Goal: Task Accomplishment & Management: Use online tool/utility

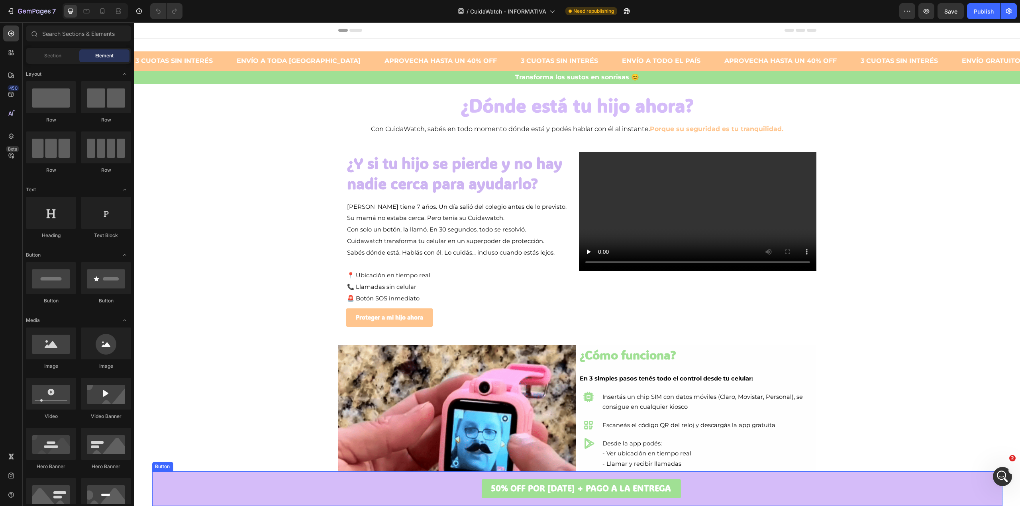
click at [491, 485] on link "50% OFF POR [DATE] + PAGO A LA ENTREGA" at bounding box center [580, 488] width 199 height 19
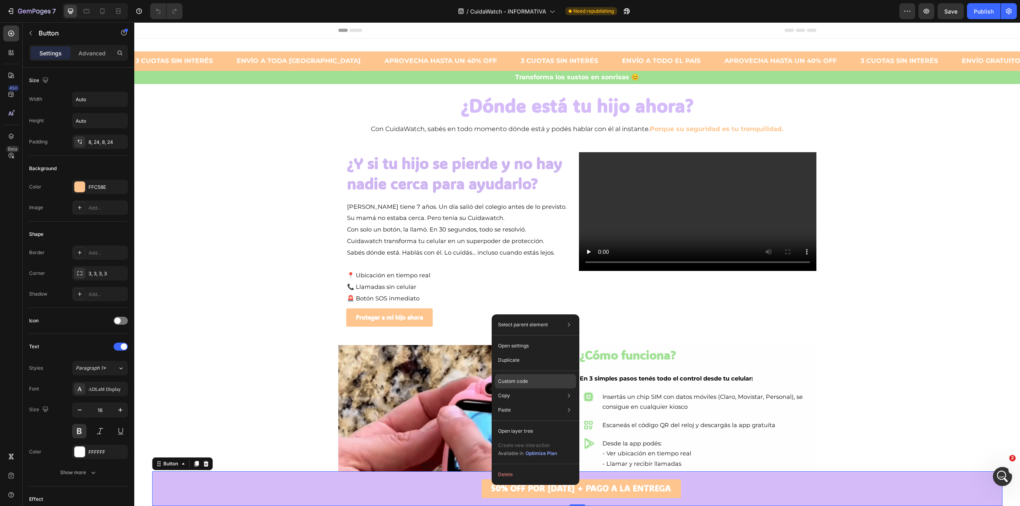
click at [536, 403] on div "Custom code" at bounding box center [535, 410] width 81 height 14
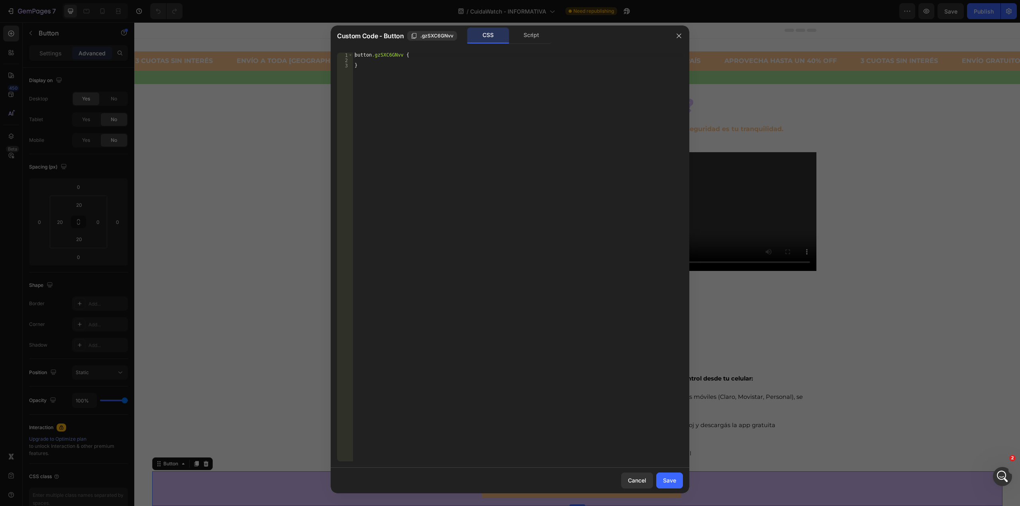
click at [528, 25] on div "Custom Code - Button .gzSXC6GNvv CSS Script" at bounding box center [500, 35] width 338 height 21
click at [529, 36] on div "Script" at bounding box center [531, 35] width 42 height 16
click at [679, 31] on button "button" at bounding box center [678, 35] width 13 height 13
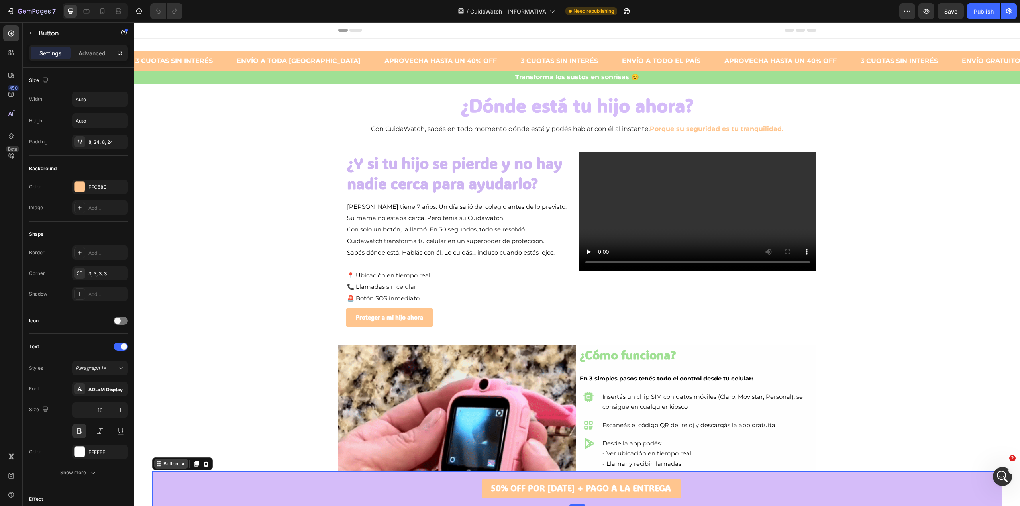
click at [168, 461] on div "Button" at bounding box center [171, 463] width 18 height 7
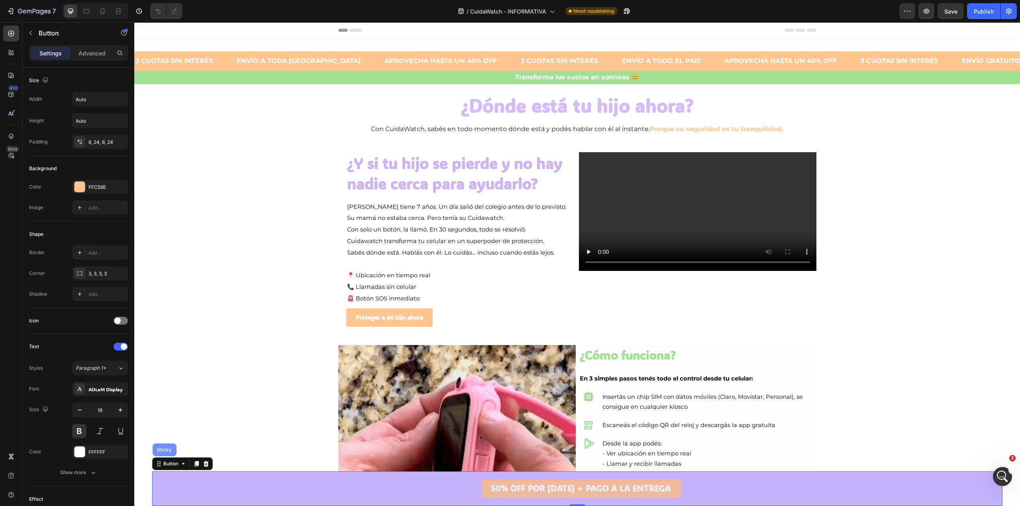
click at [166, 452] on div "Sticky" at bounding box center [164, 449] width 18 height 5
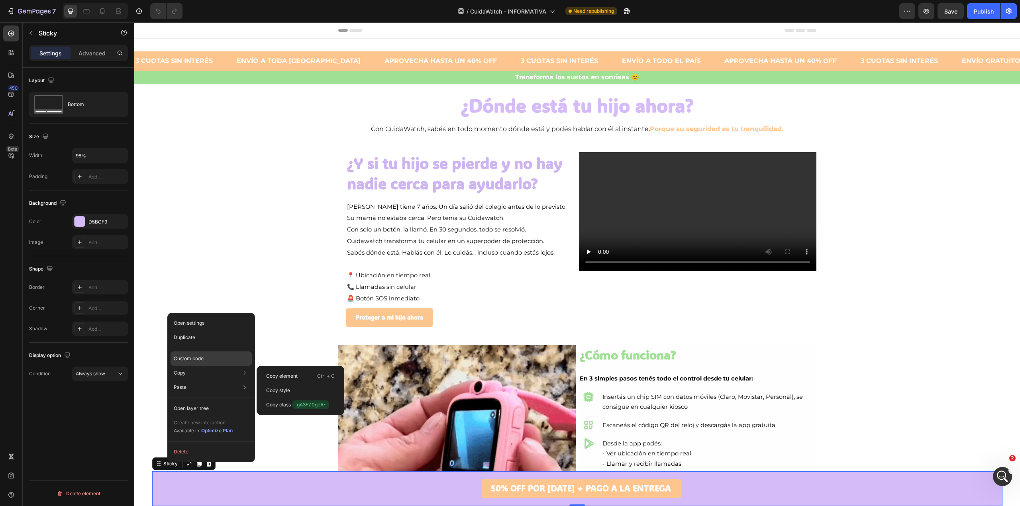
click at [210, 380] on div "Custom code" at bounding box center [210, 387] width 81 height 14
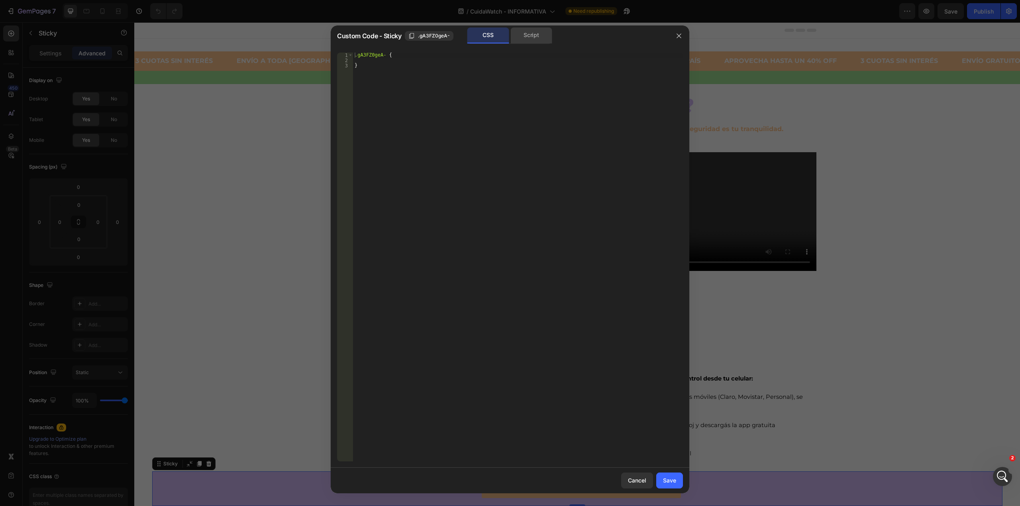
click at [521, 36] on div "Script" at bounding box center [531, 35] width 42 height 16
click at [678, 34] on icon "button" at bounding box center [679, 36] width 6 height 6
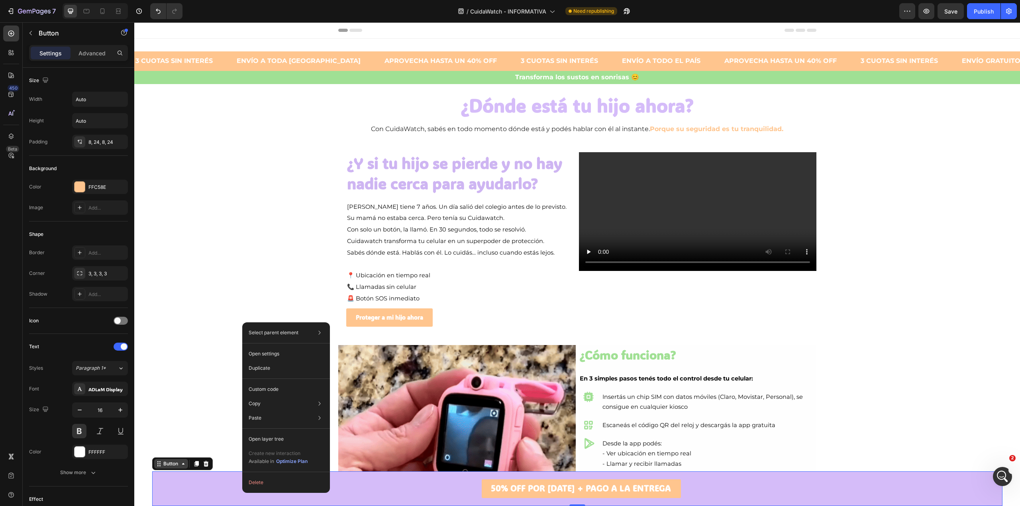
click at [166, 468] on div "Button" at bounding box center [171, 464] width 34 height 10
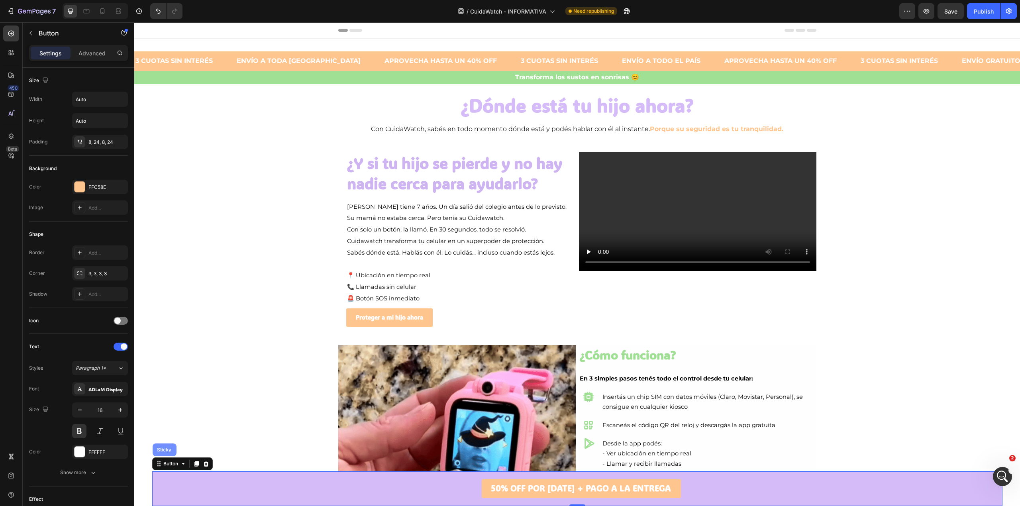
click at [168, 454] on div "Sticky" at bounding box center [164, 449] width 24 height 13
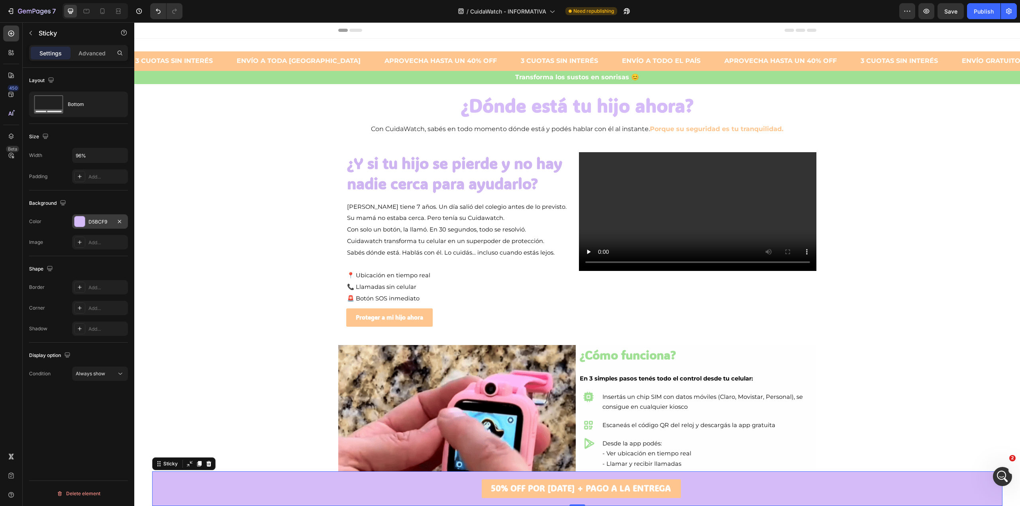
click at [100, 226] on div "D5BCF9" at bounding box center [100, 221] width 56 height 14
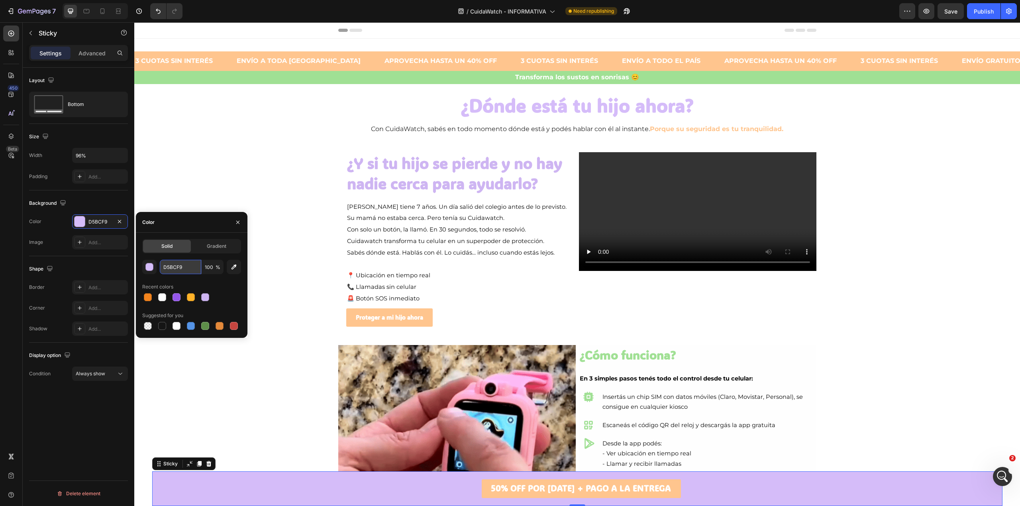
click at [185, 264] on input "D5BCF9" at bounding box center [180, 267] width 41 height 14
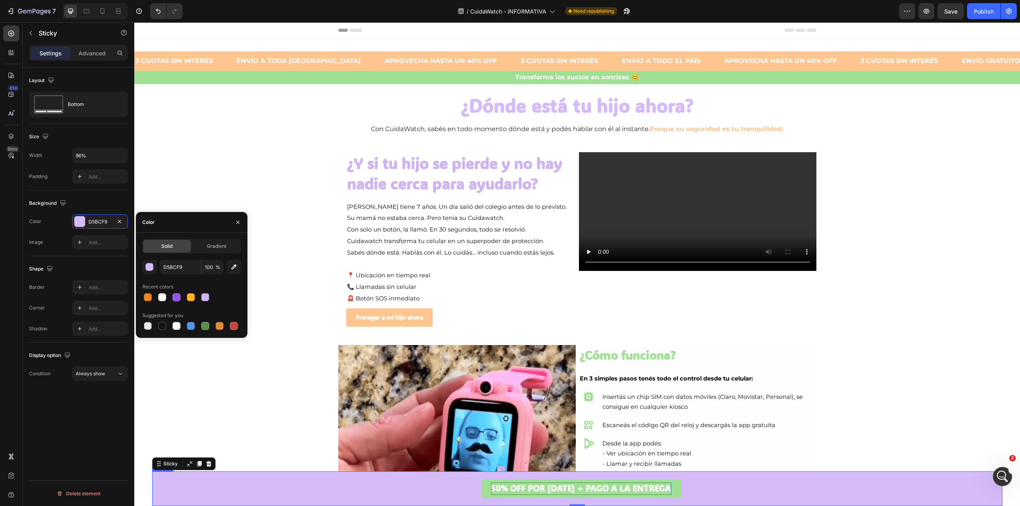
click at [494, 488] on strong "50% OFF POR [DATE] + PAGO A LA ENTREGA" at bounding box center [581, 487] width 180 height 11
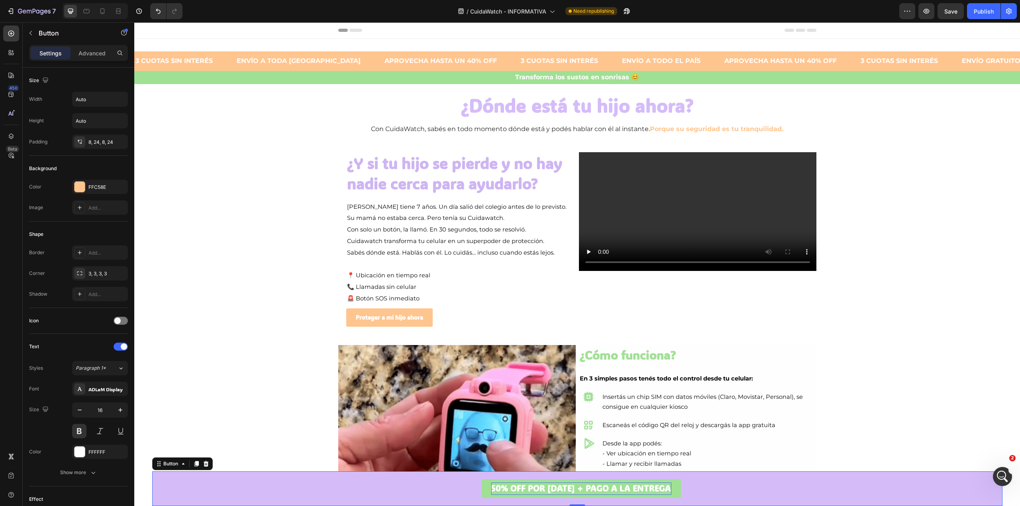
click at [568, 488] on strong "50% OFF POR [DATE] + PAGO A LA ENTREGA" at bounding box center [581, 487] width 180 height 11
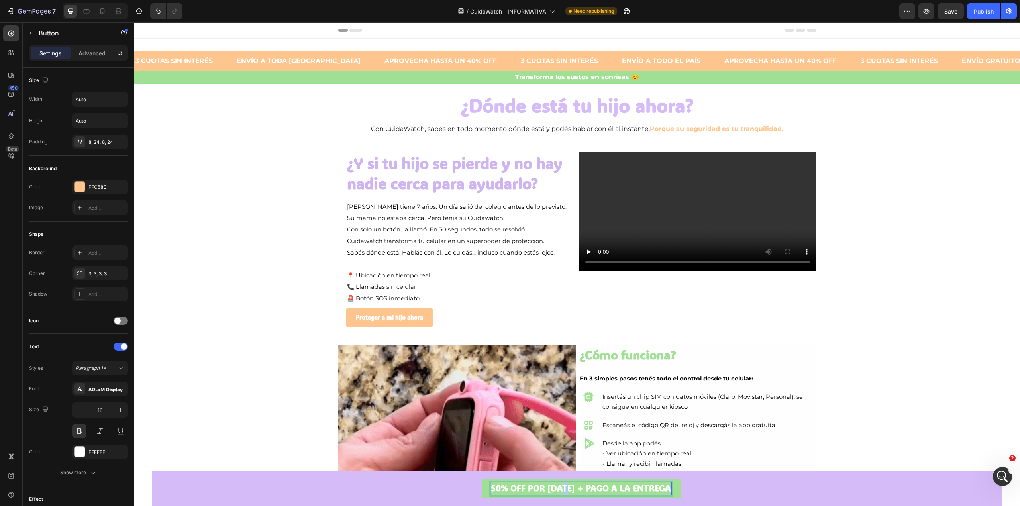
click at [568, 488] on strong "50% OFF POR [DATE] + PAGO A LA ENTREGA" at bounding box center [581, 487] width 180 height 11
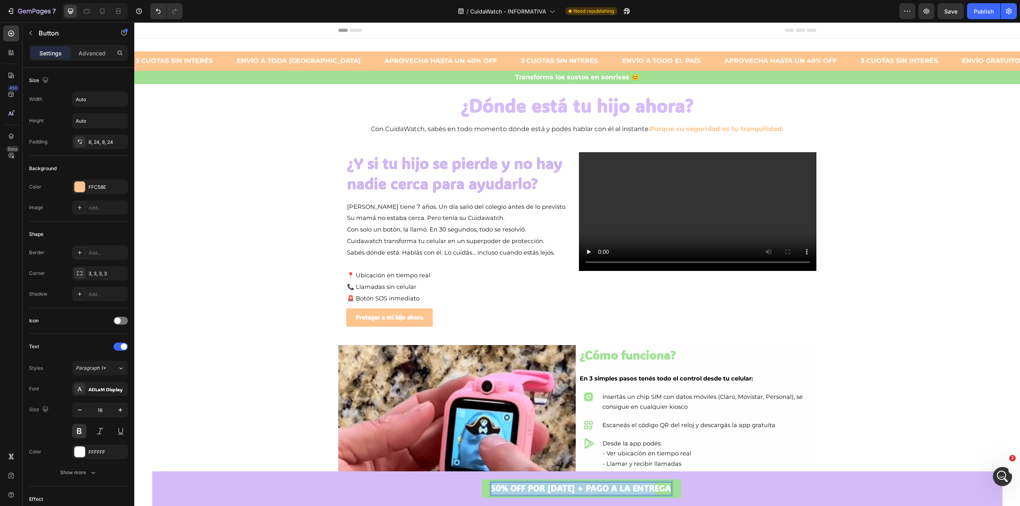
click at [568, 488] on strong "50% OFF POR [DATE] + PAGO A LA ENTREGA" at bounding box center [581, 487] width 180 height 11
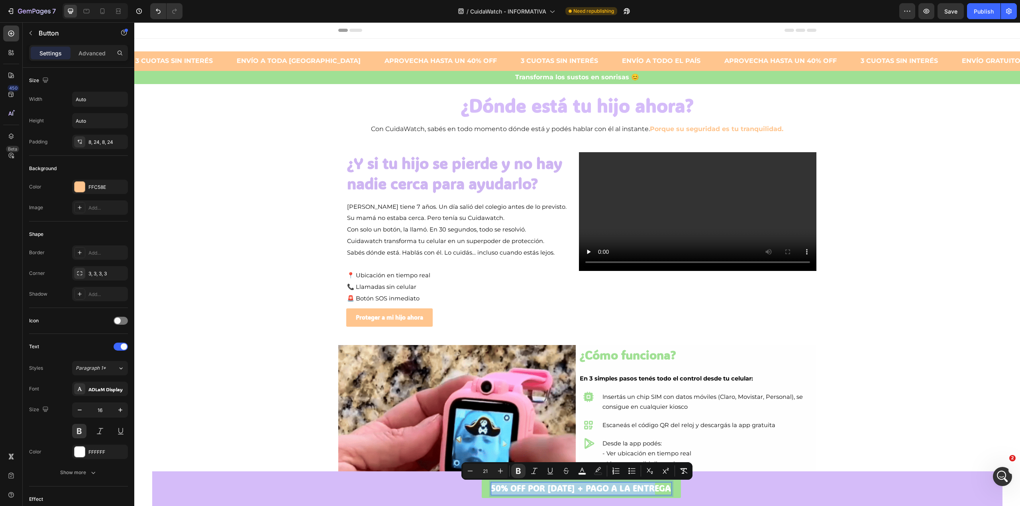
copy strong "50% OFF POR [DATE] + PAGO A LA ENTREGA"
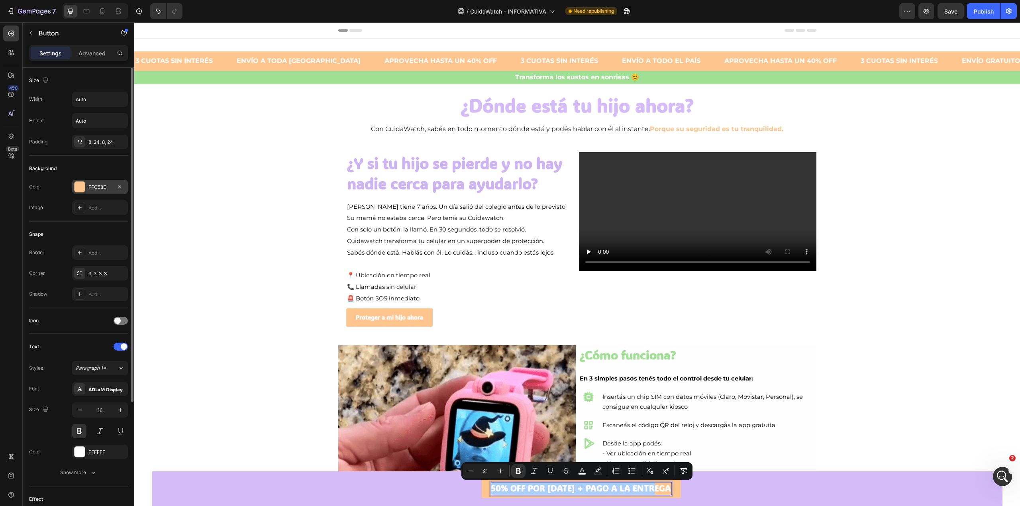
click at [92, 187] on div "FFC58E" at bounding box center [99, 187] width 23 height 7
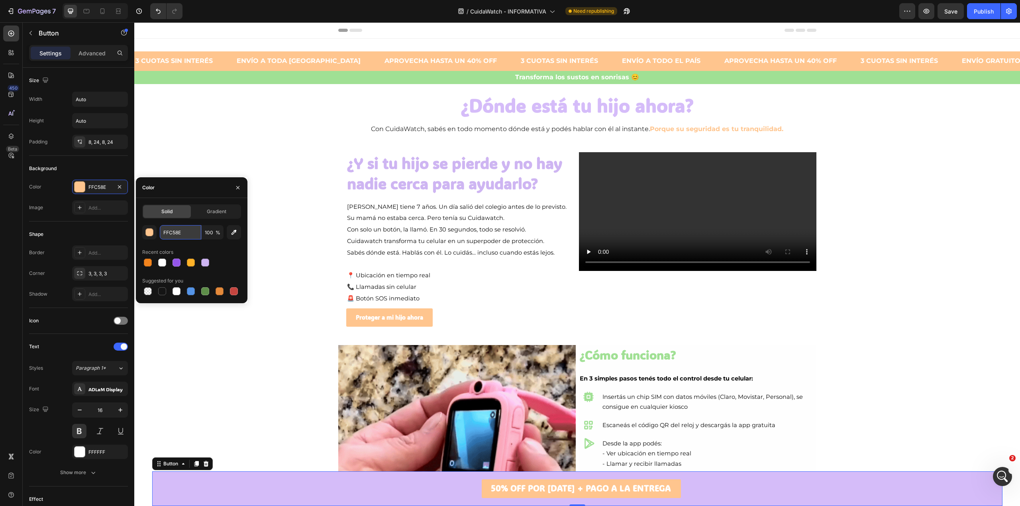
click at [180, 233] on input "FFC58E" at bounding box center [180, 232] width 41 height 14
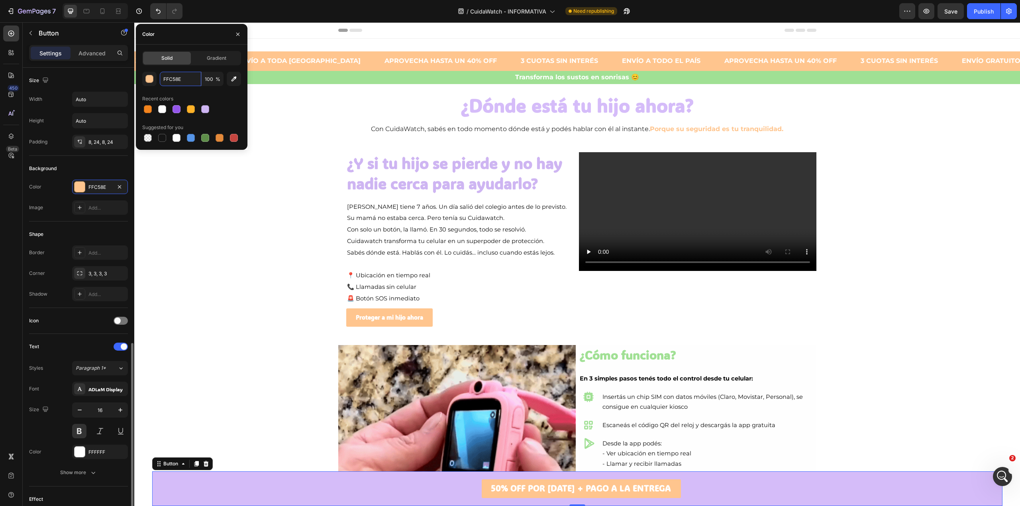
scroll to position [174, 0]
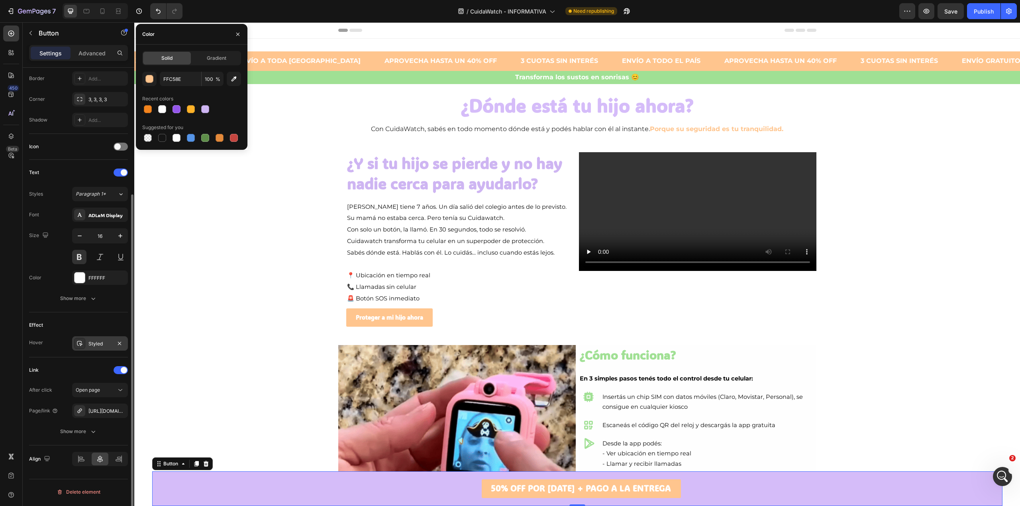
click at [92, 343] on div "Styled" at bounding box center [99, 343] width 23 height 7
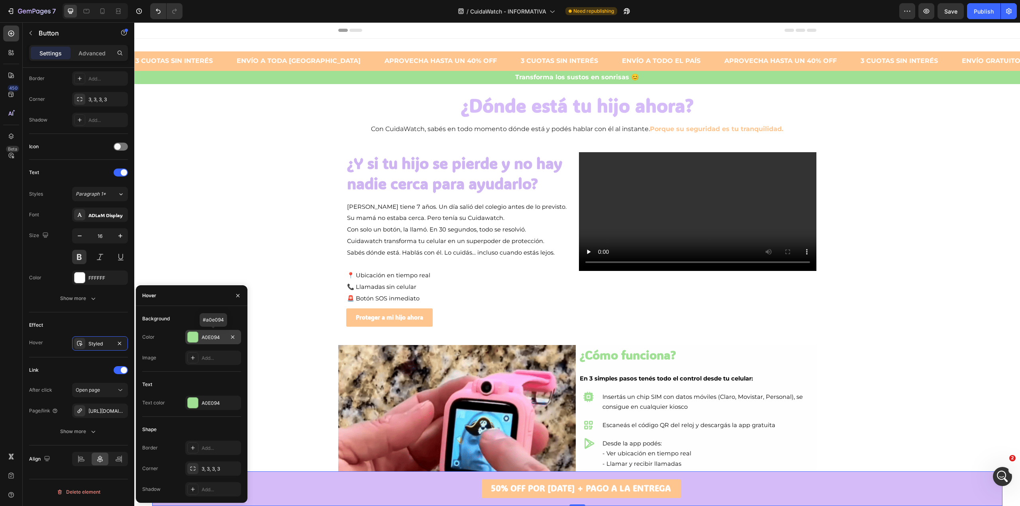
click at [207, 335] on div "A0E094" at bounding box center [213, 337] width 23 height 7
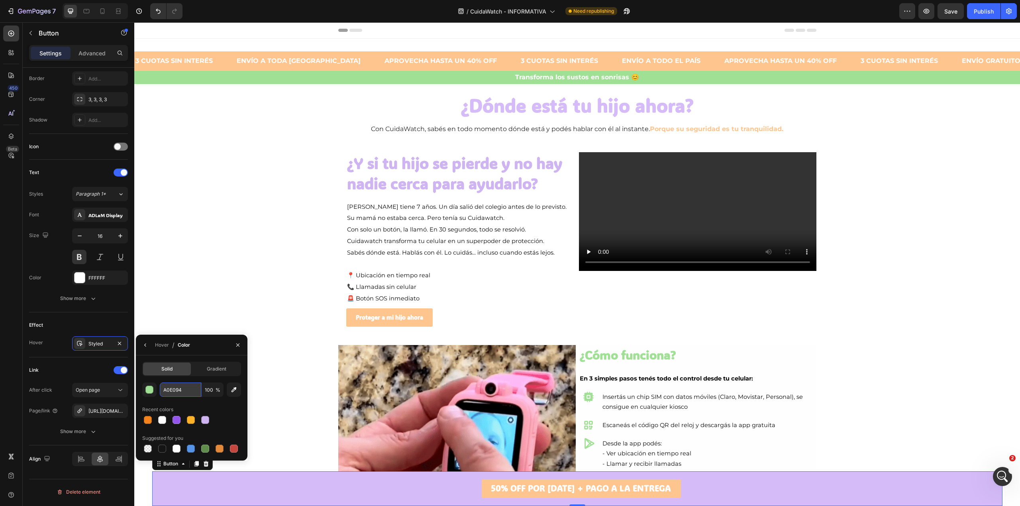
click at [0, 0] on input "A0E094" at bounding box center [0, 0] width 0 height 0
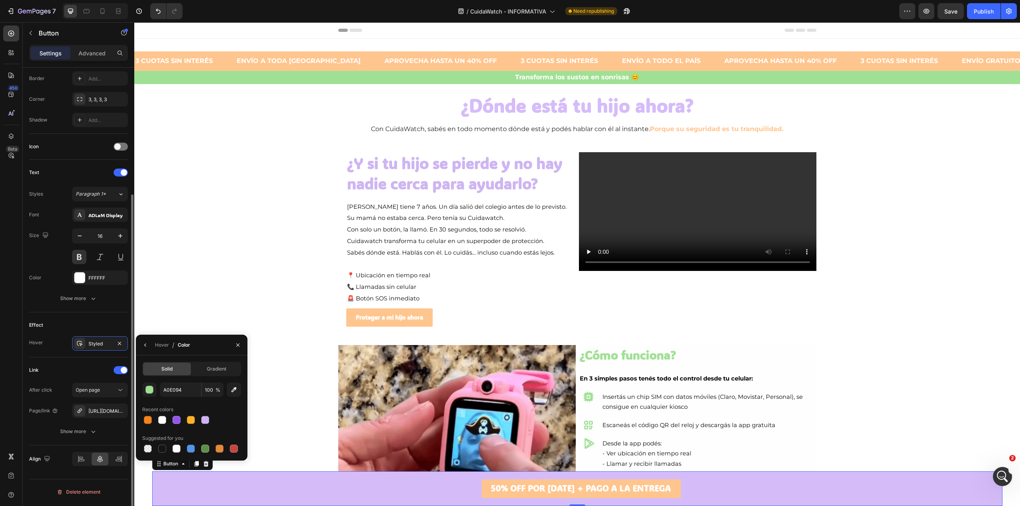
click at [112, 329] on div "Effect" at bounding box center [78, 325] width 99 height 13
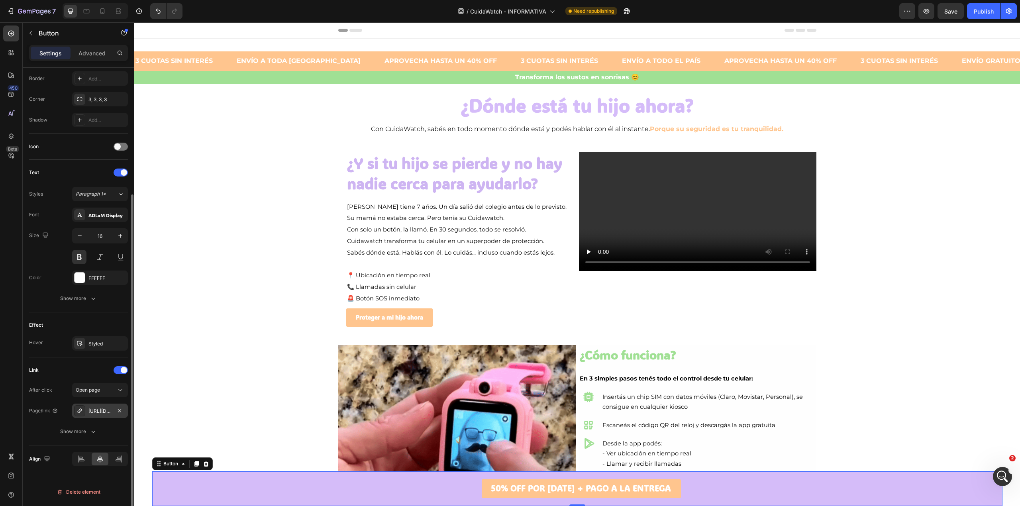
click at [95, 409] on div "[URL][DOMAIN_NAME]" at bounding box center [99, 411] width 23 height 7
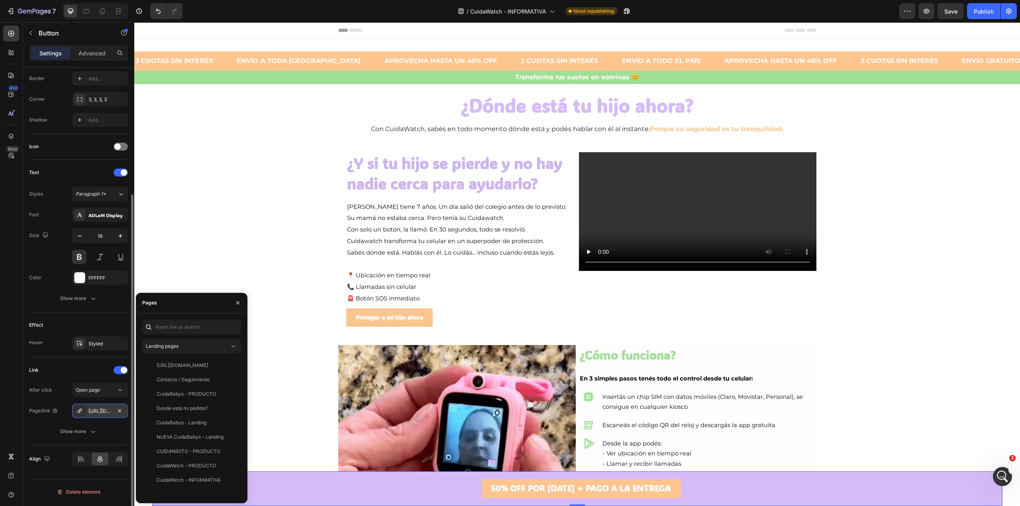
click at [94, 413] on div "[URL][DOMAIN_NAME]" at bounding box center [99, 411] width 23 height 7
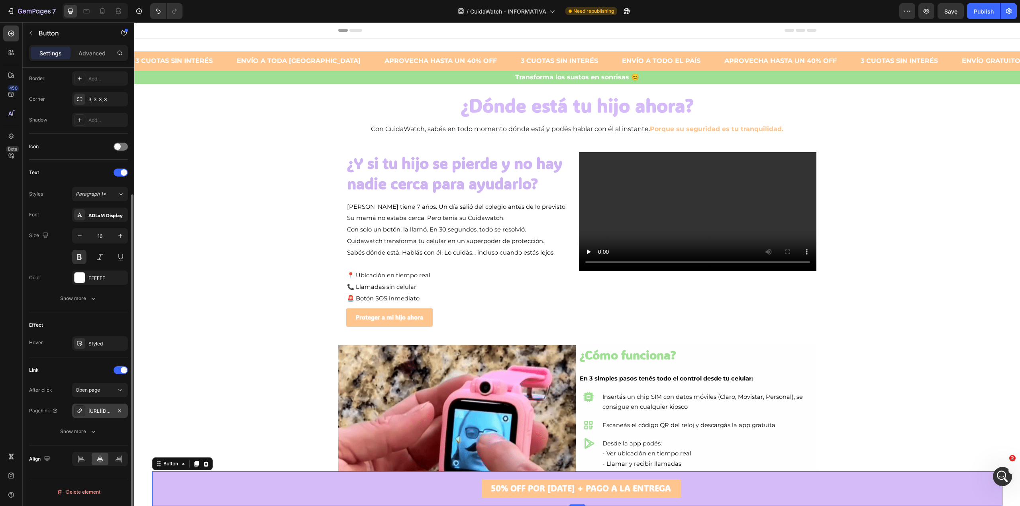
click at [94, 413] on div "[URL][DOMAIN_NAME]" at bounding box center [99, 411] width 23 height 7
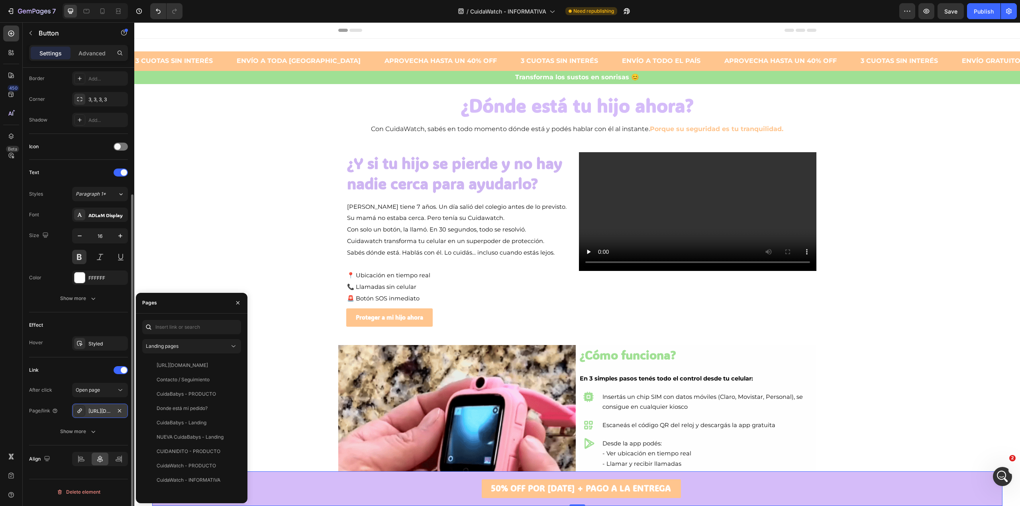
click at [98, 413] on div "[URL][DOMAIN_NAME]" at bounding box center [99, 411] width 23 height 7
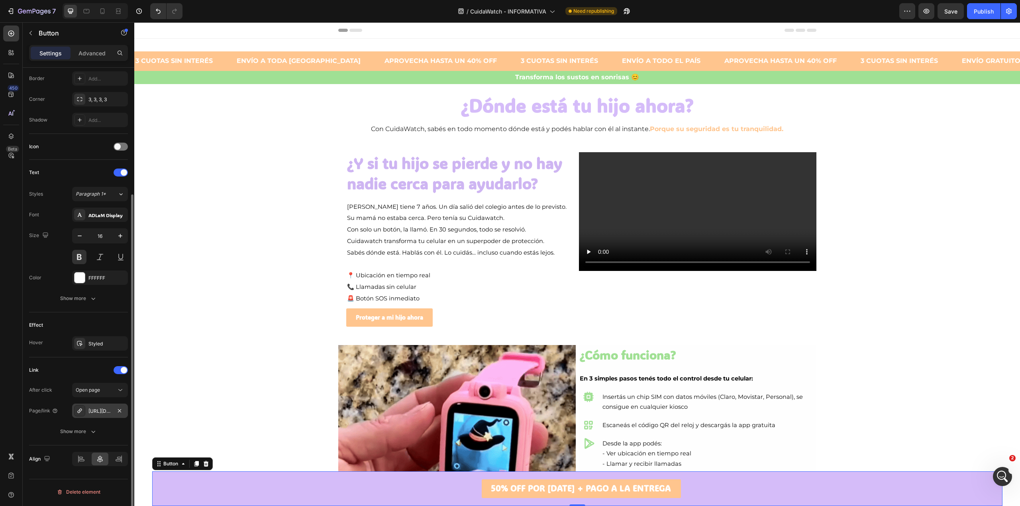
click at [98, 413] on div "[URL][DOMAIN_NAME]" at bounding box center [99, 411] width 23 height 7
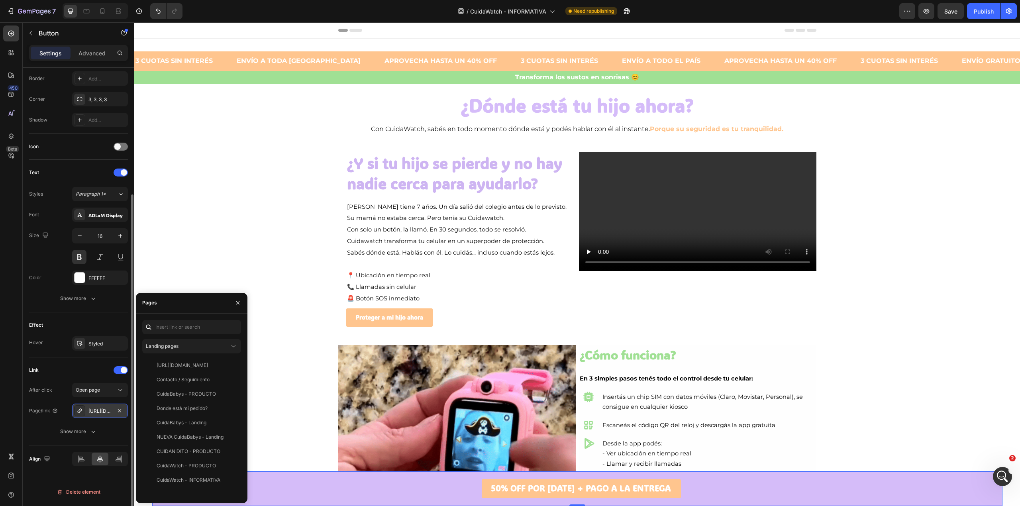
click at [99, 413] on div "[URL][DOMAIN_NAME]" at bounding box center [99, 411] width 23 height 7
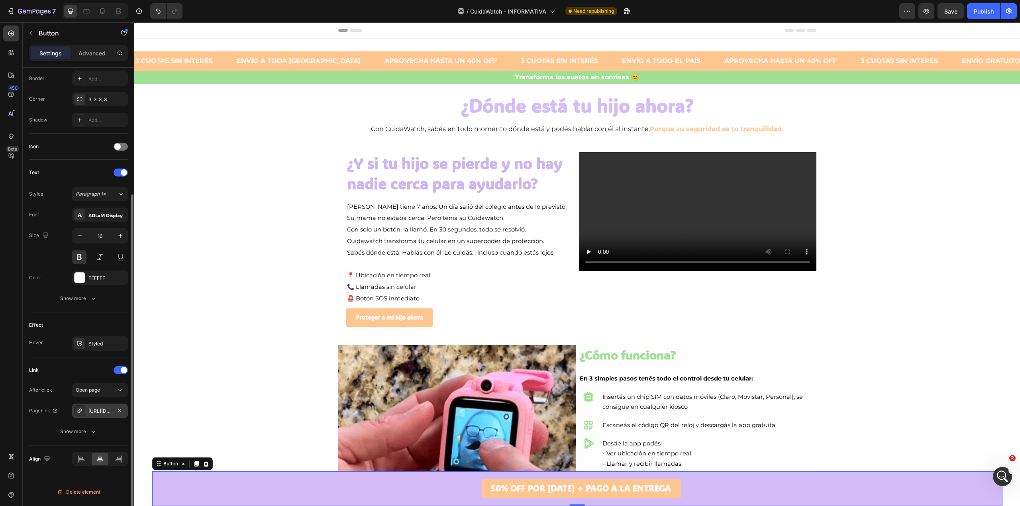
click at [99, 413] on div "[URL][DOMAIN_NAME]" at bounding box center [99, 411] width 23 height 7
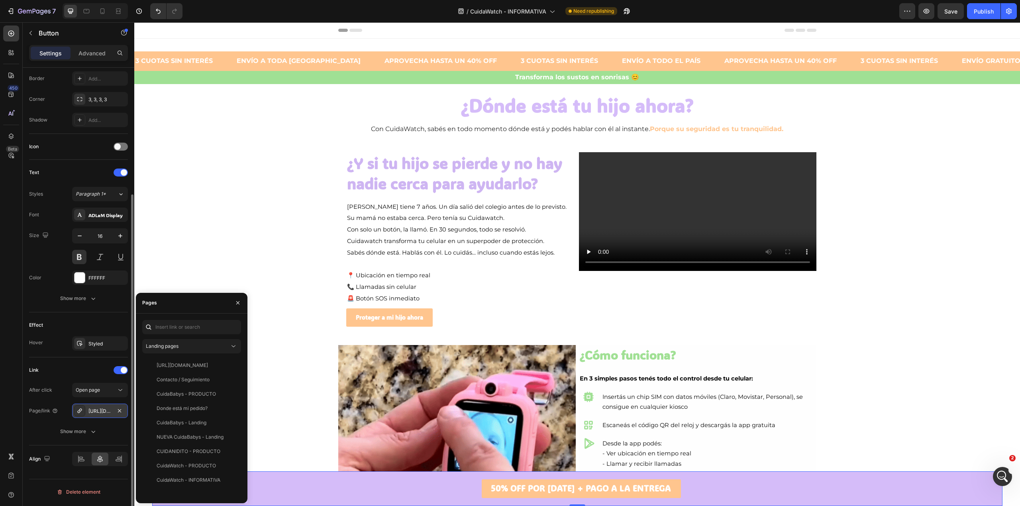
click at [78, 412] on icon at bounding box center [79, 411] width 6 height 6
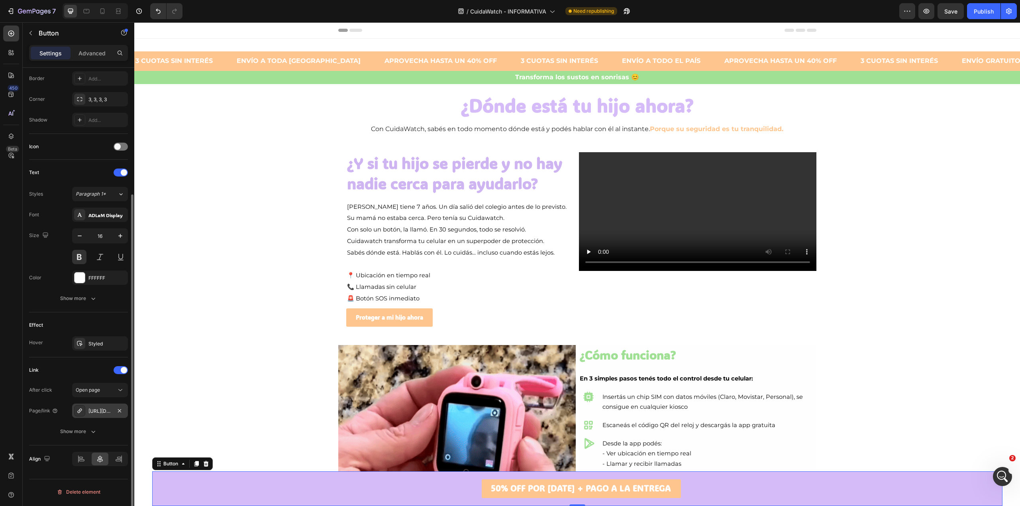
click at [78, 412] on icon at bounding box center [79, 411] width 6 height 6
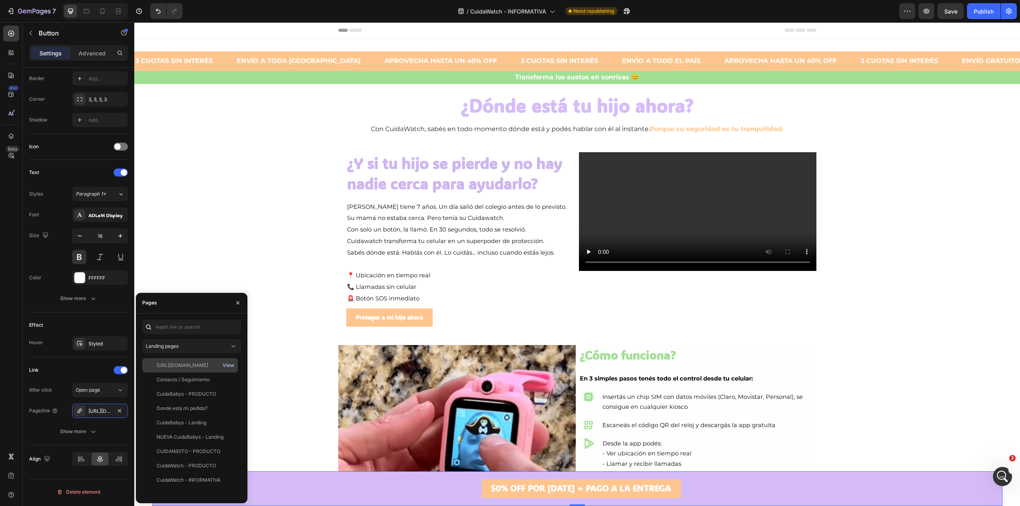
click at [225, 363] on div "View" at bounding box center [229, 365] width 12 height 7
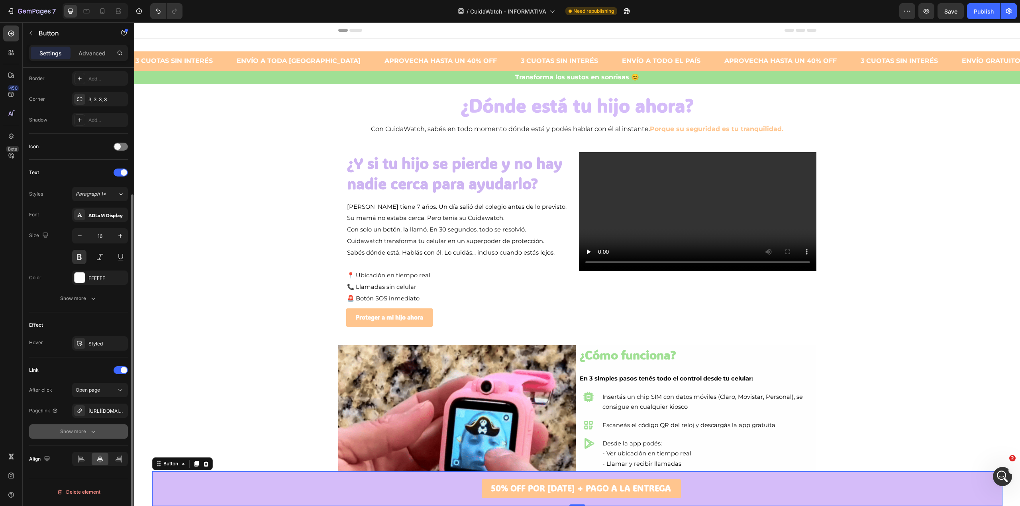
click at [106, 426] on button "Show more" at bounding box center [78, 431] width 99 height 14
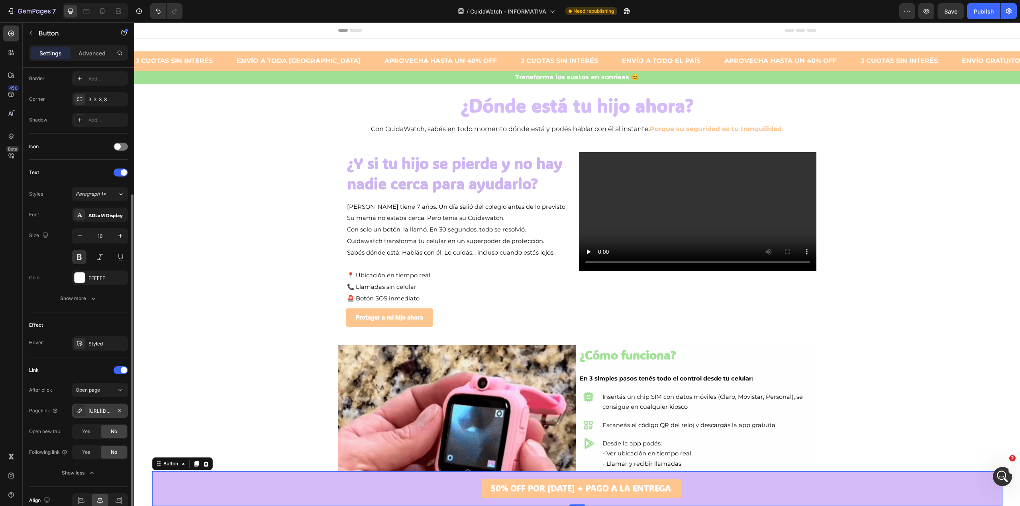
click at [95, 413] on div "[URL][DOMAIN_NAME]" at bounding box center [99, 411] width 23 height 7
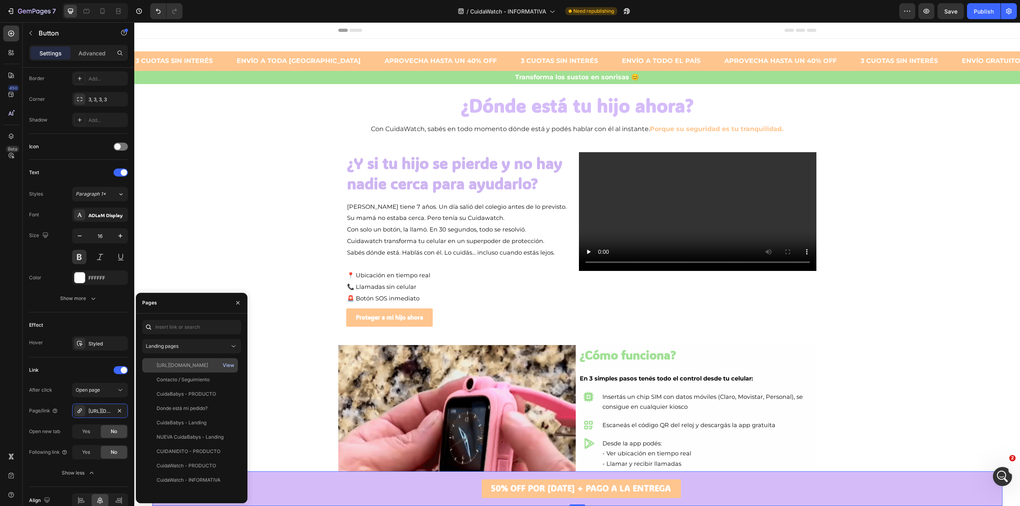
click at [229, 364] on div "View" at bounding box center [229, 365] width 12 height 7
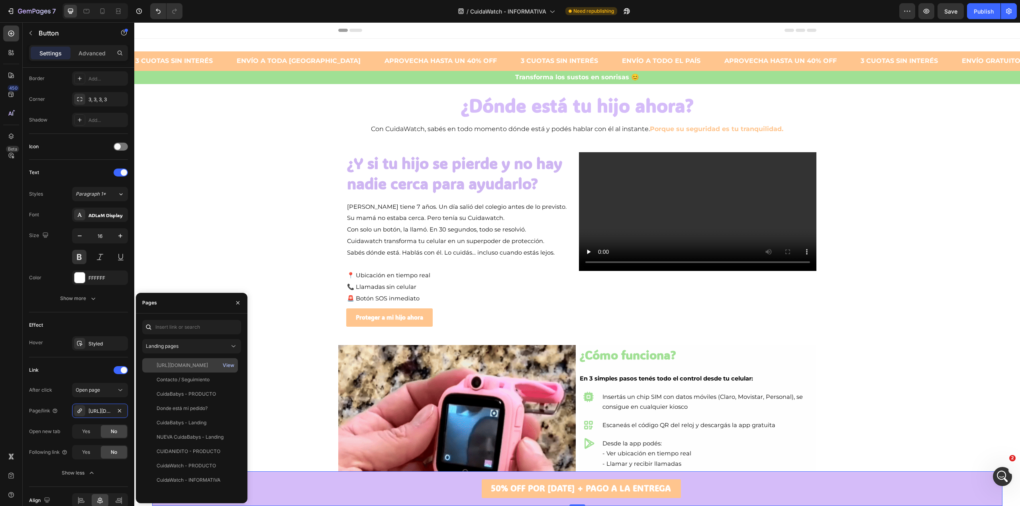
click at [226, 364] on div "View" at bounding box center [229, 365] width 12 height 7
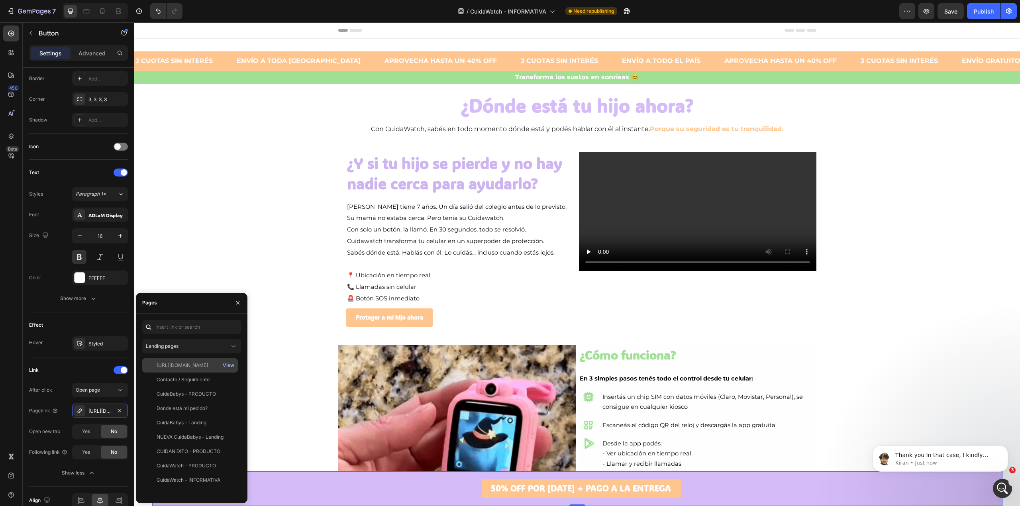
scroll to position [0, 0]
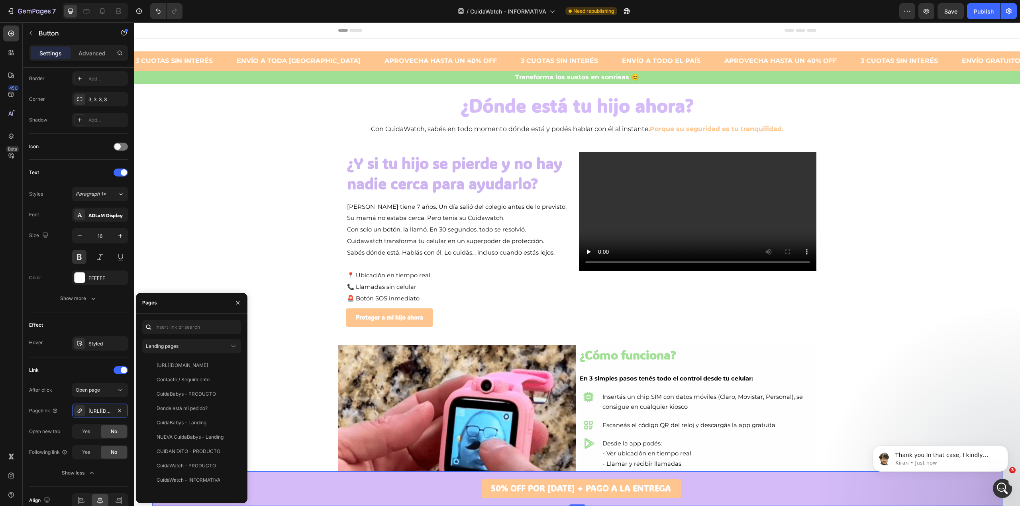
click at [236, 303] on icon "button" at bounding box center [238, 303] width 6 height 6
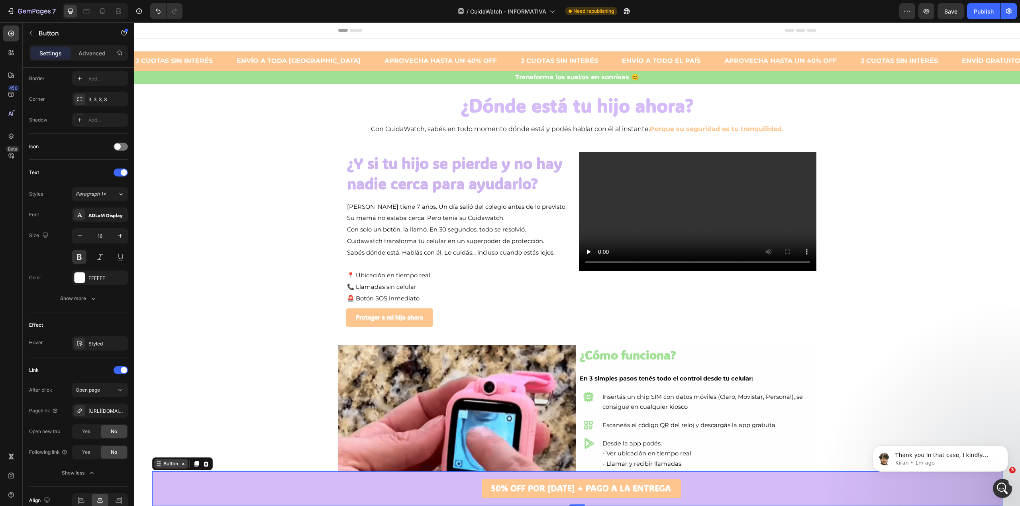
click at [171, 464] on div "Button" at bounding box center [171, 463] width 18 height 7
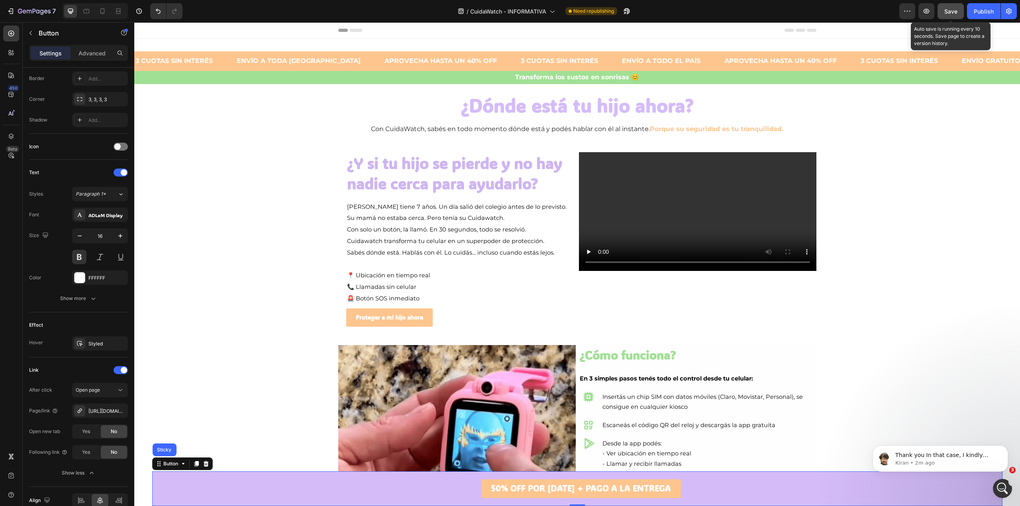
click at [950, 12] on span "Save" at bounding box center [950, 11] width 13 height 7
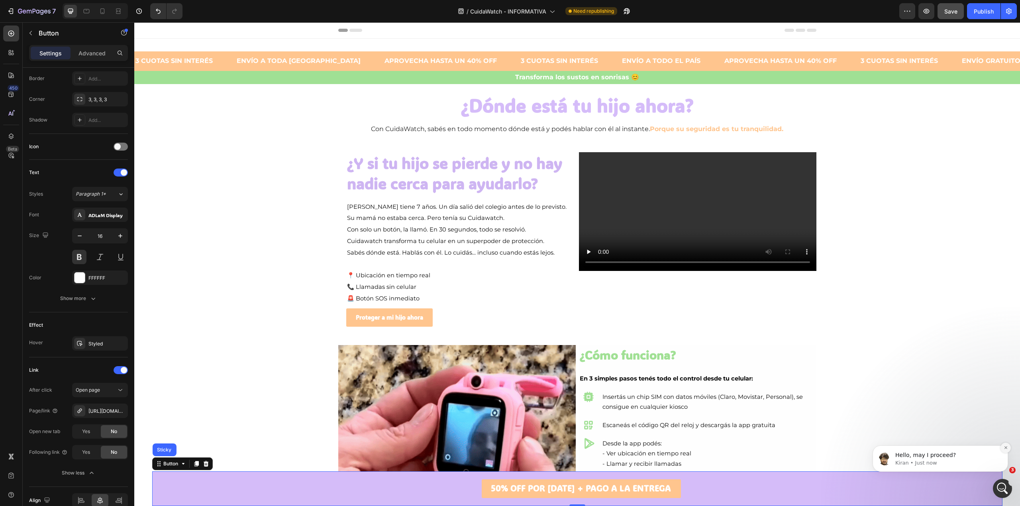
click at [1006, 444] on button "Dismiss notification" at bounding box center [1005, 448] width 10 height 10
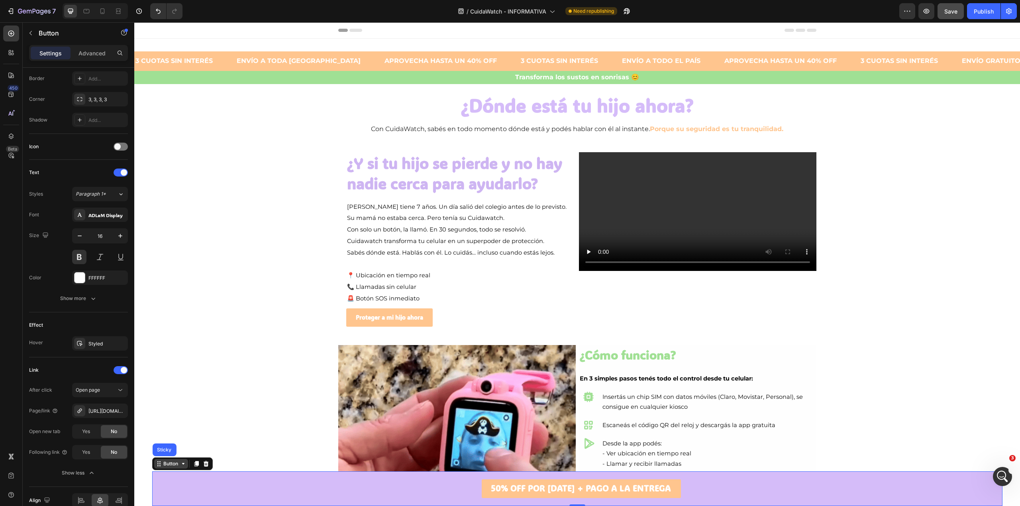
click at [174, 464] on div "Button" at bounding box center [171, 463] width 18 height 7
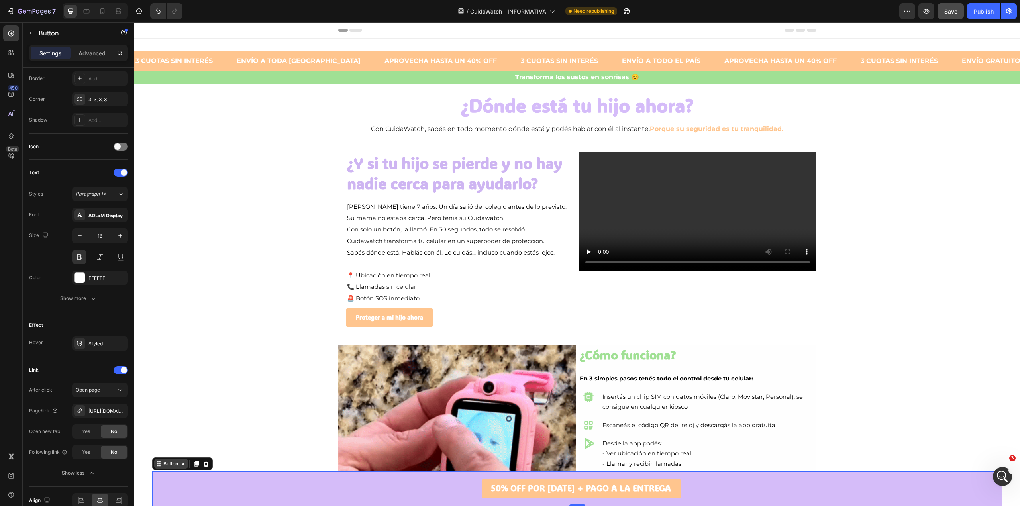
click at [174, 464] on div "Button" at bounding box center [171, 463] width 18 height 7
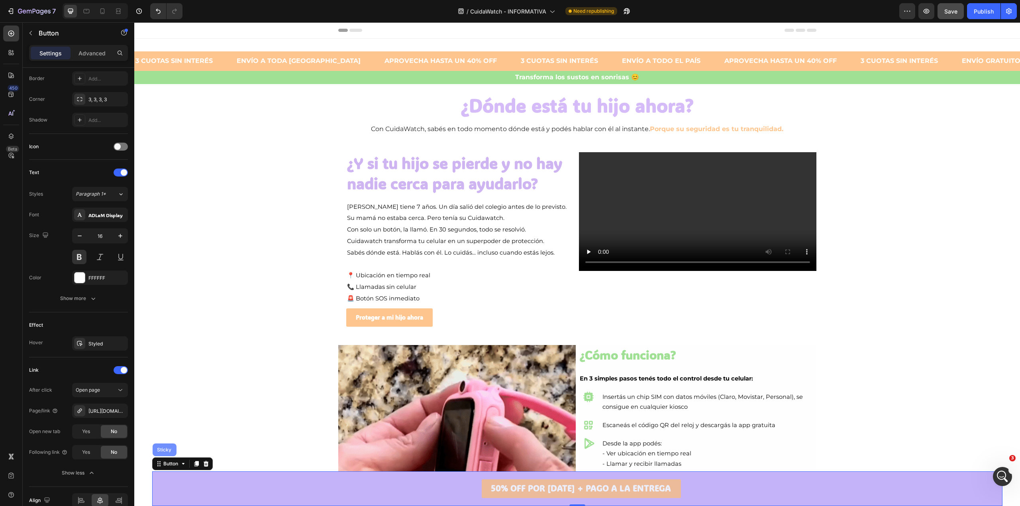
click at [168, 456] on div "Sticky" at bounding box center [164, 449] width 24 height 13
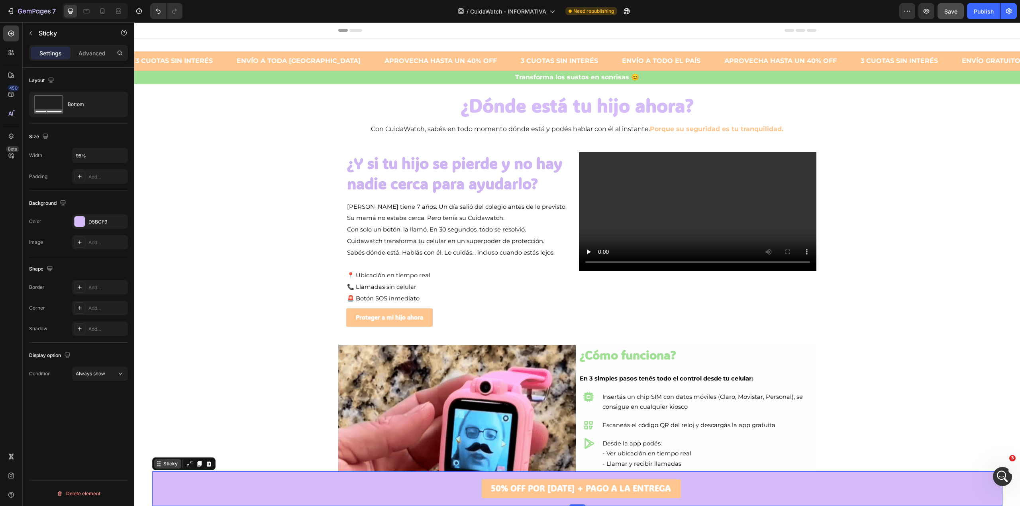
click at [166, 463] on div "Sticky" at bounding box center [171, 463] width 18 height 7
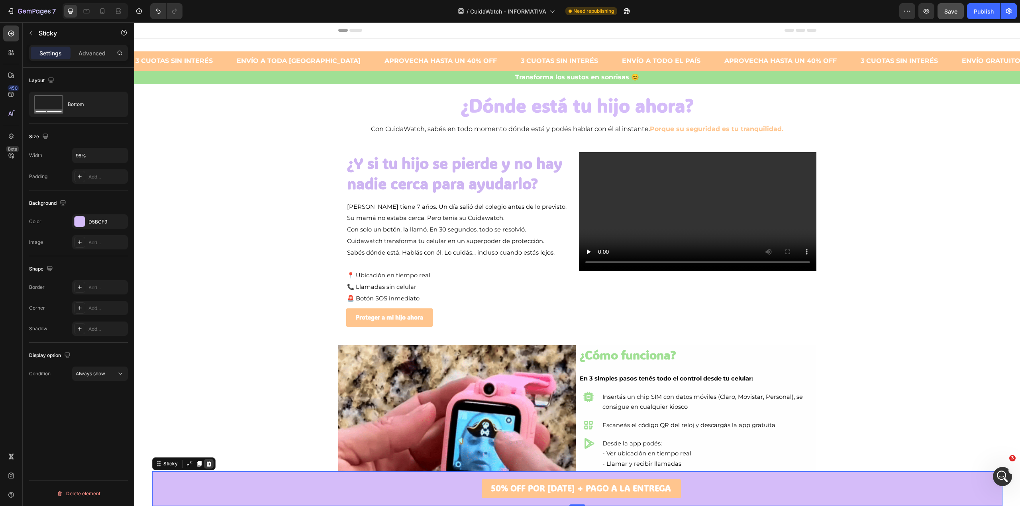
click at [210, 466] on icon at bounding box center [208, 464] width 5 height 6
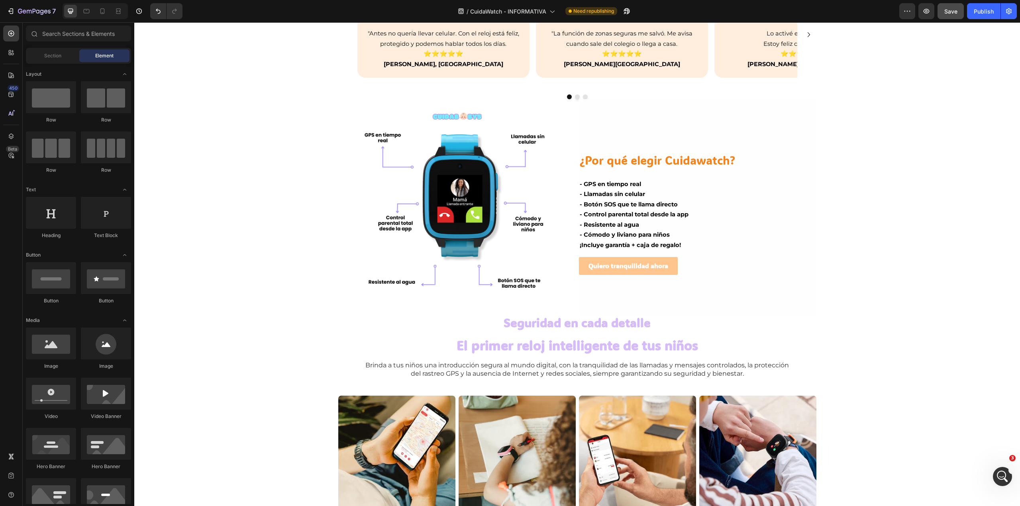
scroll to position [1724, 0]
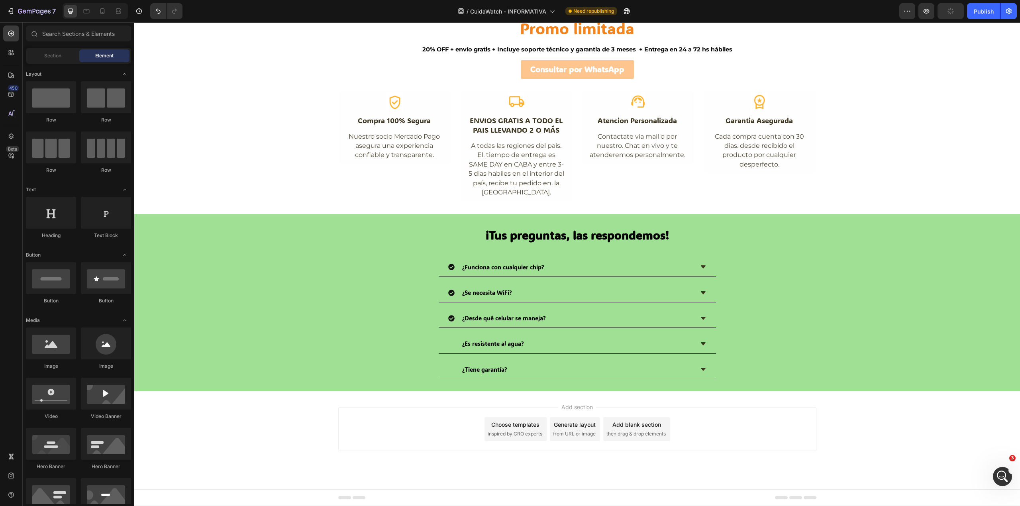
click at [276, 421] on div "Add section Choose templates inspired by CRO experts Generate layout from URL o…" at bounding box center [577, 440] width 886 height 98
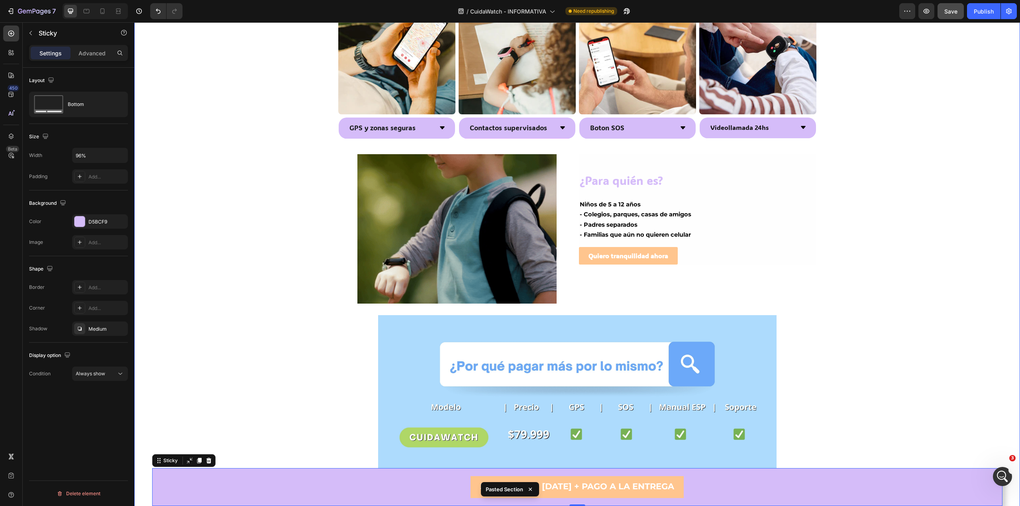
scroll to position [1087, 0]
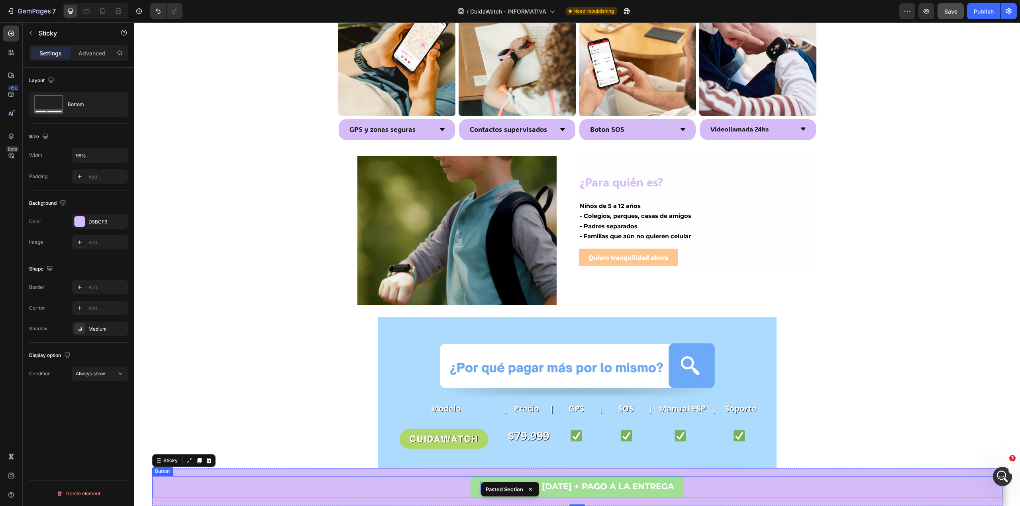
click at [577, 489] on strong "50% OFF POR [DATE] + PAGO A LA ENTREGA" at bounding box center [577, 486] width 194 height 10
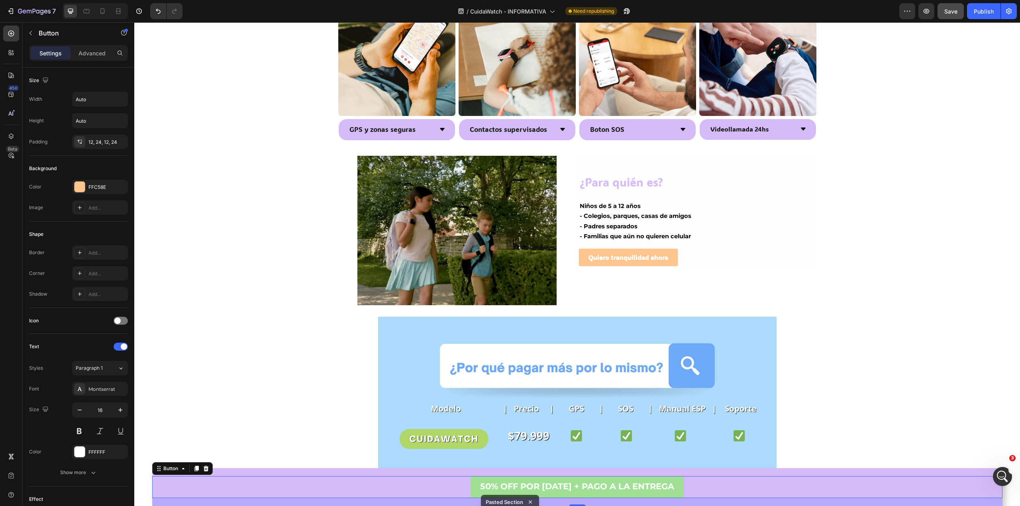
click at [474, 483] on link "50% OFF POR [DATE] + PAGO A LA ENTREGA" at bounding box center [576, 487] width 213 height 22
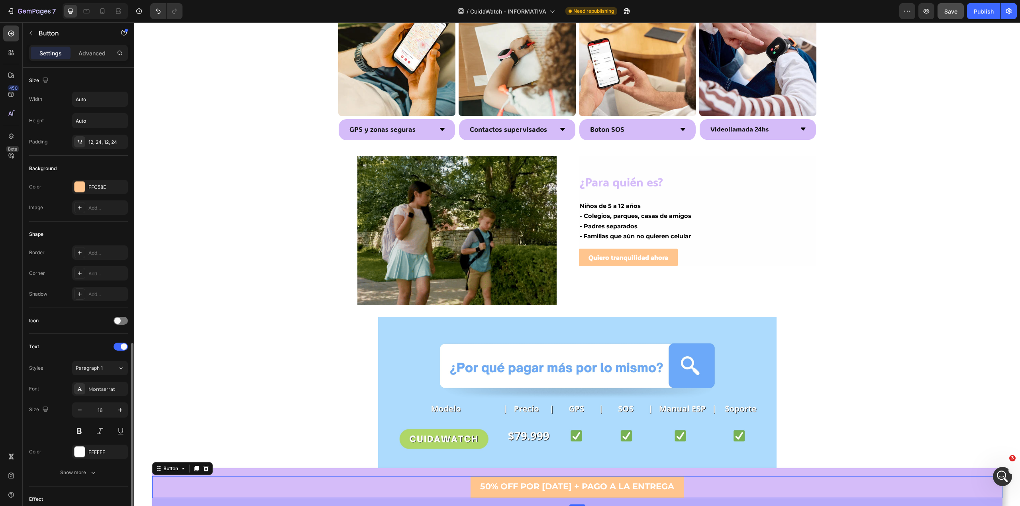
scroll to position [159, 0]
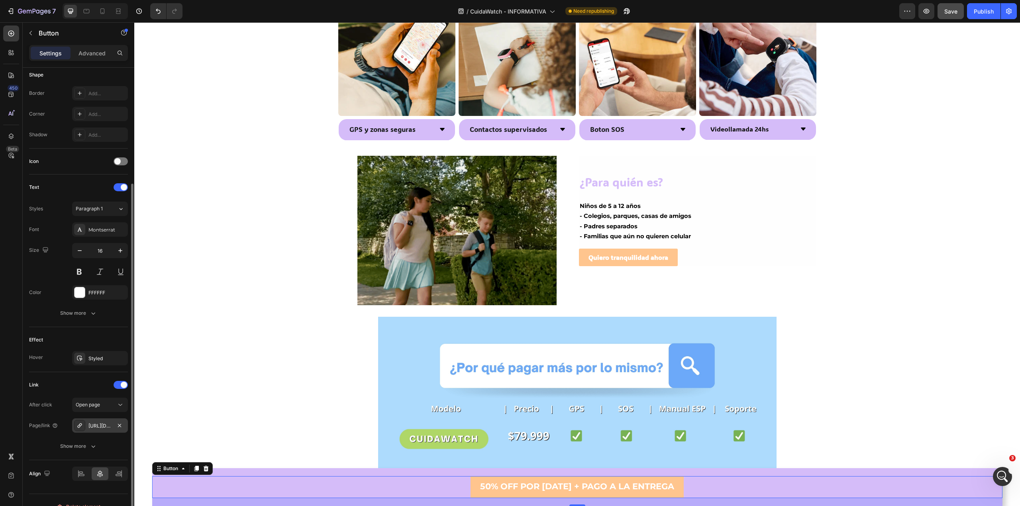
click at [104, 426] on div "[URL][DOMAIN_NAME]" at bounding box center [99, 425] width 23 height 7
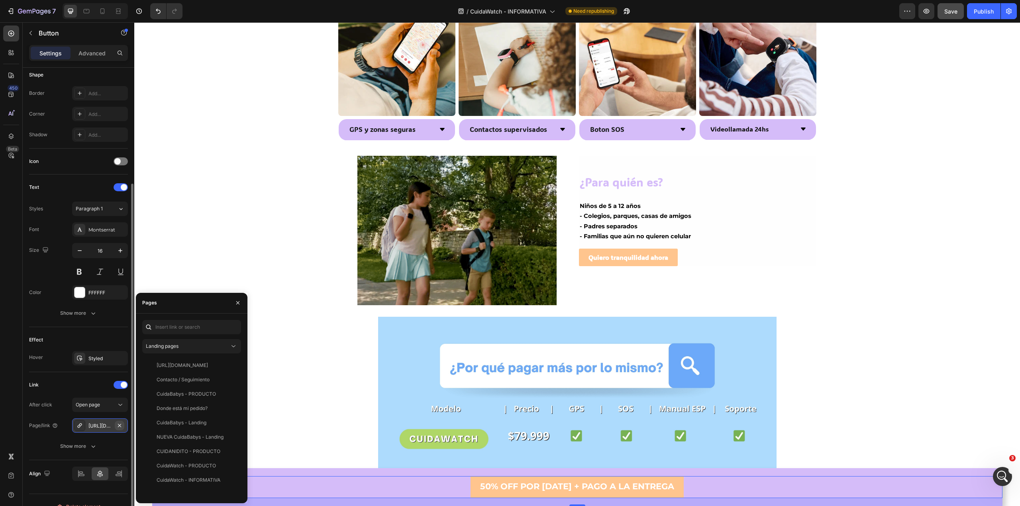
click at [120, 426] on icon "button" at bounding box center [119, 425] width 6 height 6
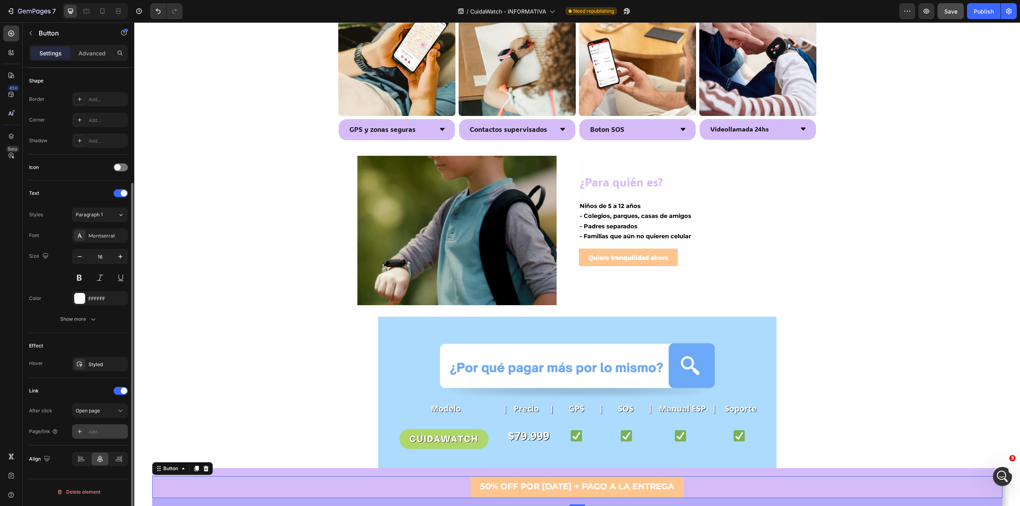
scroll to position [153, 0]
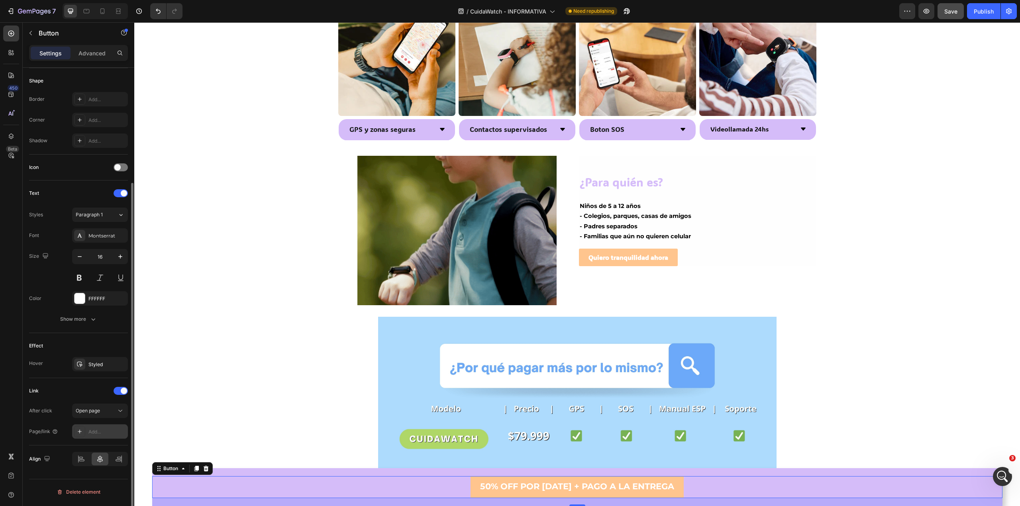
click at [102, 432] on div "Add..." at bounding box center [106, 431] width 37 height 7
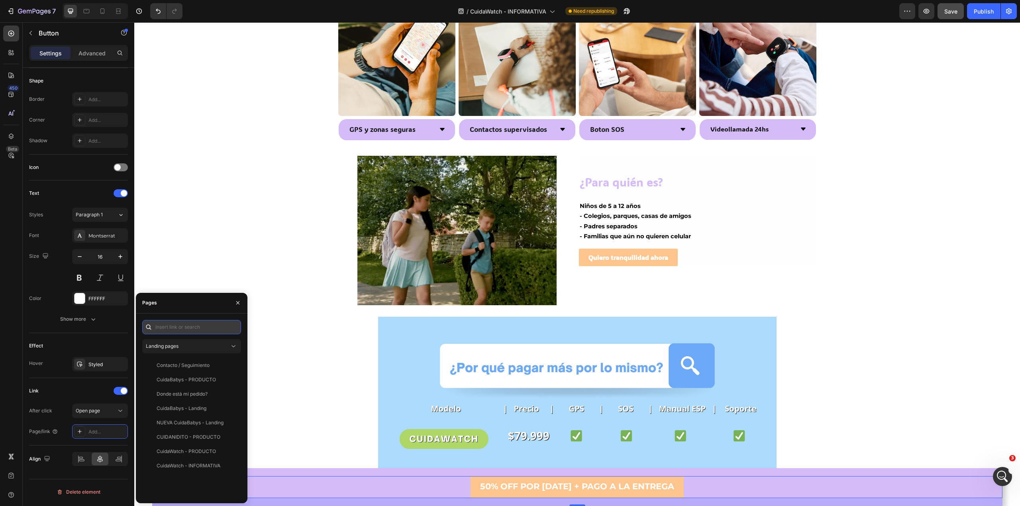
paste input "https://cuidababys.com/pages/cuidawatch-producto"
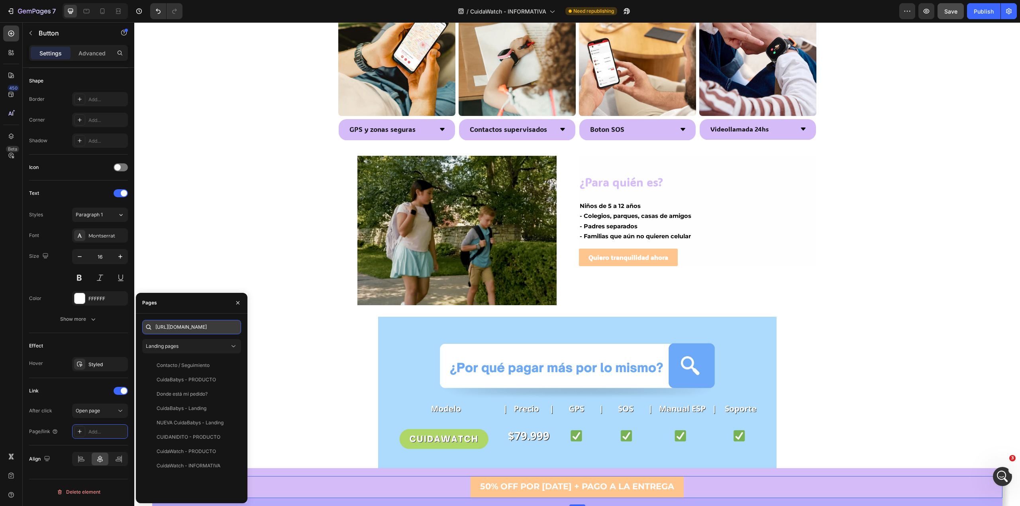
scroll to position [0, 50]
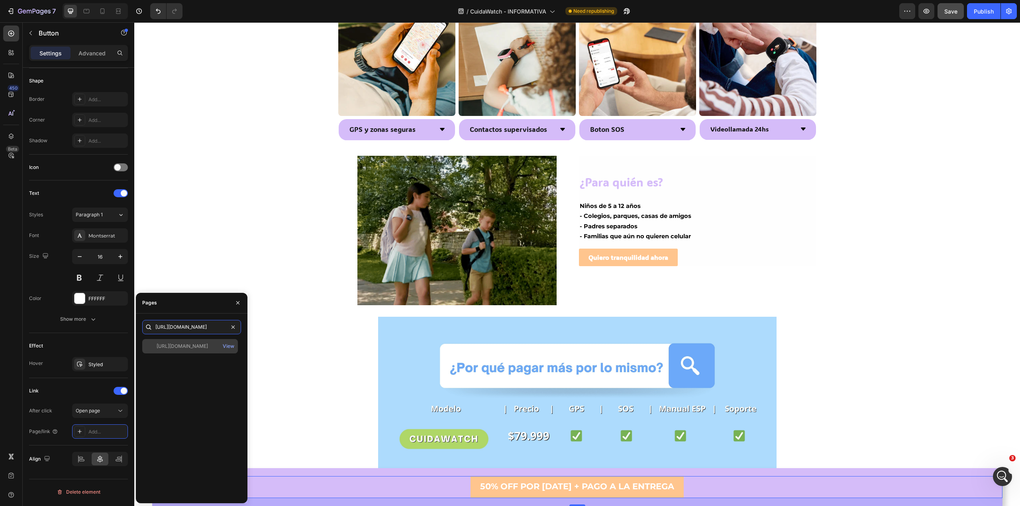
type input "https://cuidababys.com/pages/cuidawatch-producto"
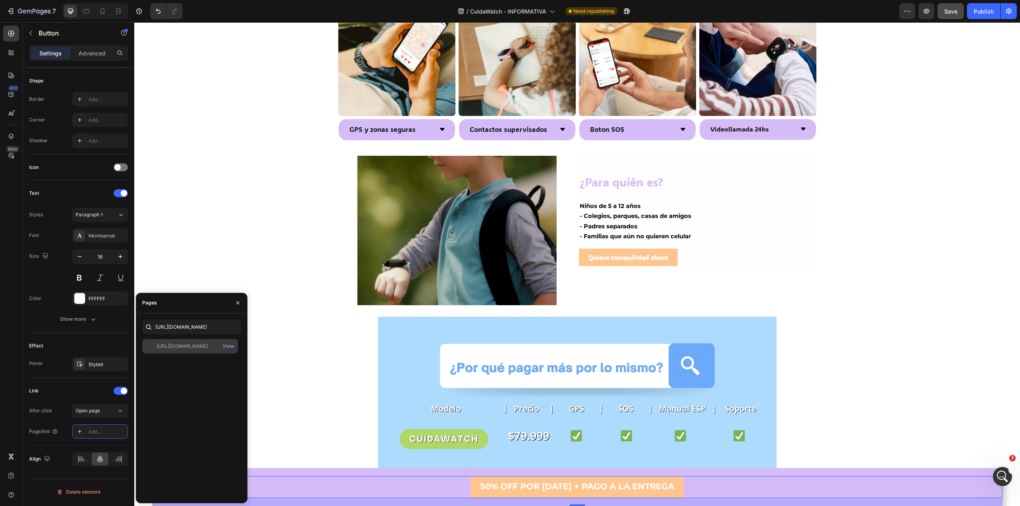
click at [182, 349] on div "https://cuidababys.com/pages/cuidawatch-producto" at bounding box center [182, 346] width 51 height 7
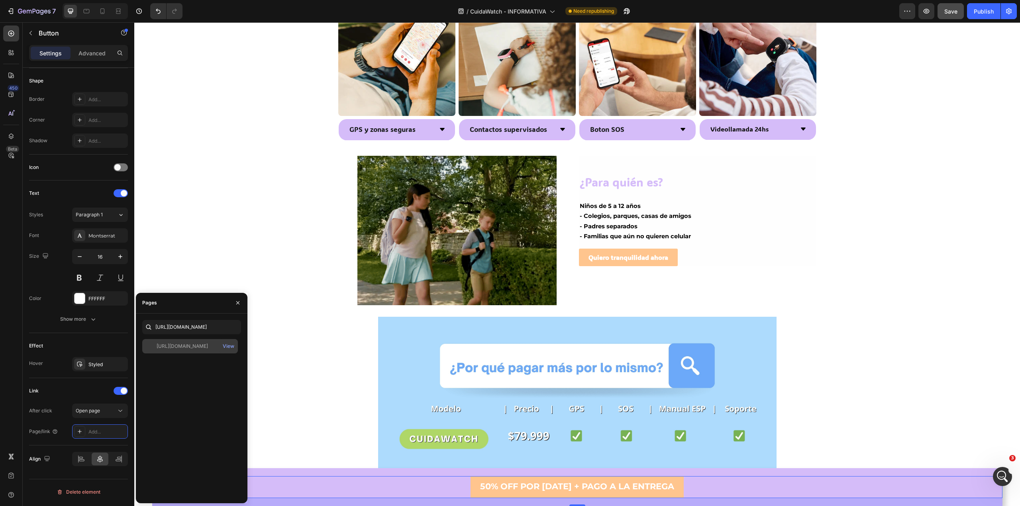
scroll to position [0, 0]
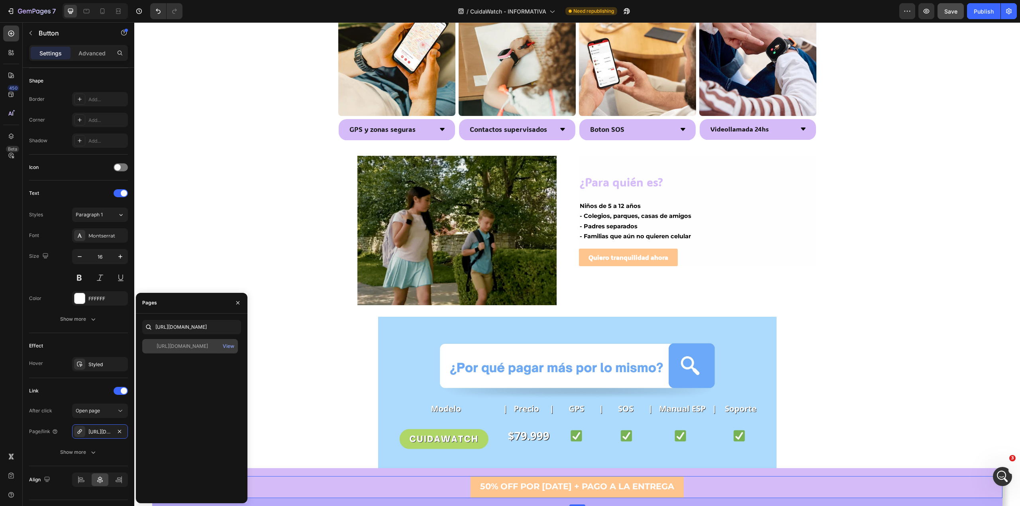
click at [151, 343] on div at bounding box center [150, 346] width 11 height 7
click at [87, 347] on div "Effect" at bounding box center [78, 345] width 99 height 13
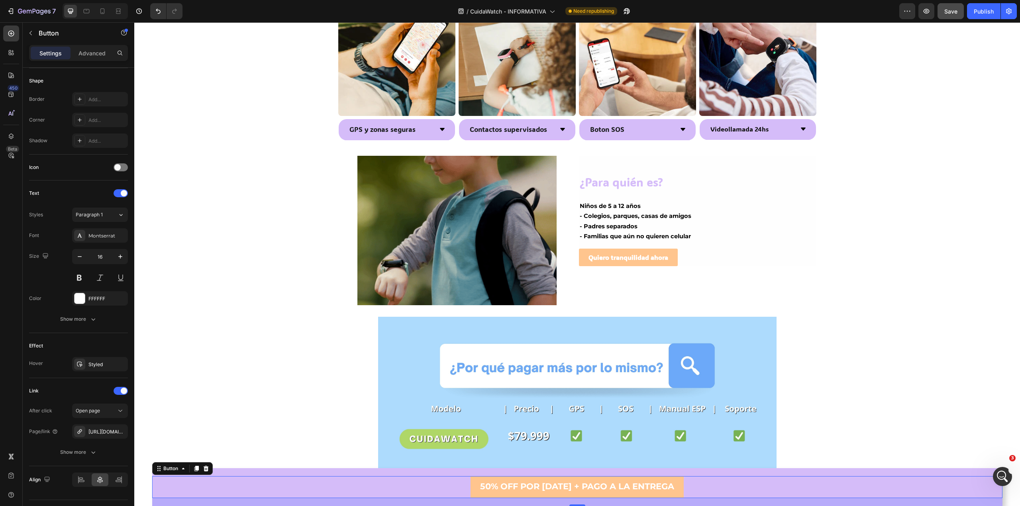
click at [949, 2] on div "7 Version history / CuidaWatch - INFORMATIVA Need republishing Preview Save Pub…" at bounding box center [510, 11] width 1020 height 23
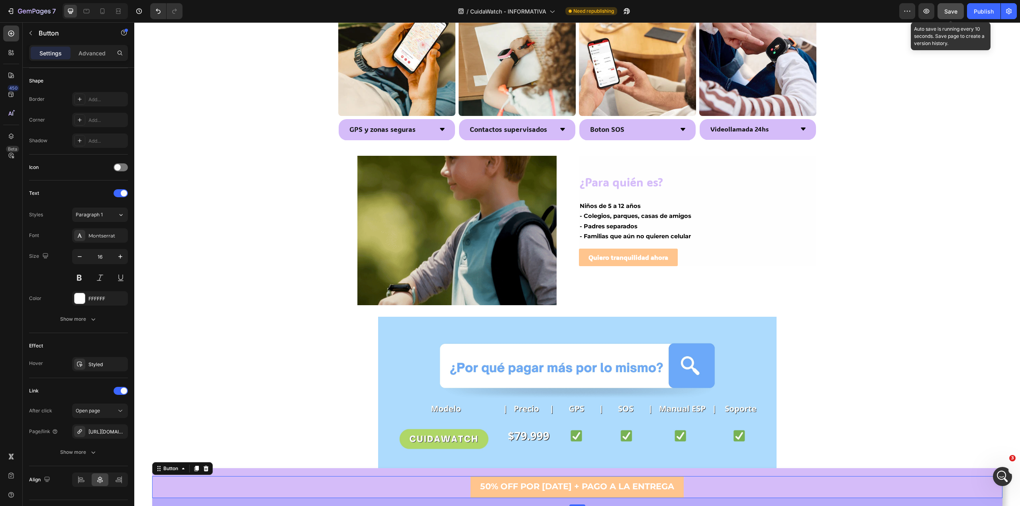
click at [948, 8] on span "Save" at bounding box center [950, 11] width 13 height 7
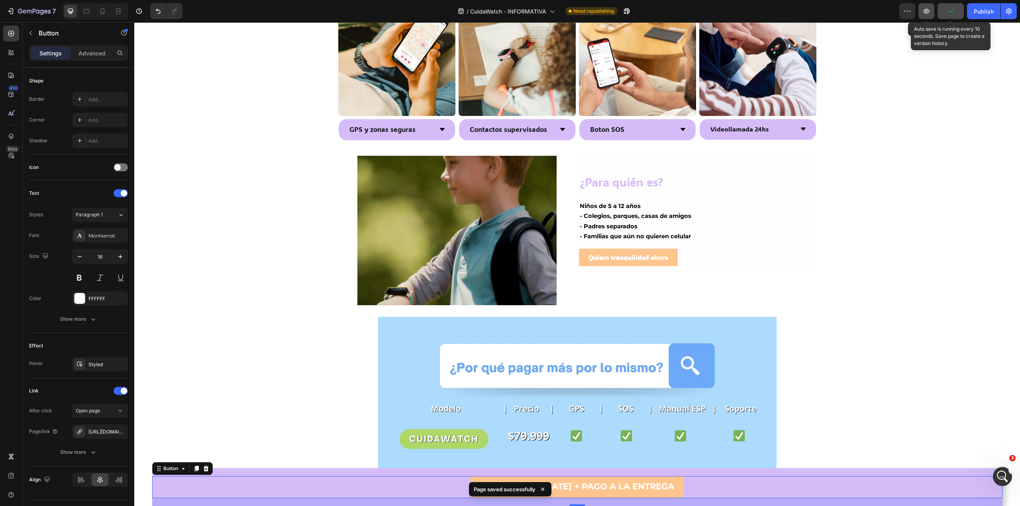
click at [925, 11] on icon "button" at bounding box center [926, 11] width 6 height 5
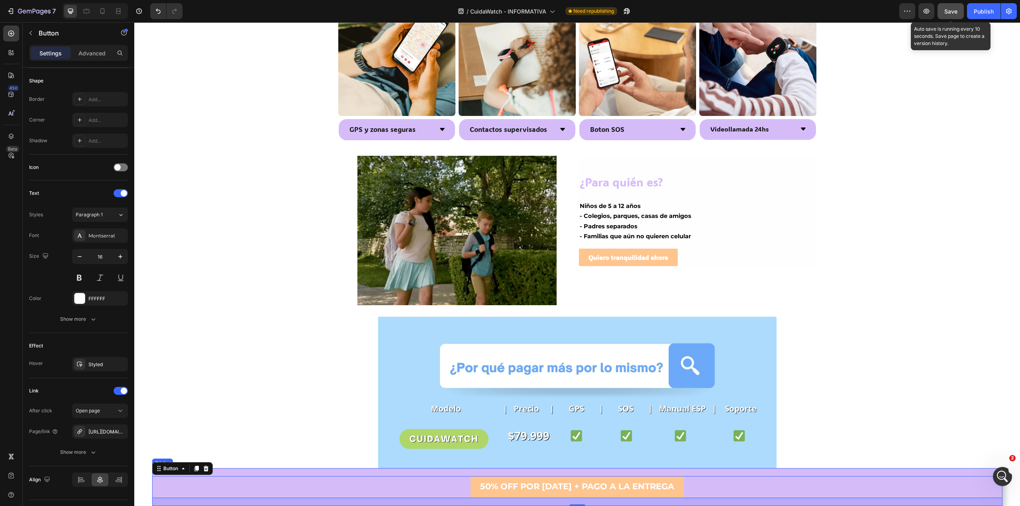
click at [221, 472] on div "50% OFF POR [DATE] + PAGO A LA ENTREGA Button 20" at bounding box center [577, 487] width 850 height 38
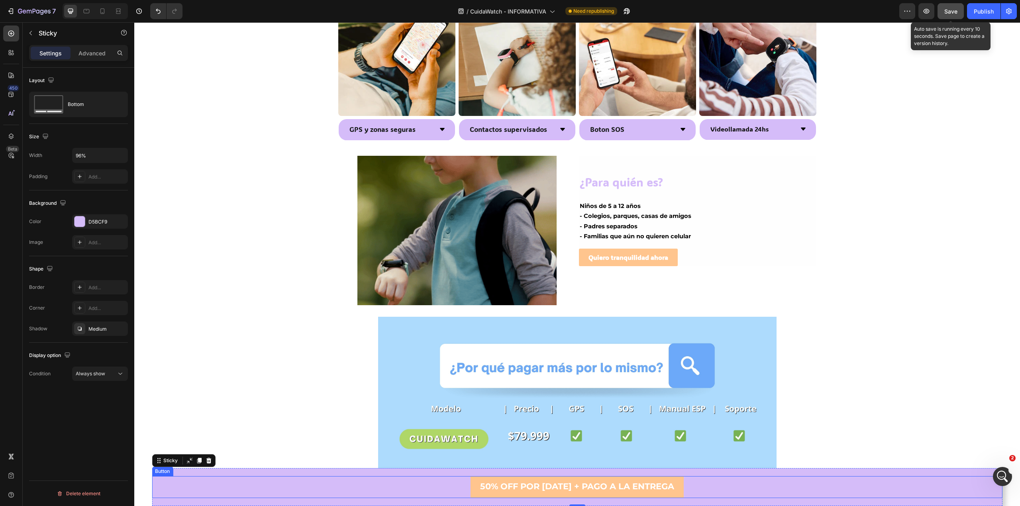
click at [216, 482] on div "50% OFF POR [DATE] + PAGO A LA ENTREGA Button" at bounding box center [577, 487] width 850 height 22
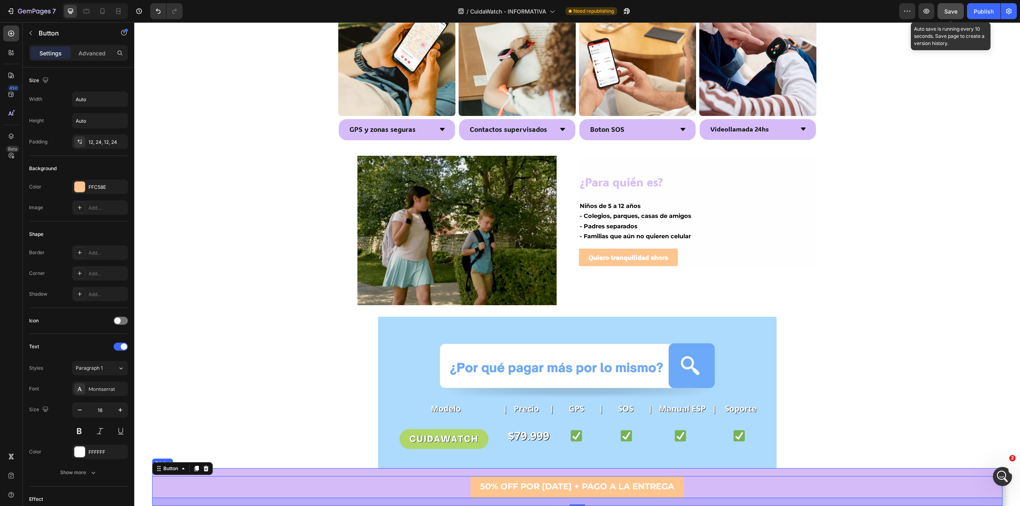
click at [224, 472] on div "50% OFF POR [DATE] + PAGO A LA ENTREGA Button 20" at bounding box center [577, 487] width 850 height 38
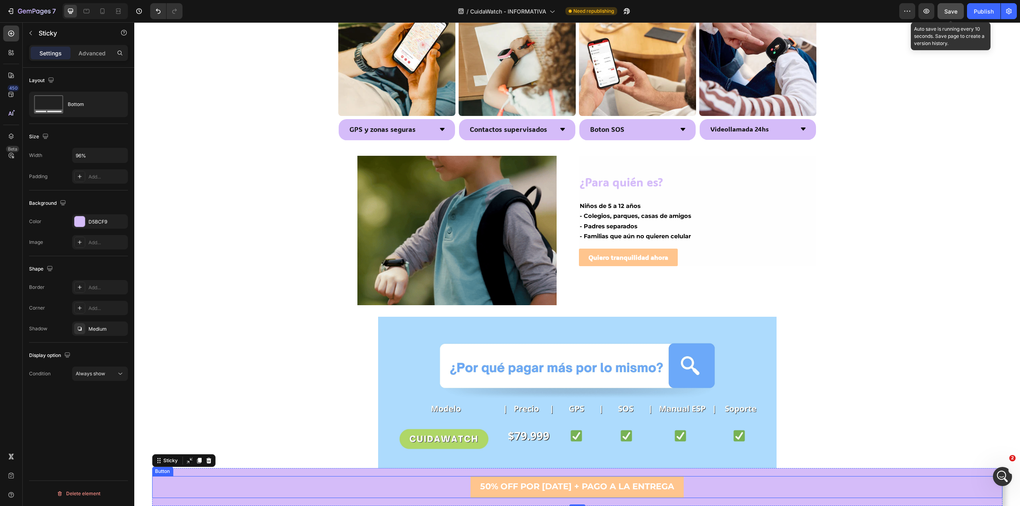
click at [443, 490] on div "50% OFF POR [DATE] + PAGO A LA ENTREGA Button" at bounding box center [577, 487] width 850 height 22
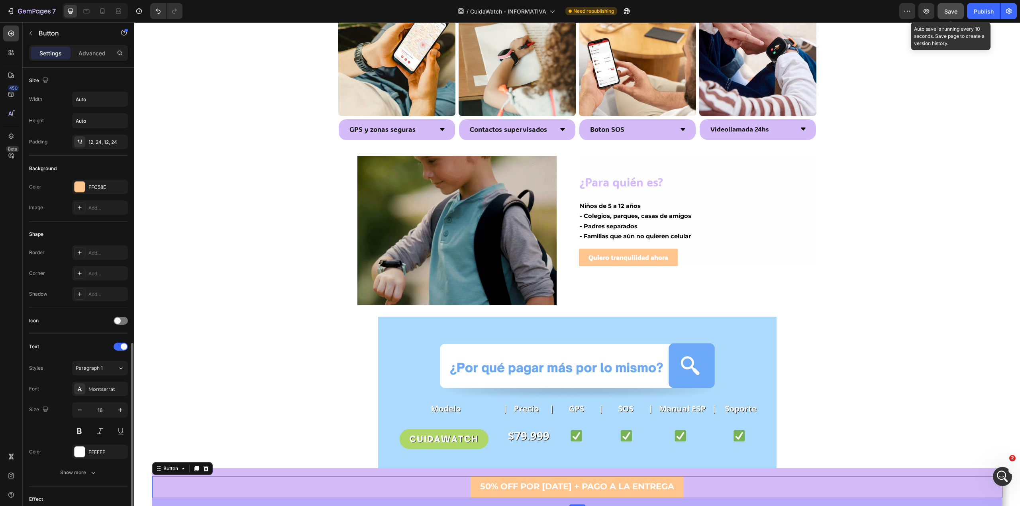
scroll to position [174, 0]
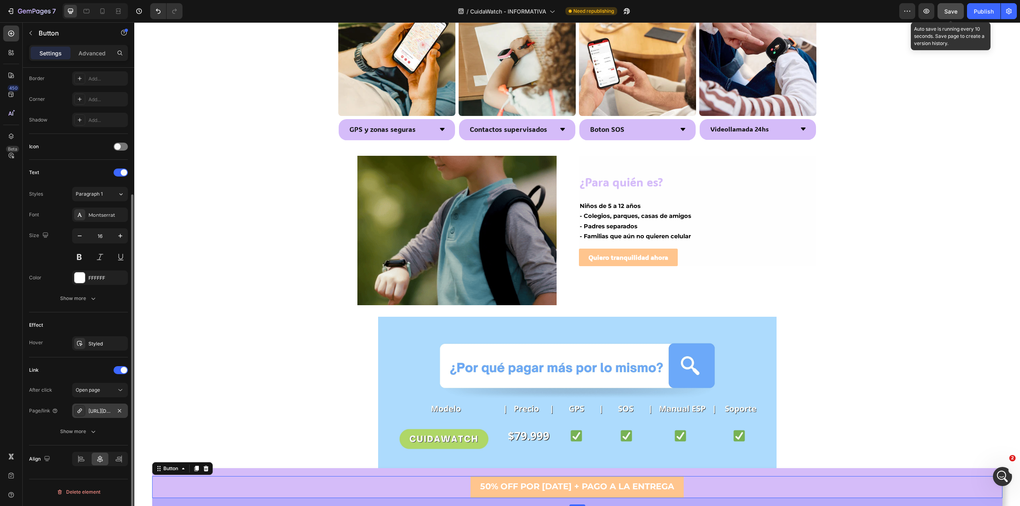
click at [101, 411] on div "https://cuidababys.com/cuidawatch-producto" at bounding box center [99, 411] width 23 height 7
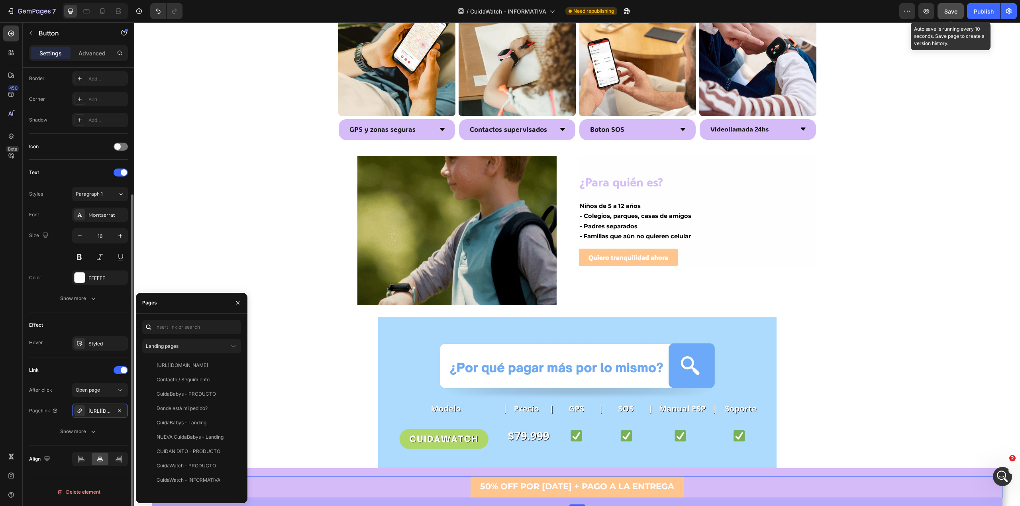
click at [62, 410] on div "Page/link https://cuidababys.com/cuidawatch-producto" at bounding box center [78, 411] width 99 height 14
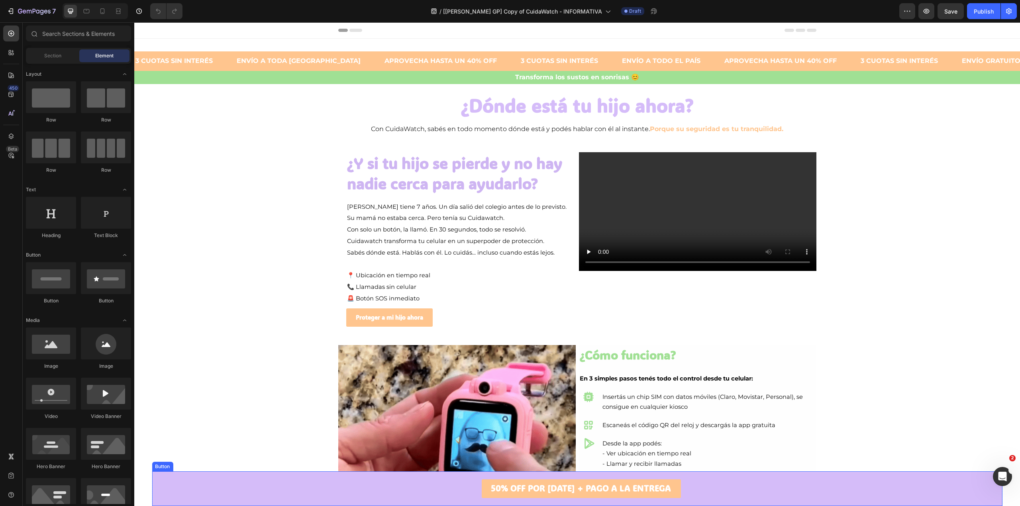
click at [424, 493] on div "50% OFF POR [DATE] + PAGO A LA ENTREGA Button" at bounding box center [577, 488] width 850 height 35
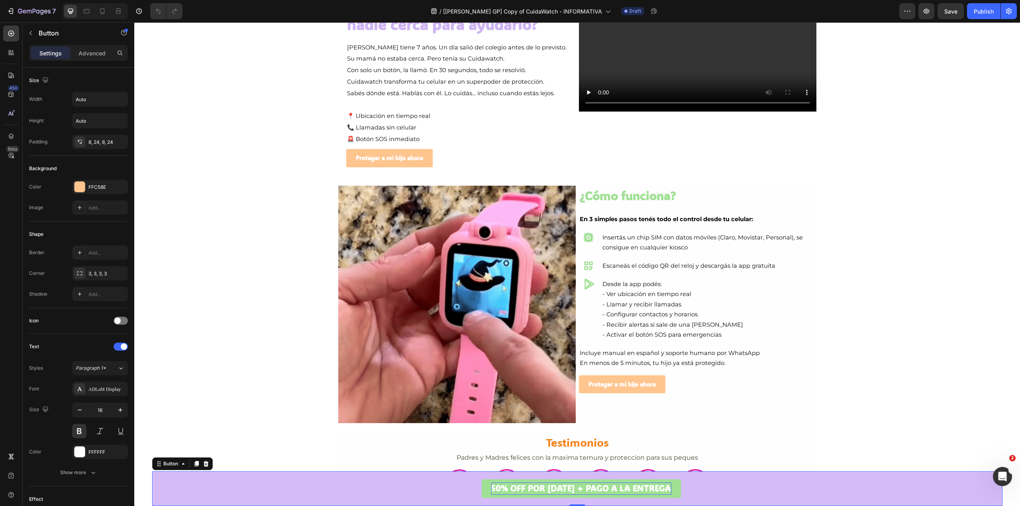
scroll to position [372, 0]
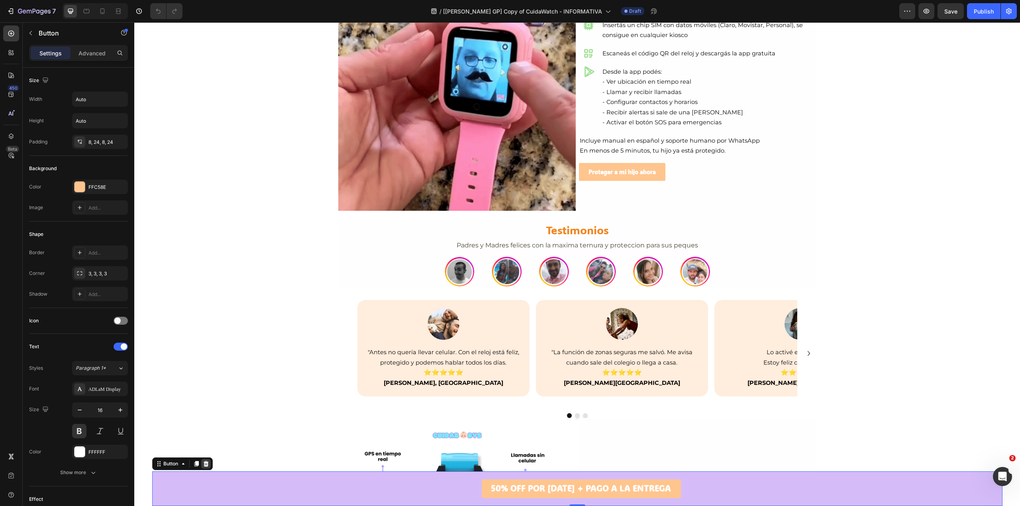
click at [206, 462] on icon at bounding box center [205, 464] width 5 height 6
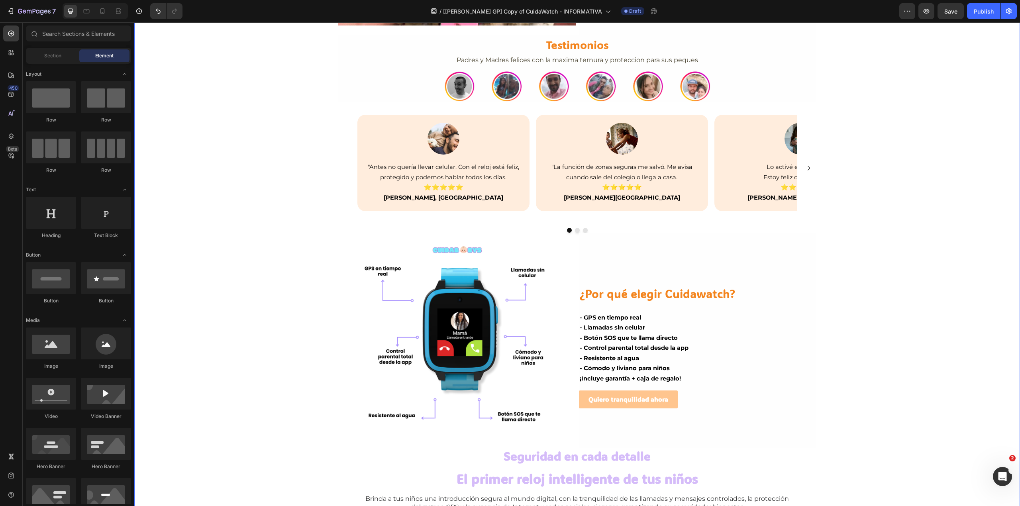
scroll to position [584, 0]
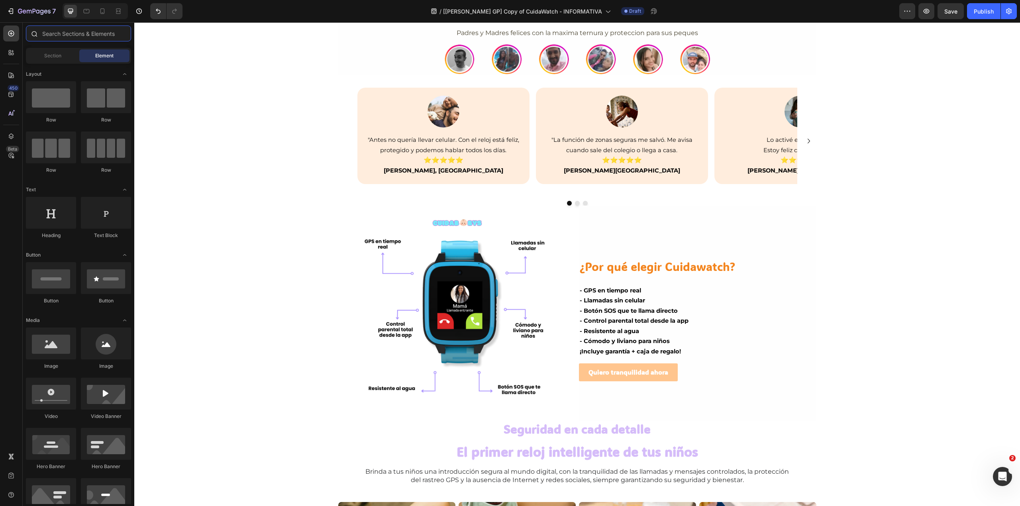
click at [69, 40] on input "text" at bounding box center [78, 33] width 105 height 16
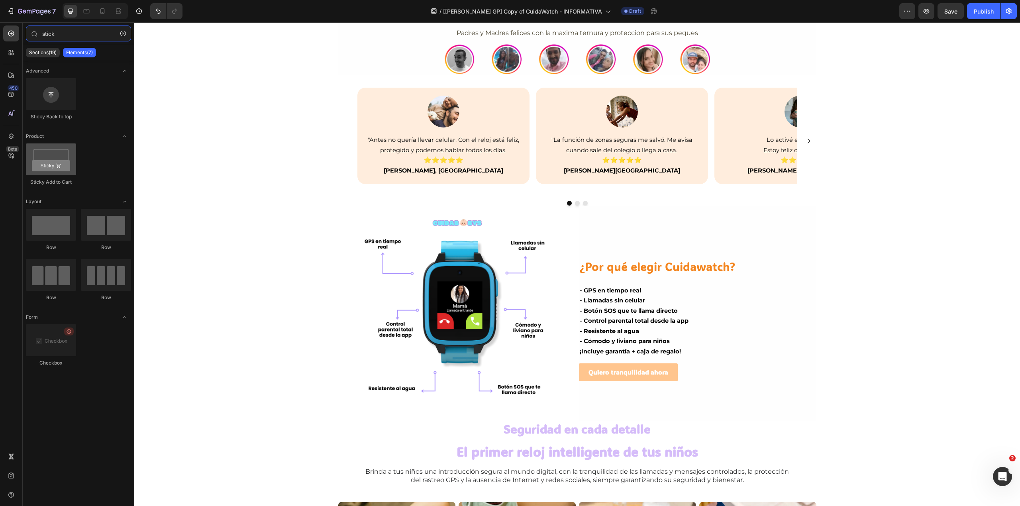
type input "stick"
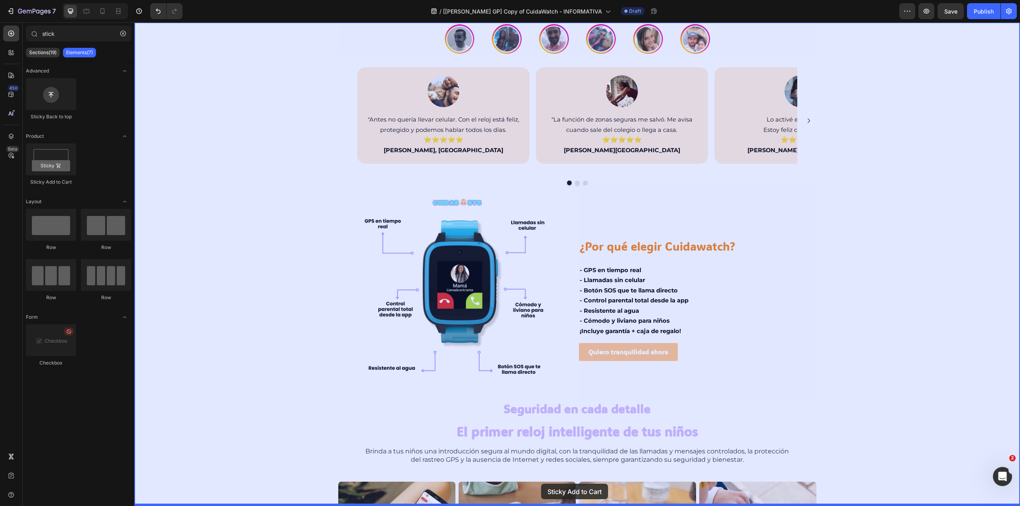
scroll to position [620, 0]
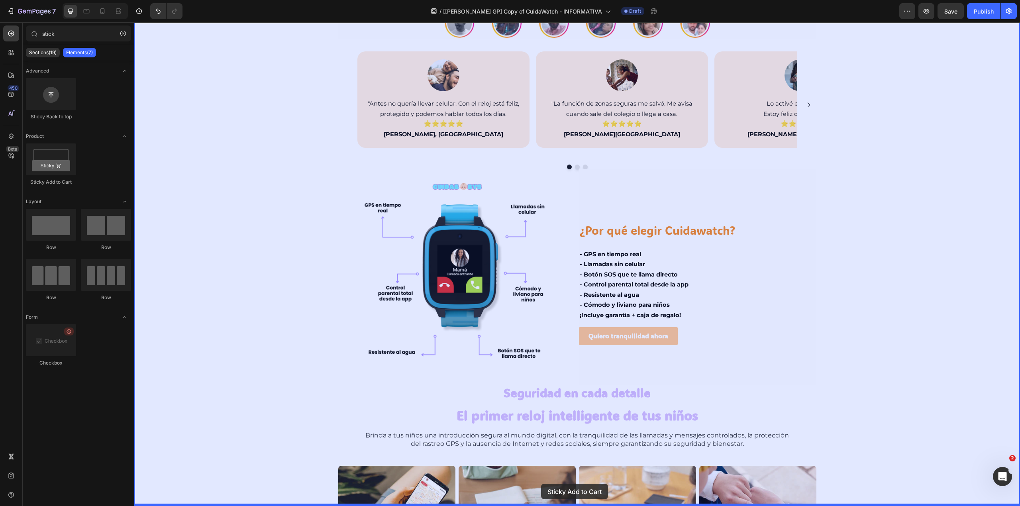
drag, startPoint x: 185, startPoint y: 186, endPoint x: 541, endPoint y: 484, distance: 463.5
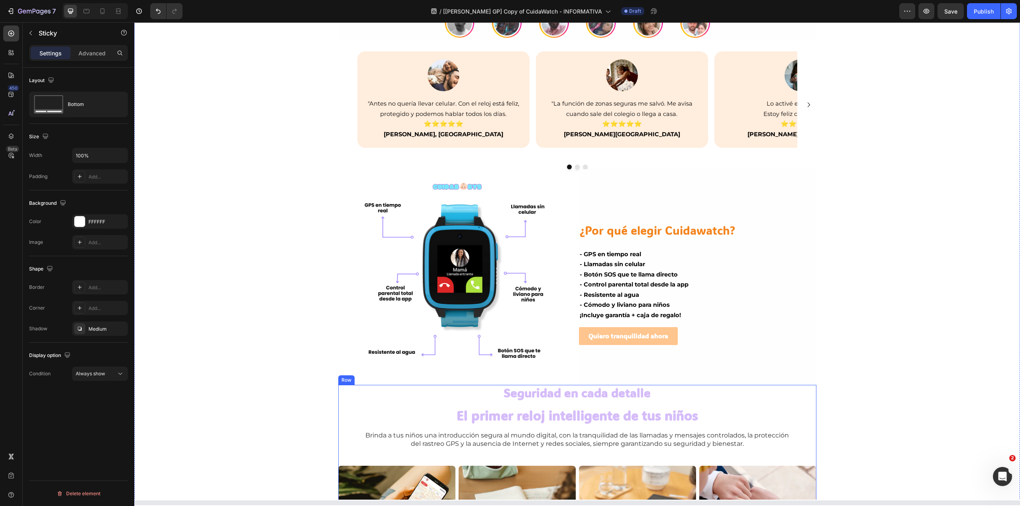
scroll to position [631, 0]
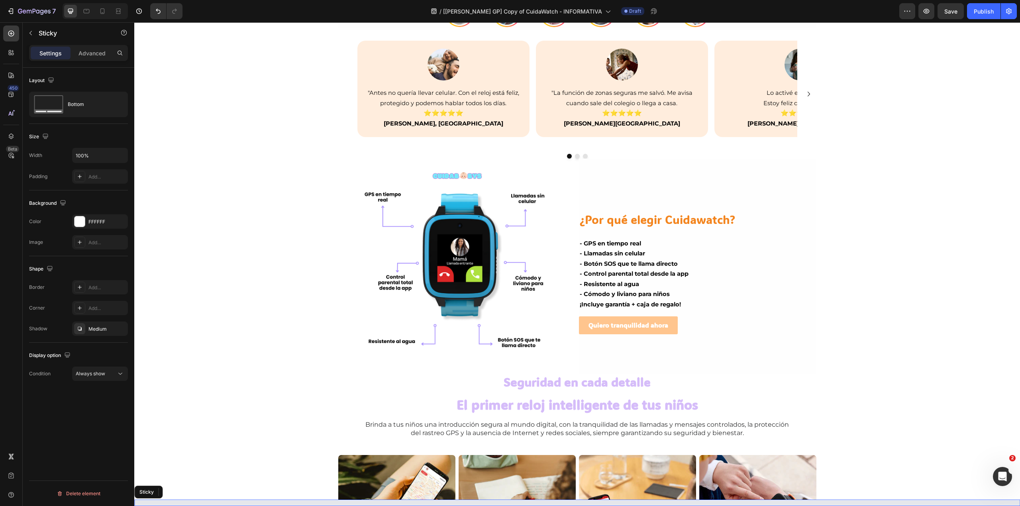
select select "571829756044051534"
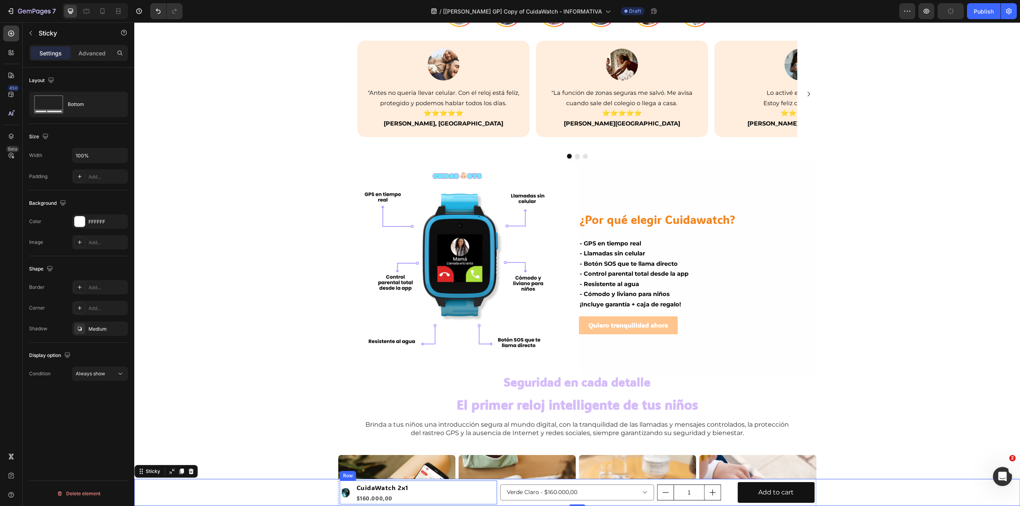
click at [424, 489] on div "Product Images CuidaWatch 2x1 Product Title $160.000,00 Product Price Product P…" at bounding box center [418, 492] width 157 height 24
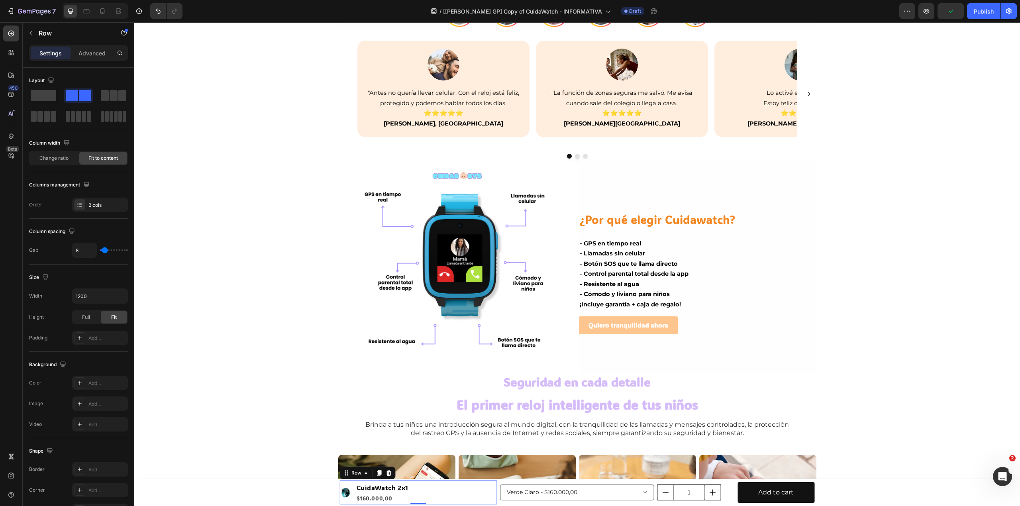
click at [384, 478] on div "Row" at bounding box center [368, 472] width 56 height 13
click at [386, 474] on icon at bounding box center [388, 473] width 5 height 6
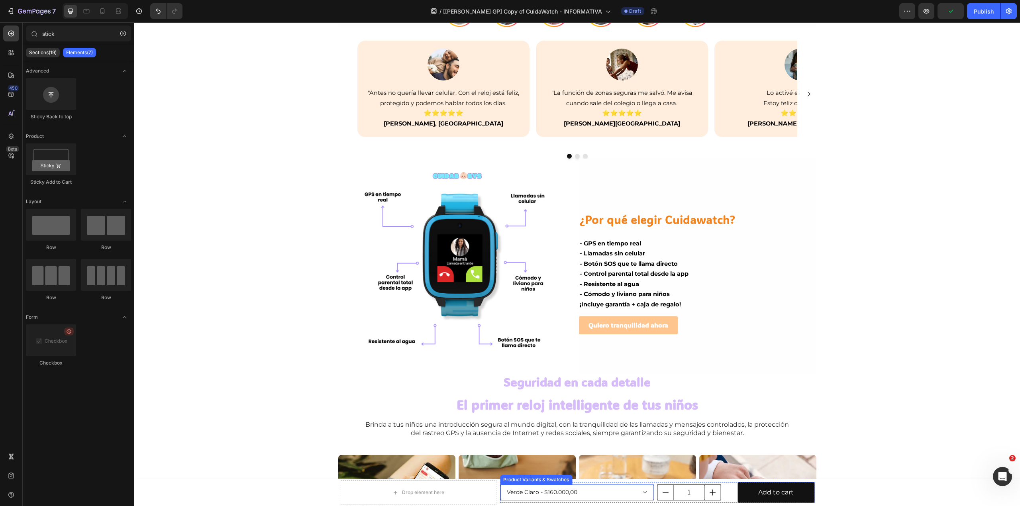
click at [511, 496] on select "Negro - $160.000,00 Verde Claro - $160.000,00" at bounding box center [577, 492] width 154 height 16
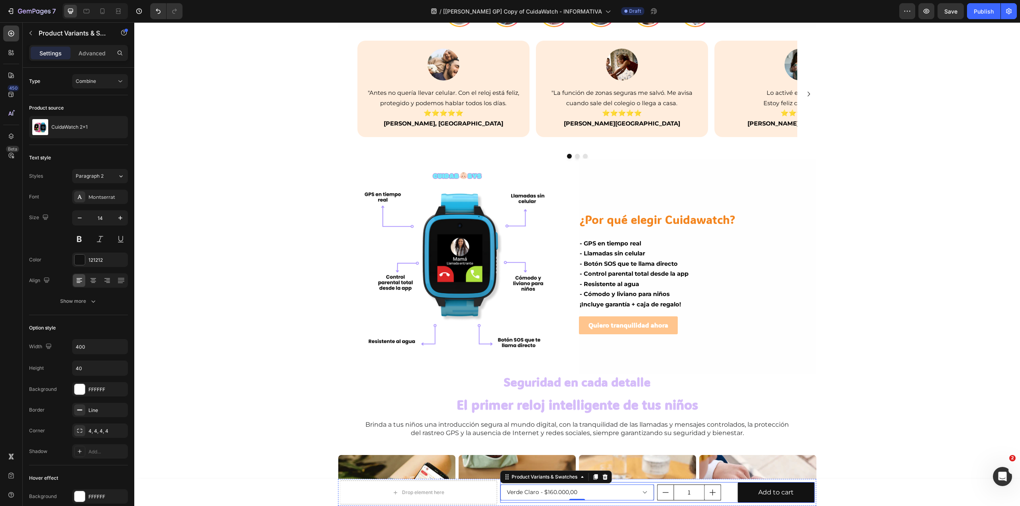
click at [651, 488] on div "Negro - $160.000,00 Verde Claro - $160.000,00 Product Variants & Swatches 0 1 P…" at bounding box center [657, 492] width 314 height 21
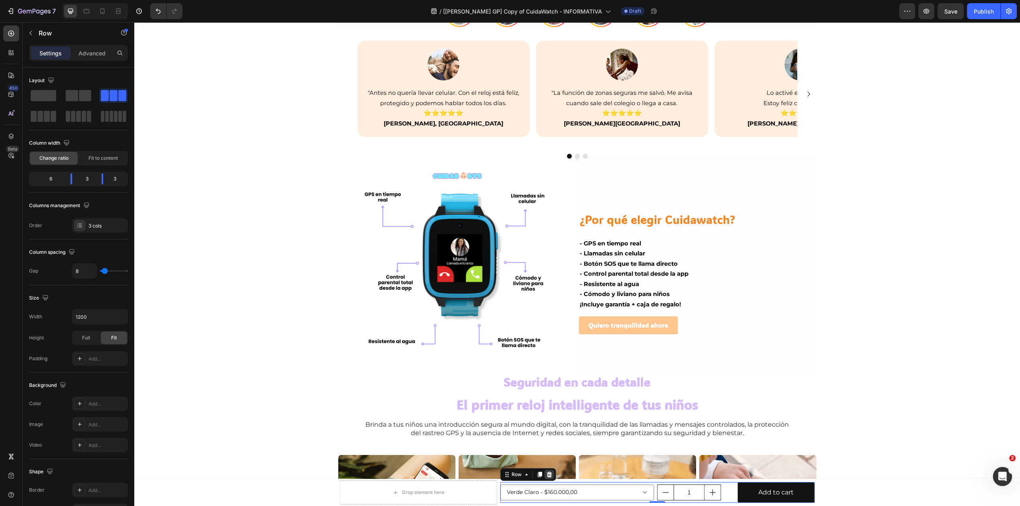
click at [546, 475] on icon at bounding box center [549, 474] width 6 height 6
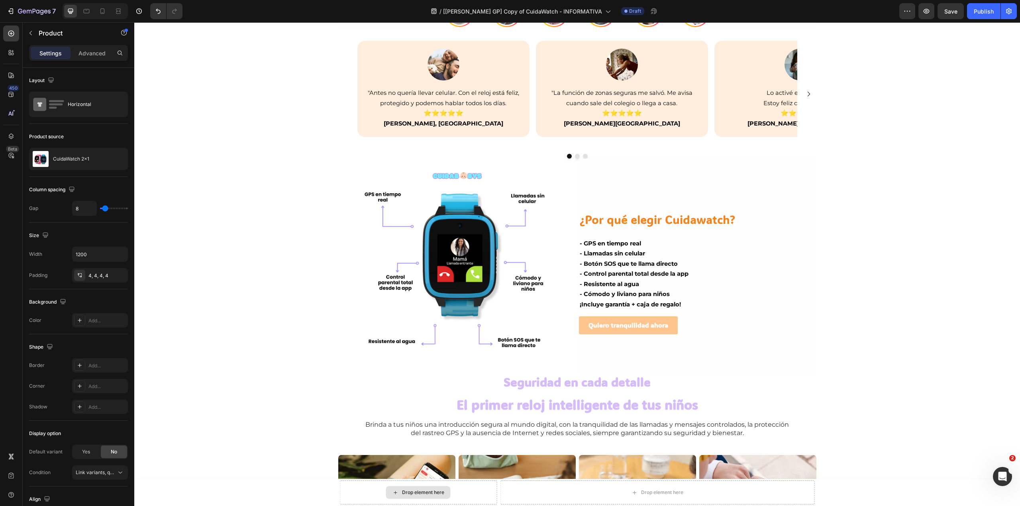
click at [360, 488] on div "Drop element here" at bounding box center [418, 492] width 157 height 24
click at [304, 488] on div "Drop element here Drop element here Product" at bounding box center [577, 492] width 886 height 27
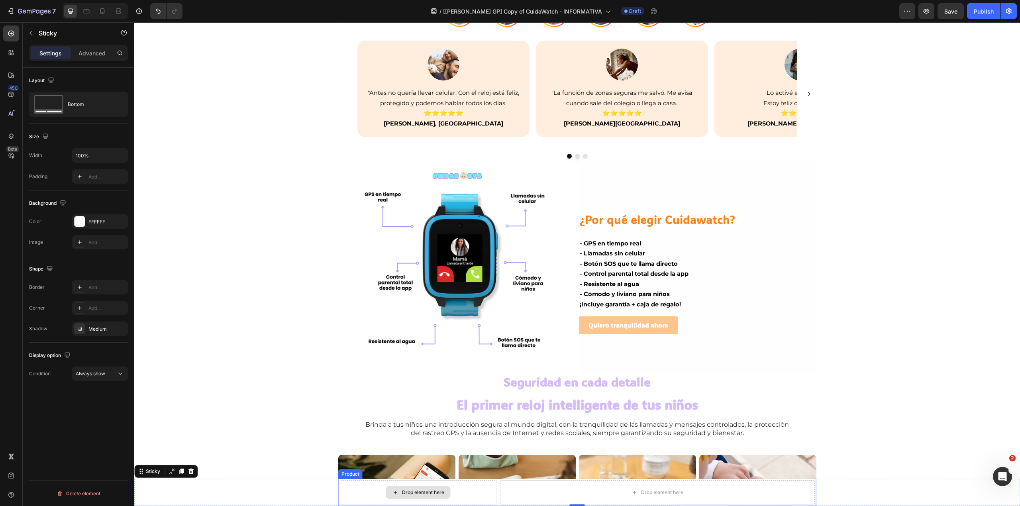
click at [359, 486] on div "Drop element here" at bounding box center [418, 492] width 157 height 24
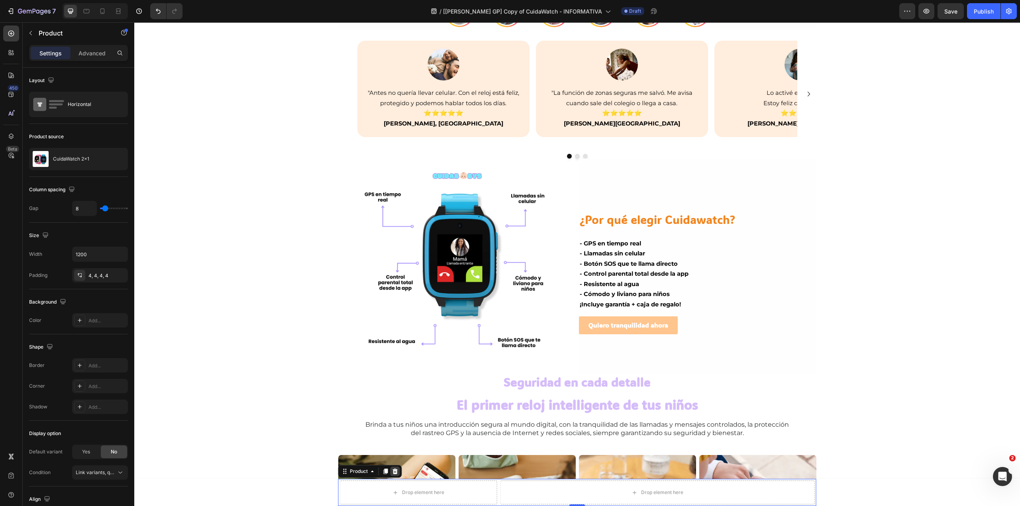
click at [392, 472] on icon at bounding box center [394, 471] width 5 height 6
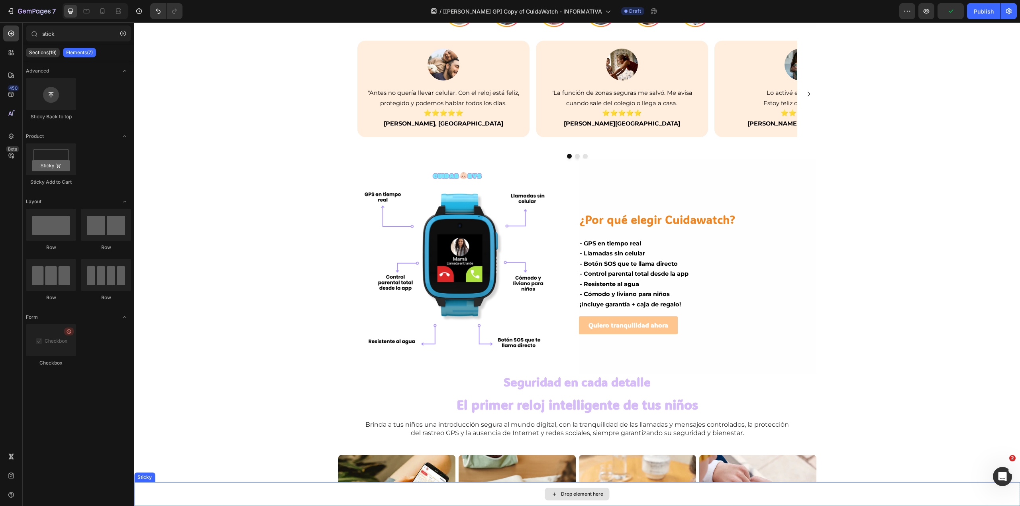
click at [295, 494] on div "Drop element here" at bounding box center [577, 494] width 886 height 24
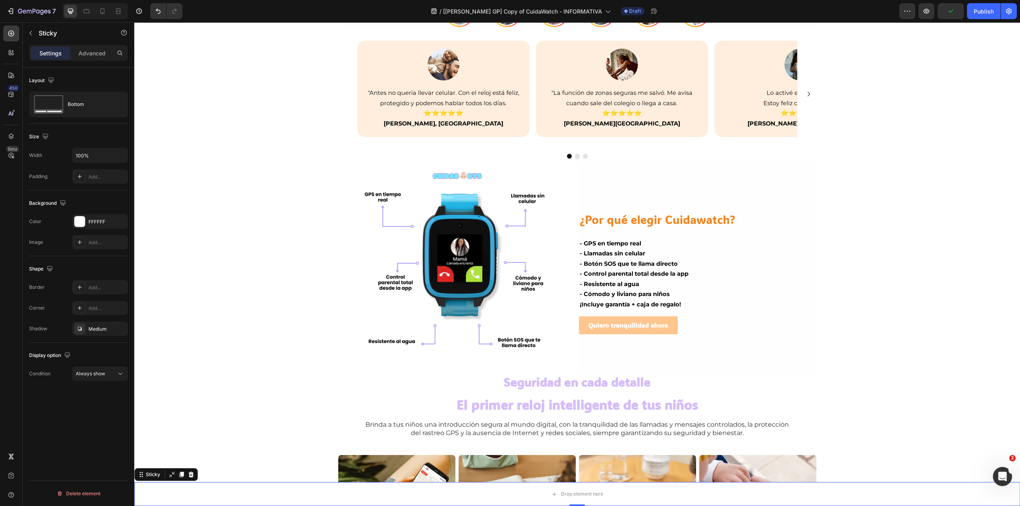
click at [97, 213] on div "Background The changes might be hidden by the video. Color FFFFFF Image Add..." at bounding box center [78, 223] width 99 height 66
click at [97, 223] on div "FFFFFF" at bounding box center [99, 221] width 23 height 7
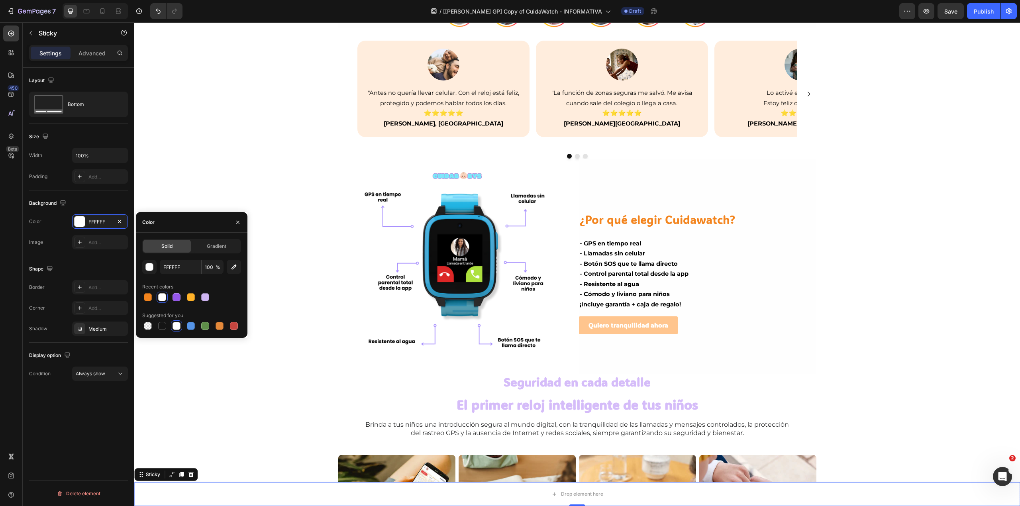
click at [168, 249] on span "Solid" at bounding box center [166, 246] width 11 height 7
click at [180, 261] on input "FFFFFF" at bounding box center [180, 267] width 41 height 14
paste input "D5BCF9"
type input "D5BCF9"
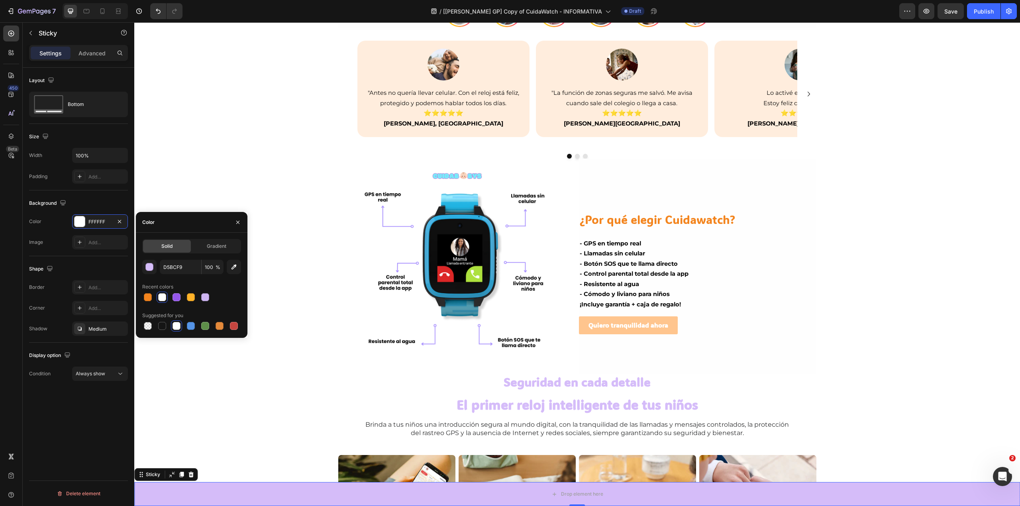
click at [100, 256] on div "Background The changes might be hidden by the video. Color FFFFFF Image Add..." at bounding box center [78, 223] width 99 height 66
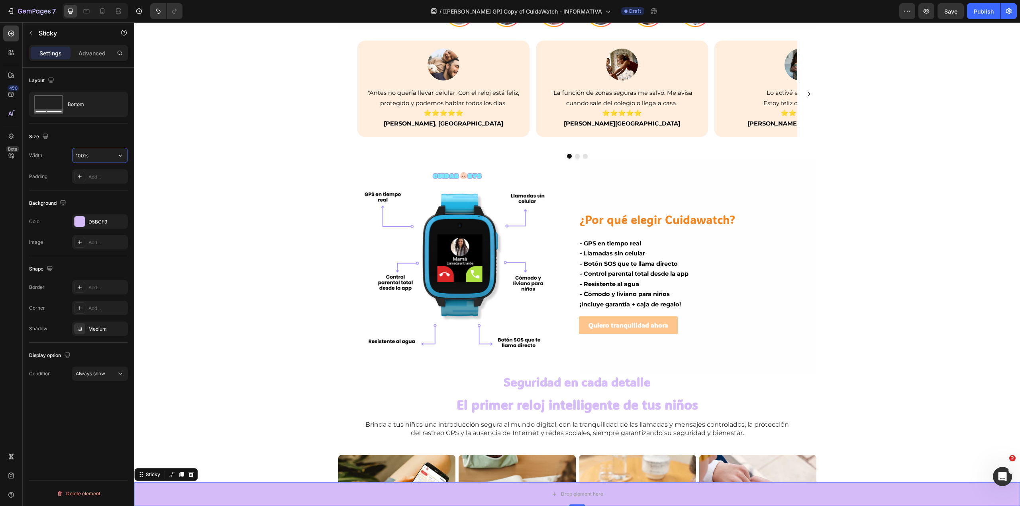
click at [86, 154] on input "100%" at bounding box center [99, 155] width 55 height 14
type input "96%"
click at [81, 126] on div "Size Width 96% Padding Add..." at bounding box center [78, 157] width 99 height 67
click at [85, 35] on p "Sticky" at bounding box center [73, 33] width 68 height 10
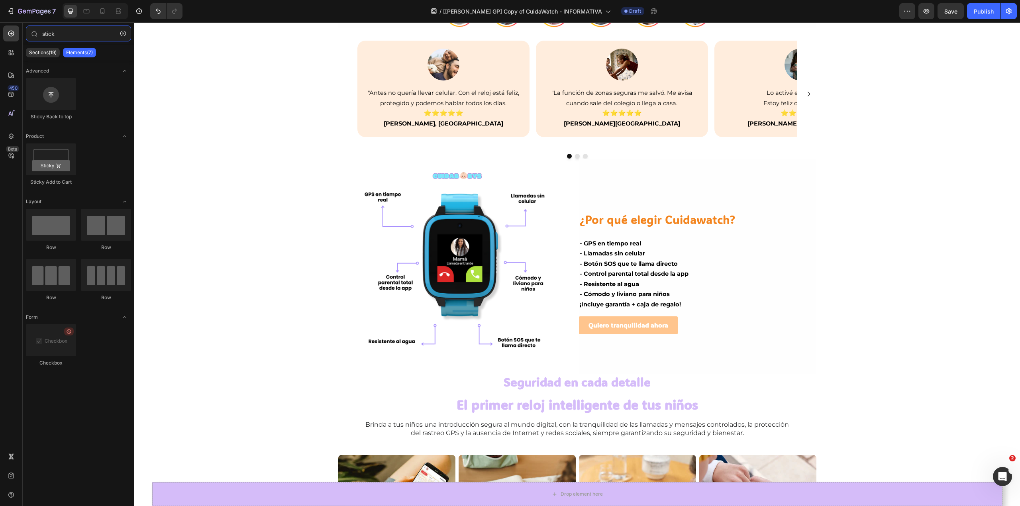
click at [85, 35] on input "stick" at bounding box center [78, 33] width 105 height 16
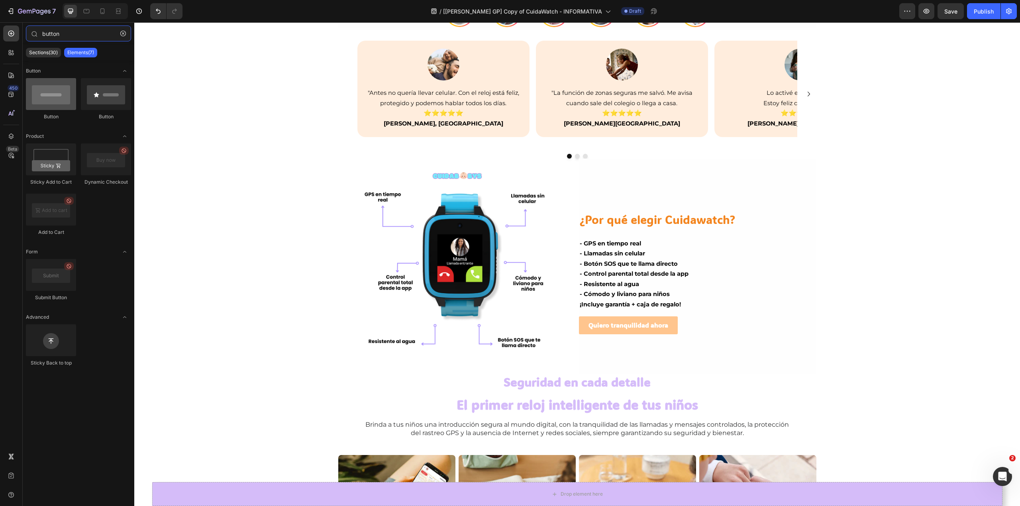
type input "button"
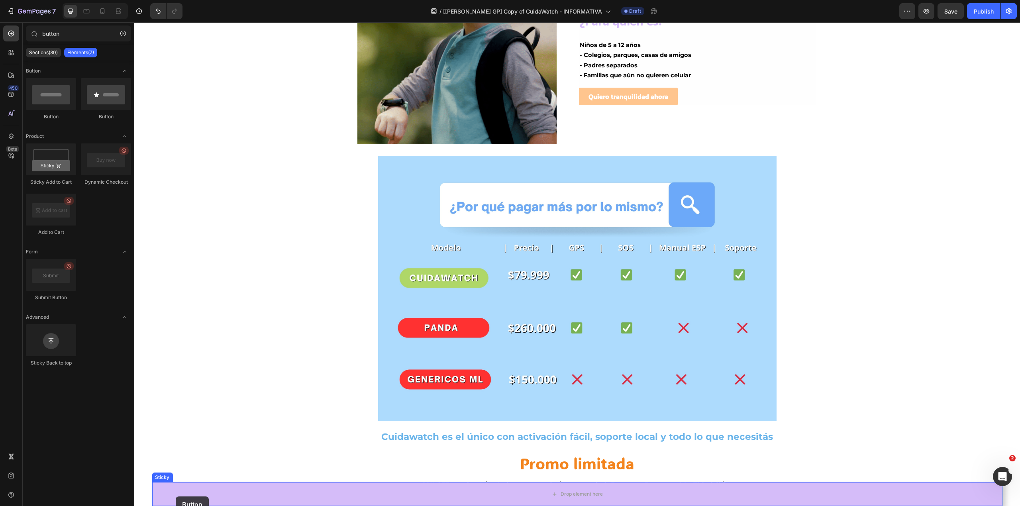
scroll to position [1280, 0]
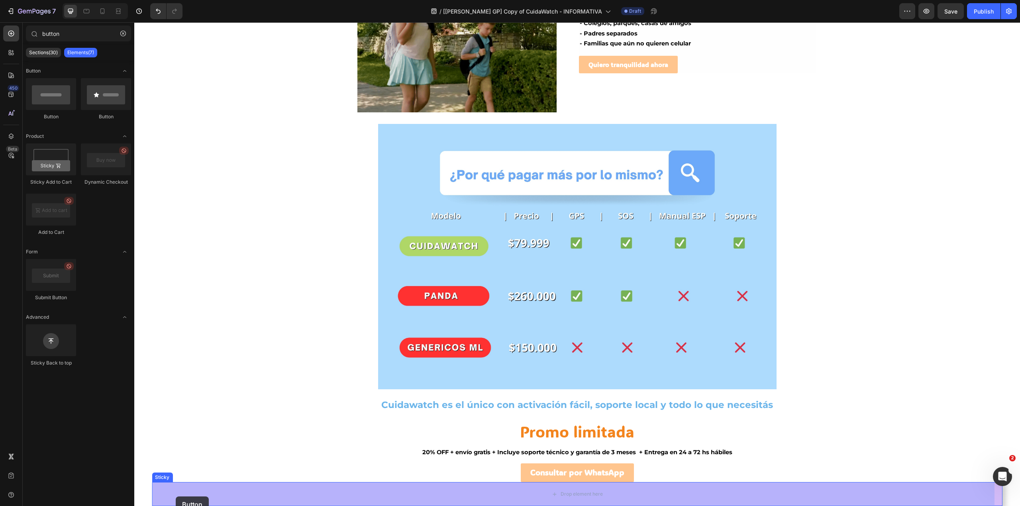
drag, startPoint x: 185, startPoint y: 115, endPoint x: 176, endPoint y: 496, distance: 381.7
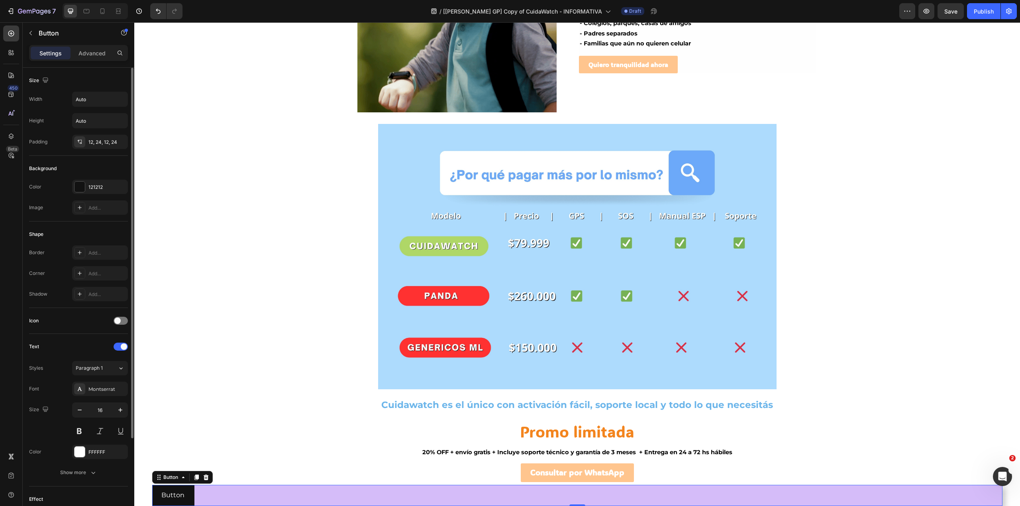
scroll to position [112, 0]
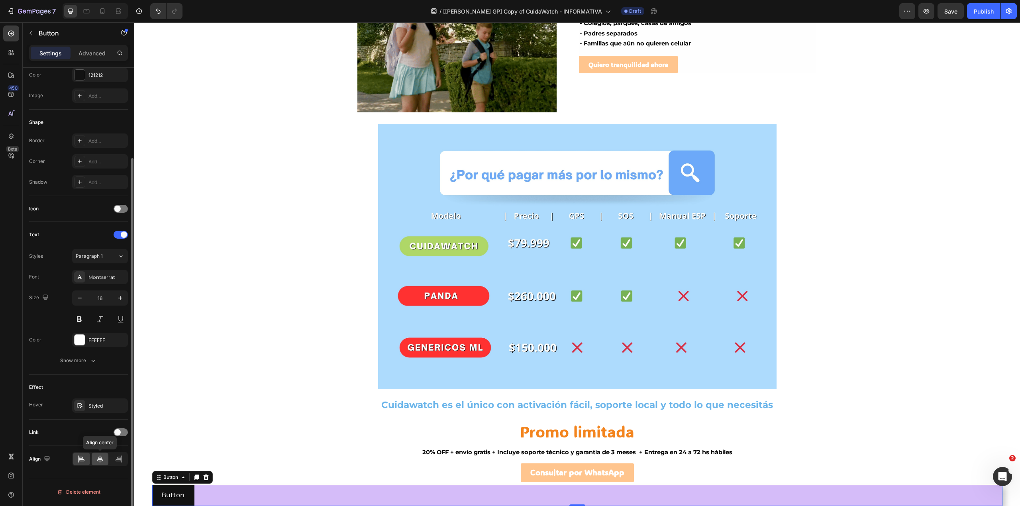
click at [97, 463] on icon at bounding box center [100, 459] width 8 height 8
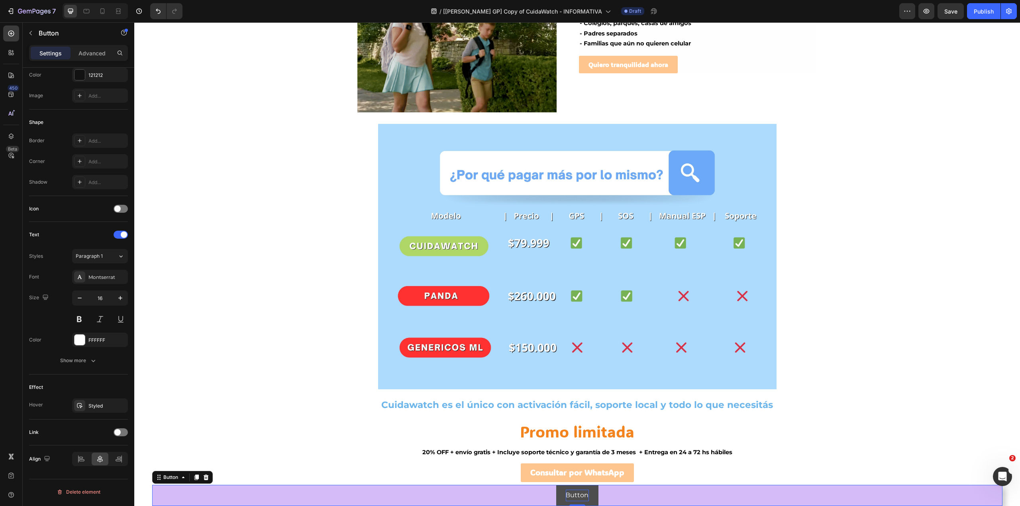
click at [572, 494] on p "Button" at bounding box center [576, 496] width 23 height 12
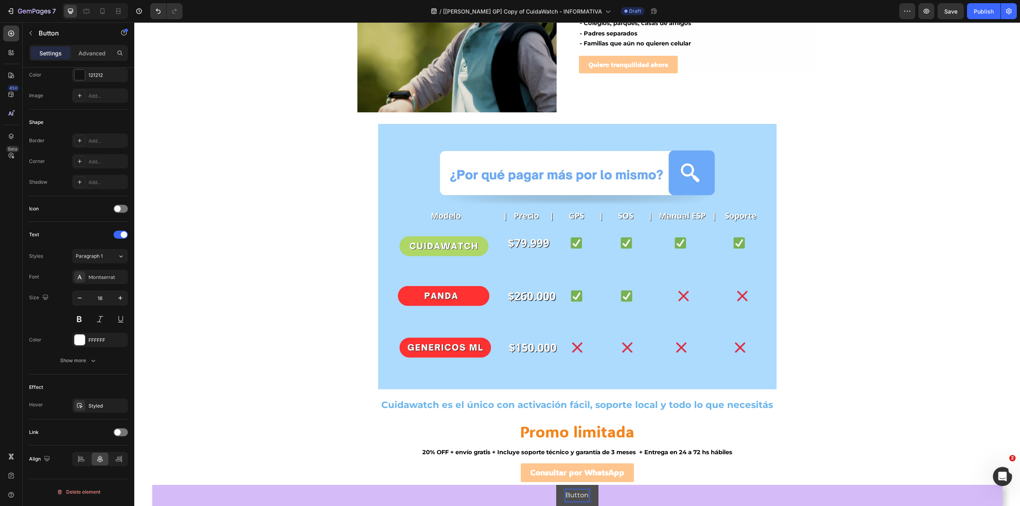
click at [588, 494] on button "Button" at bounding box center [577, 495] width 42 height 21
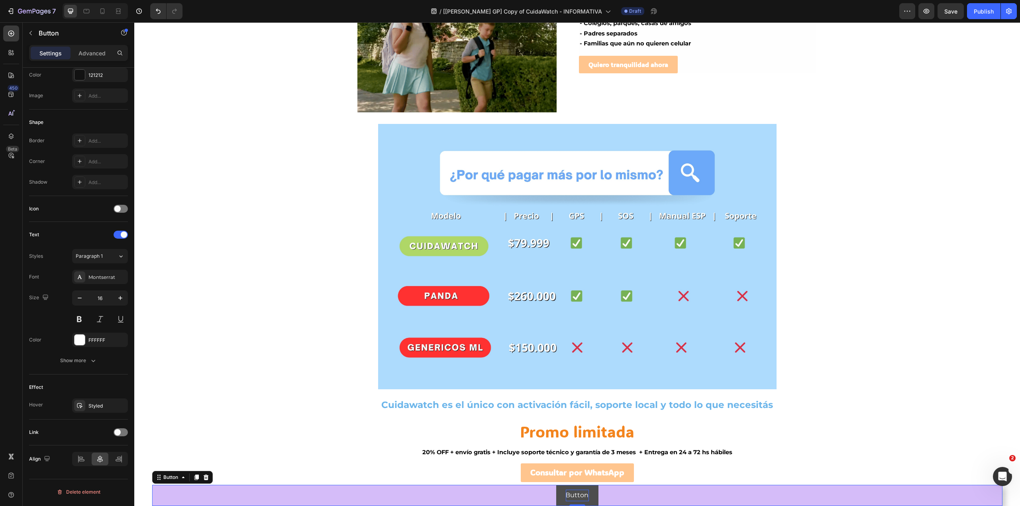
click at [579, 496] on p "Button" at bounding box center [576, 496] width 23 height 12
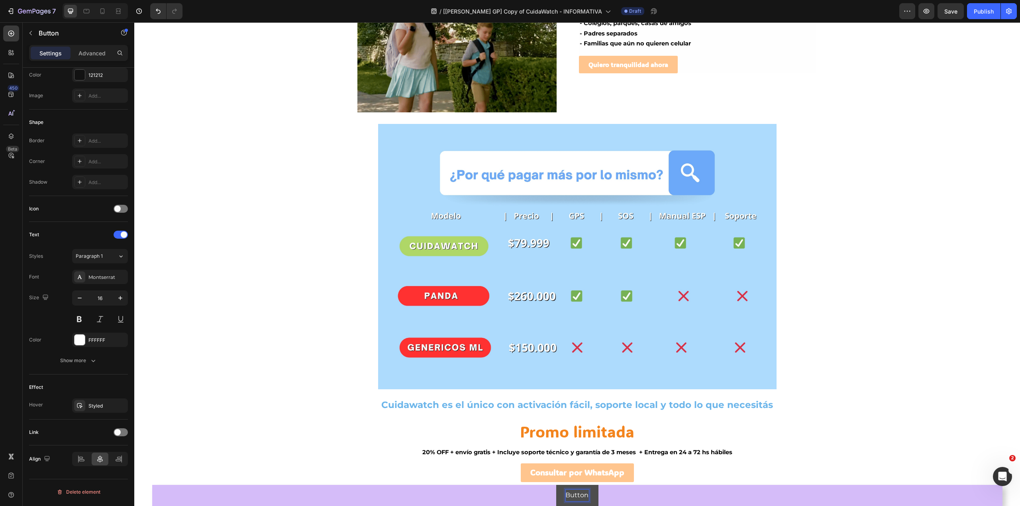
click at [569, 493] on p "Button" at bounding box center [576, 496] width 23 height 12
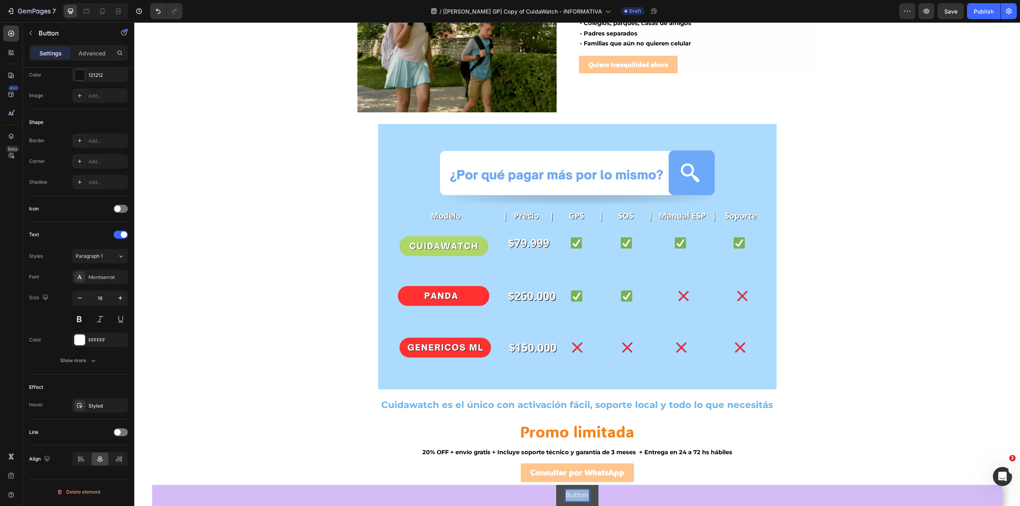
click at [569, 493] on p "Button" at bounding box center [576, 496] width 23 height 12
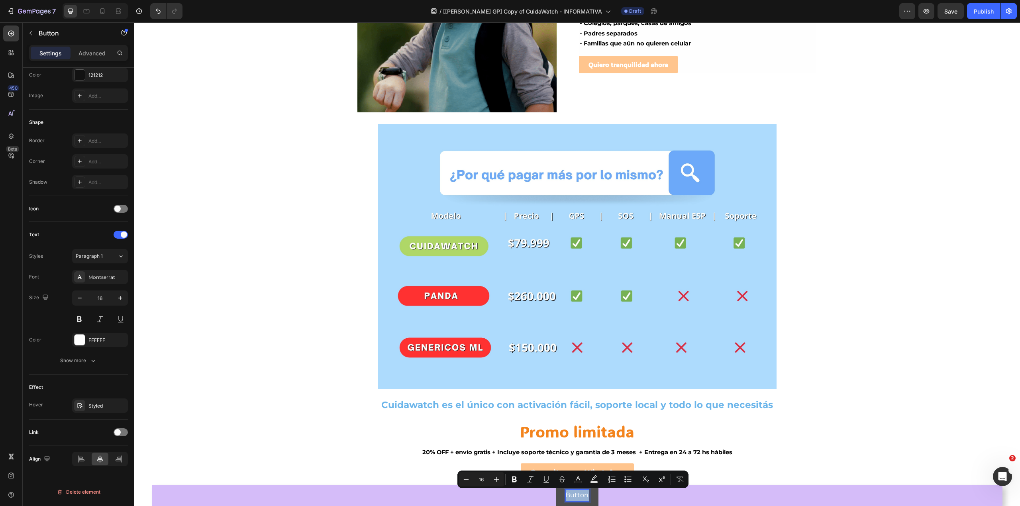
click at [569, 493] on p "Button" at bounding box center [576, 496] width 23 height 12
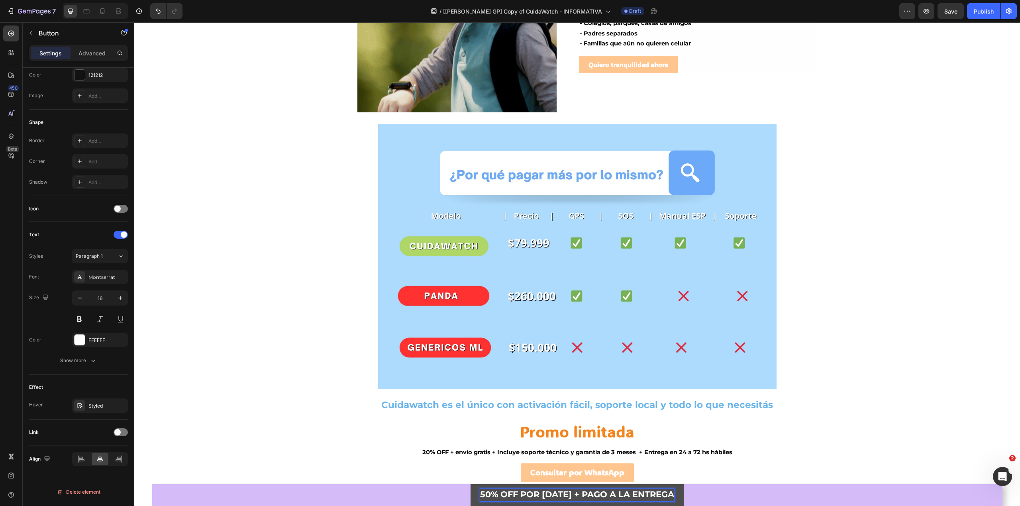
scroll to position [1282, 0]
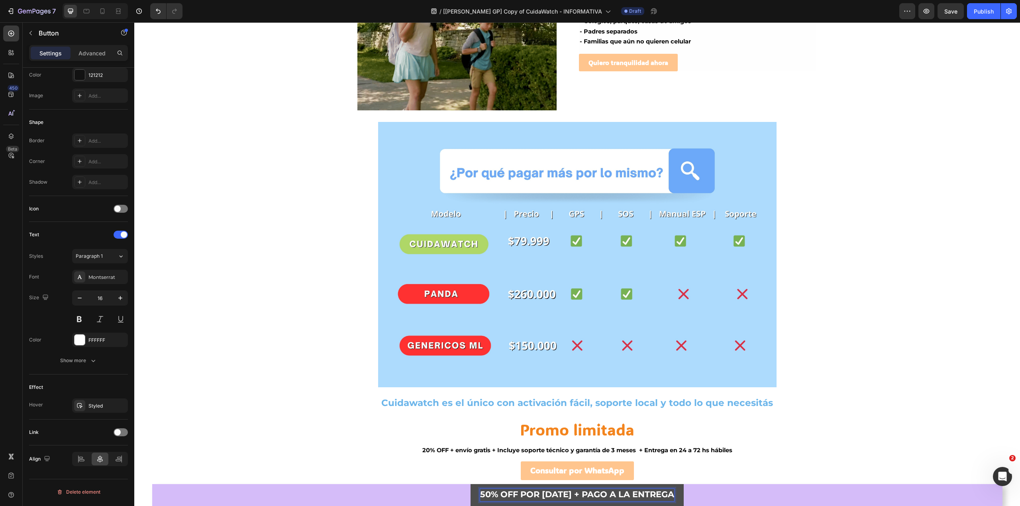
click at [472, 496] on button "50% OFF POR [DATE] + PAGO A LA ENTREGA" at bounding box center [576, 495] width 213 height 22
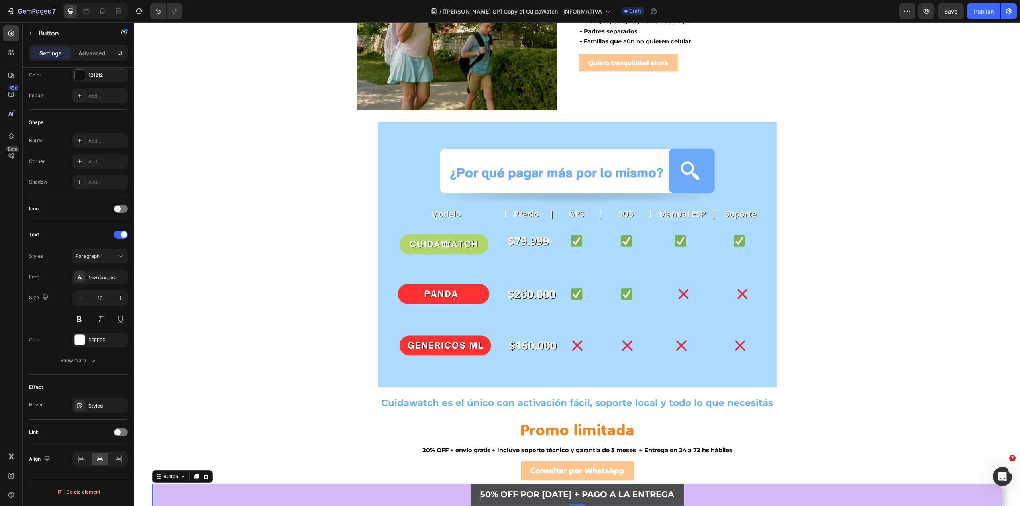
click at [476, 495] on button "50% OFF POR [DATE] + PAGO A LA ENTREGA" at bounding box center [576, 495] width 213 height 22
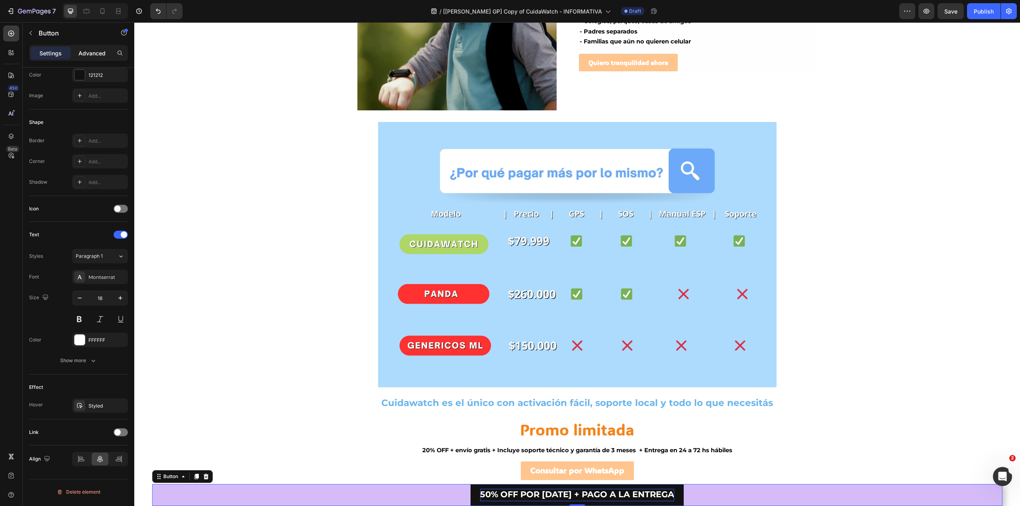
click at [94, 49] on p "Advanced" at bounding box center [91, 53] width 27 height 8
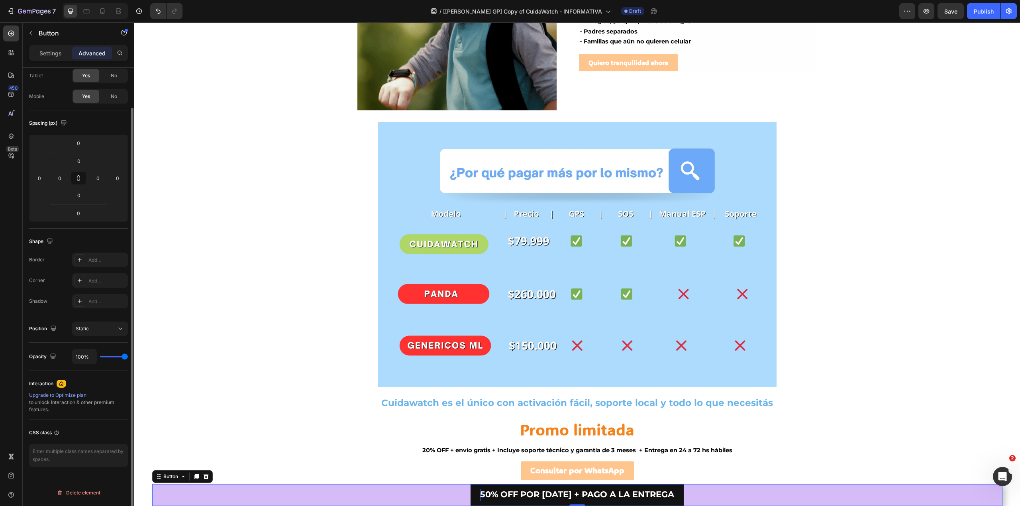
scroll to position [44, 0]
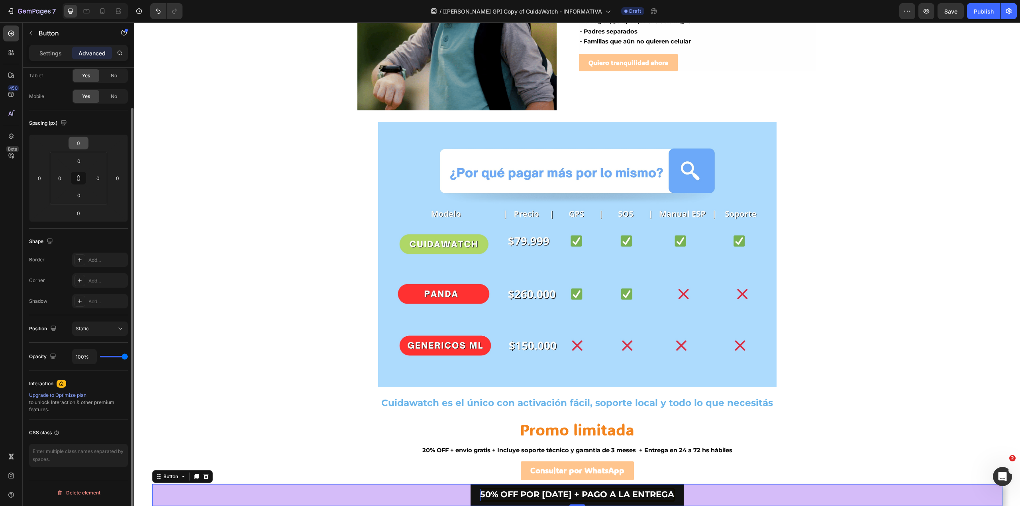
click at [82, 143] on input "0" at bounding box center [79, 143] width 16 height 12
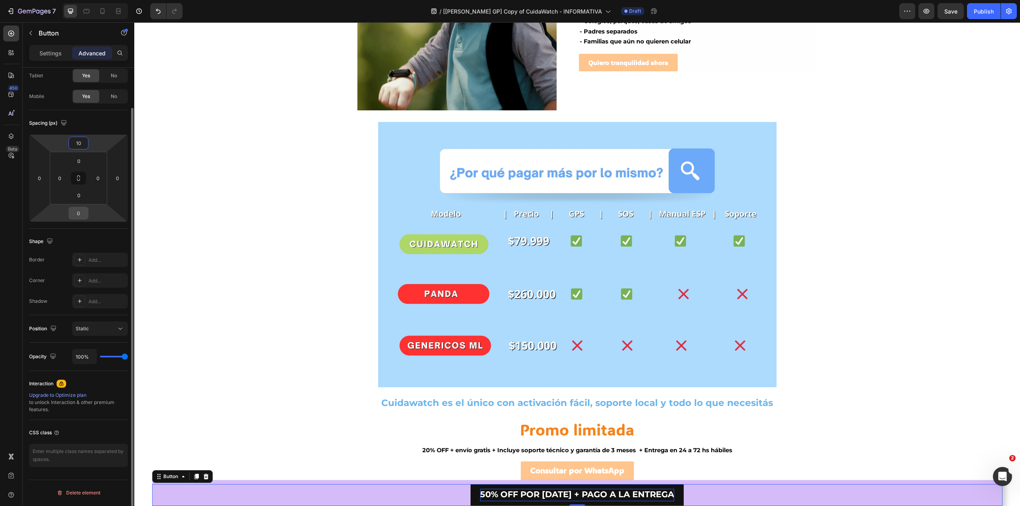
type input "10"
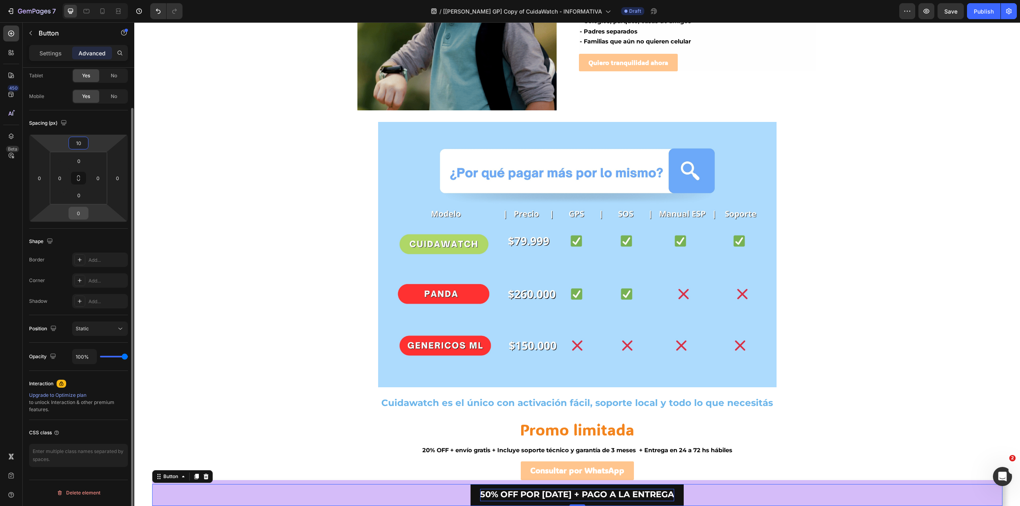
click at [78, 209] on input "0" at bounding box center [79, 213] width 16 height 12
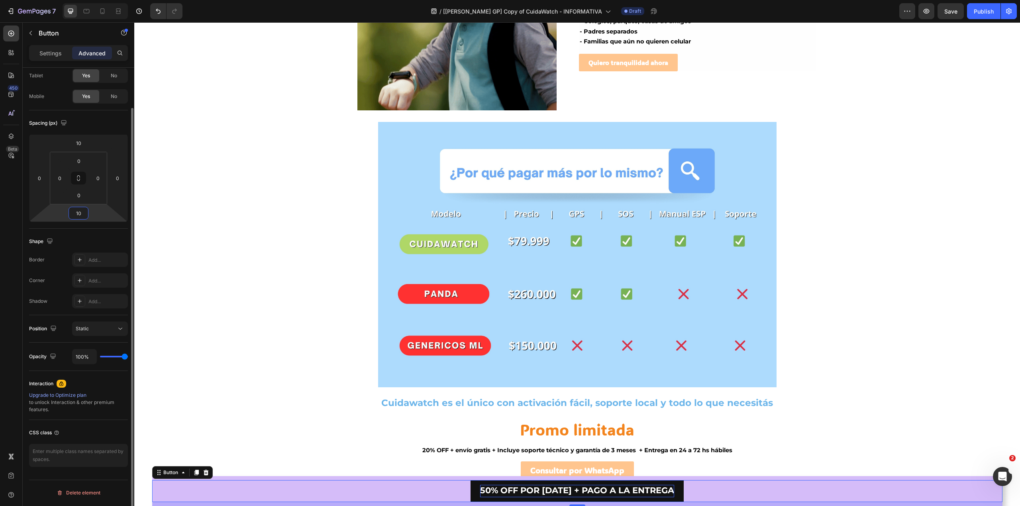
click at [84, 212] on input "10" at bounding box center [79, 213] width 16 height 12
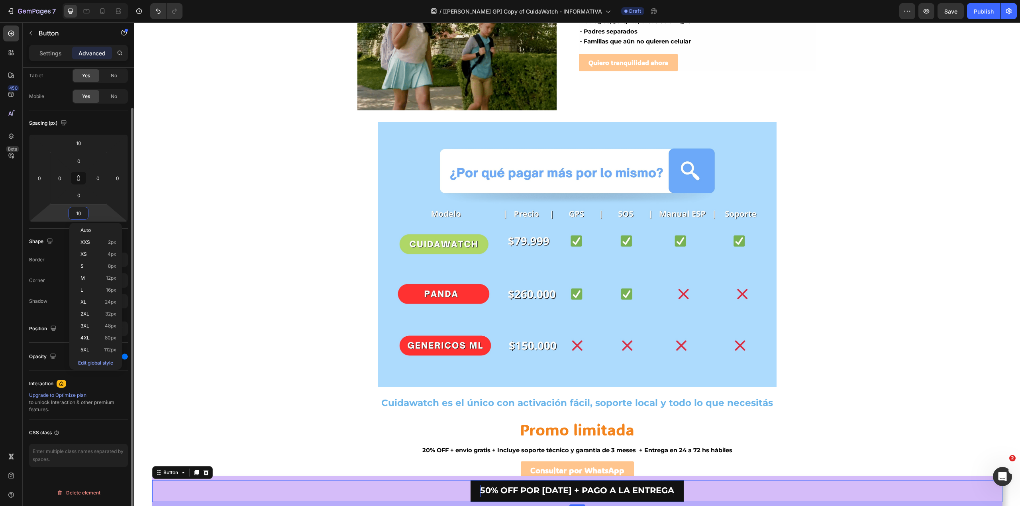
click at [83, 212] on input "10" at bounding box center [79, 213] width 16 height 12
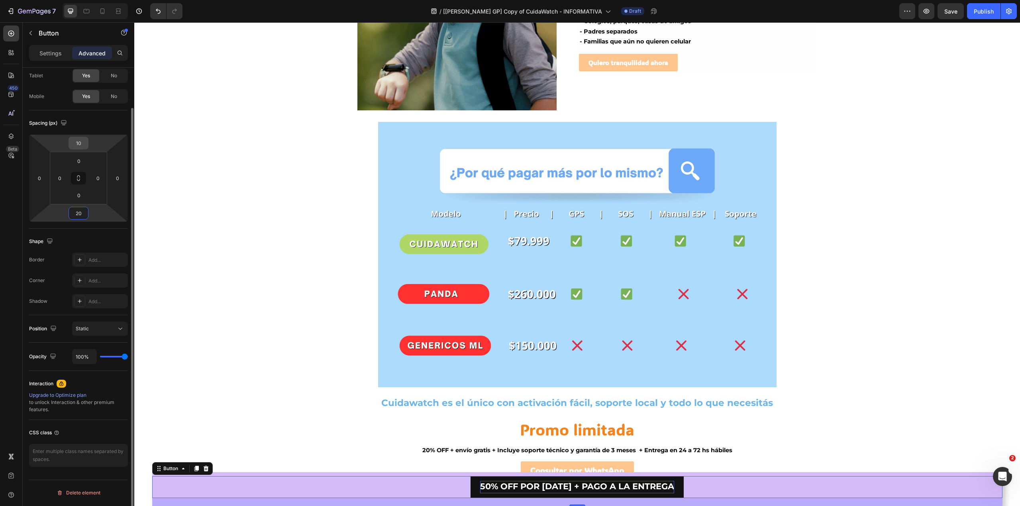
type input "20"
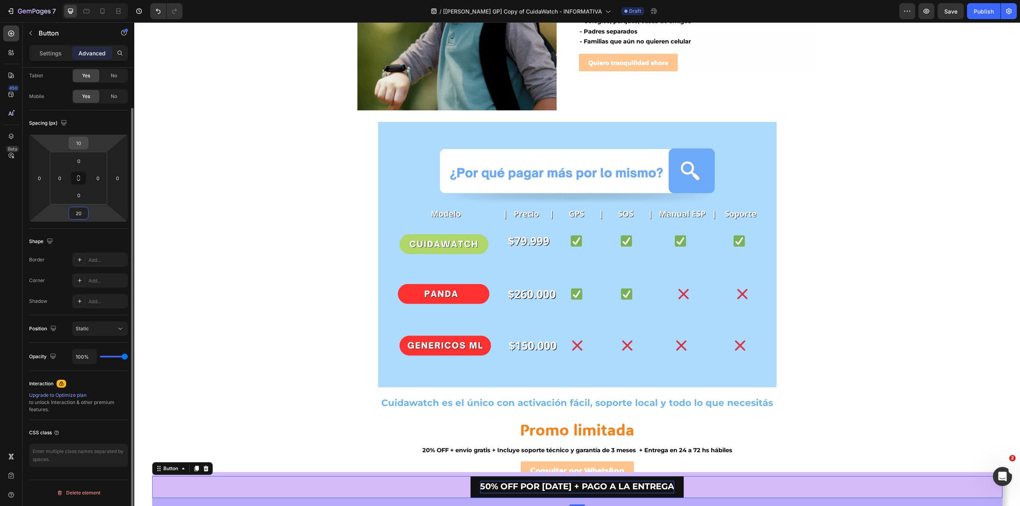
click at [82, 145] on input "10" at bounding box center [79, 143] width 16 height 12
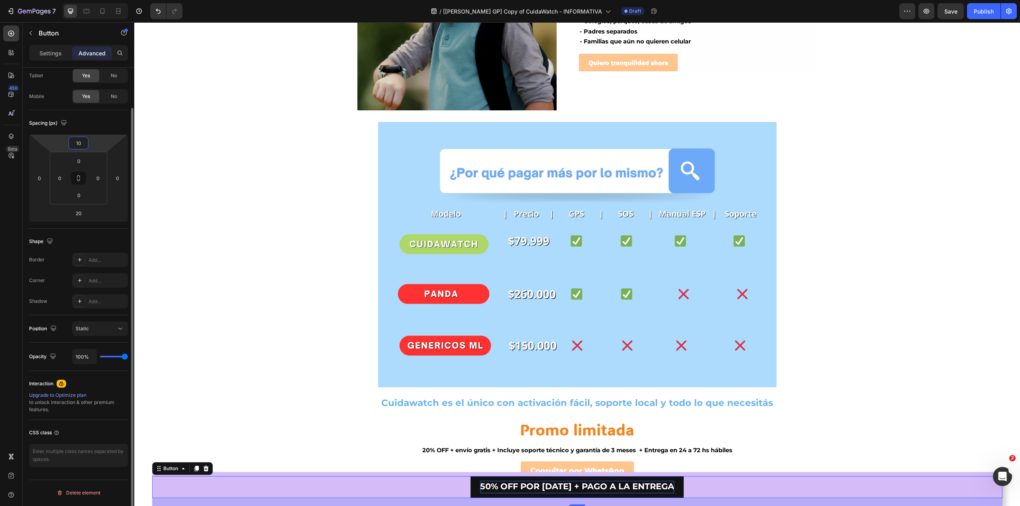
click at [82, 145] on input "10" at bounding box center [79, 143] width 16 height 12
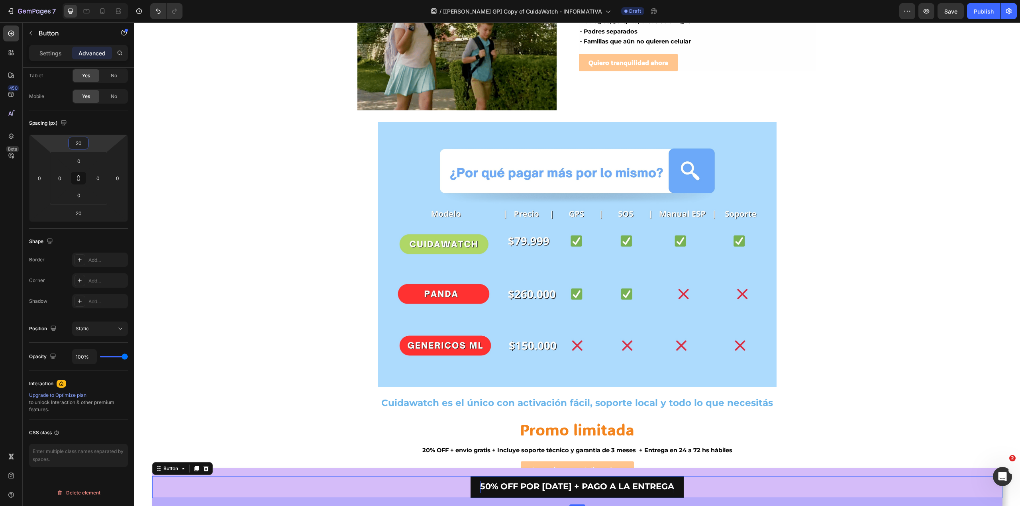
type input "20"
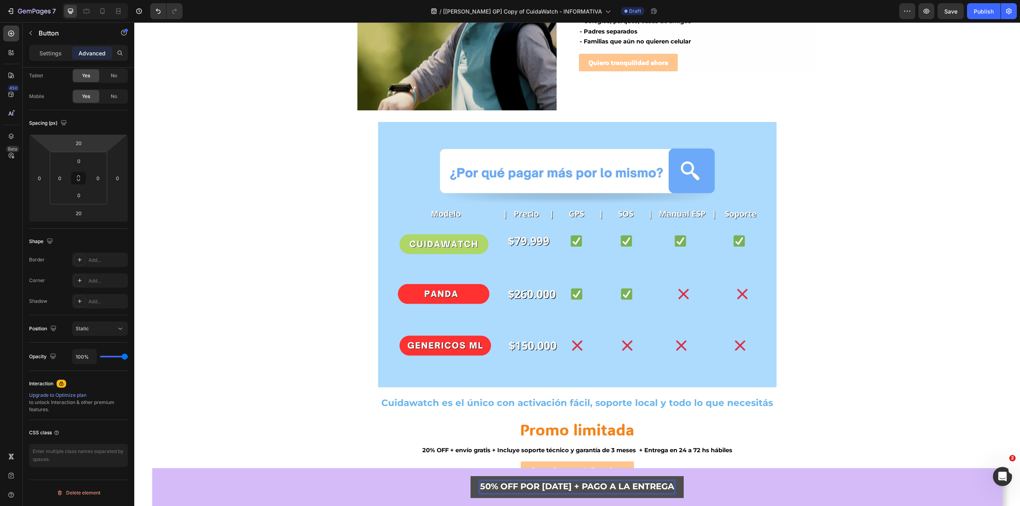
click at [479, 488] on button "50% OFF POR [DATE] + PAGO A LA ENTREGA" at bounding box center [576, 487] width 213 height 22
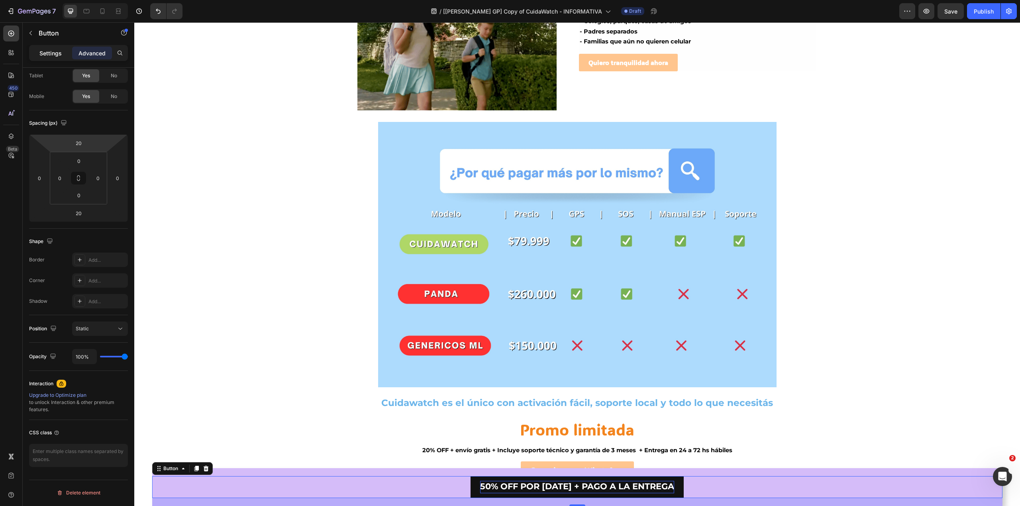
click at [57, 56] on p "Settings" at bounding box center [50, 53] width 22 height 8
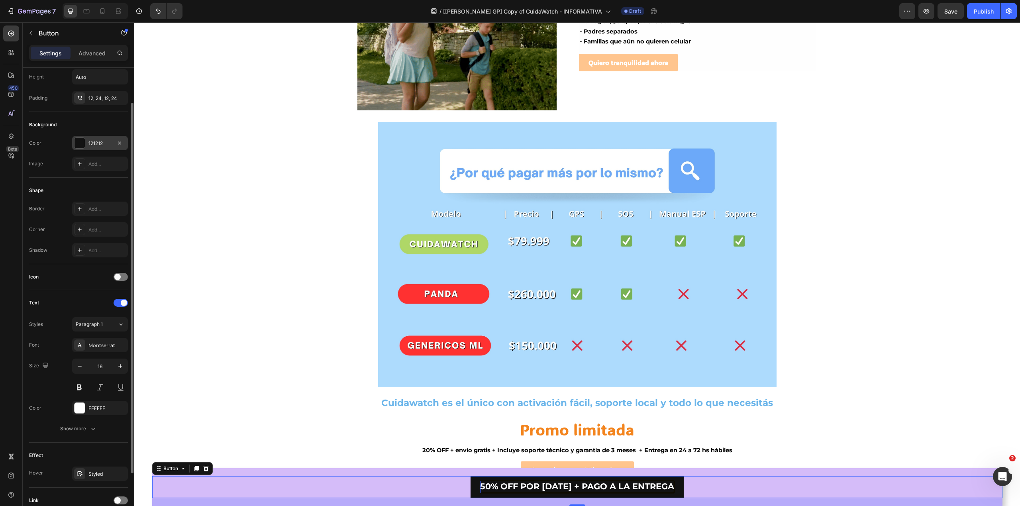
click at [93, 144] on div "121212" at bounding box center [99, 143] width 23 height 7
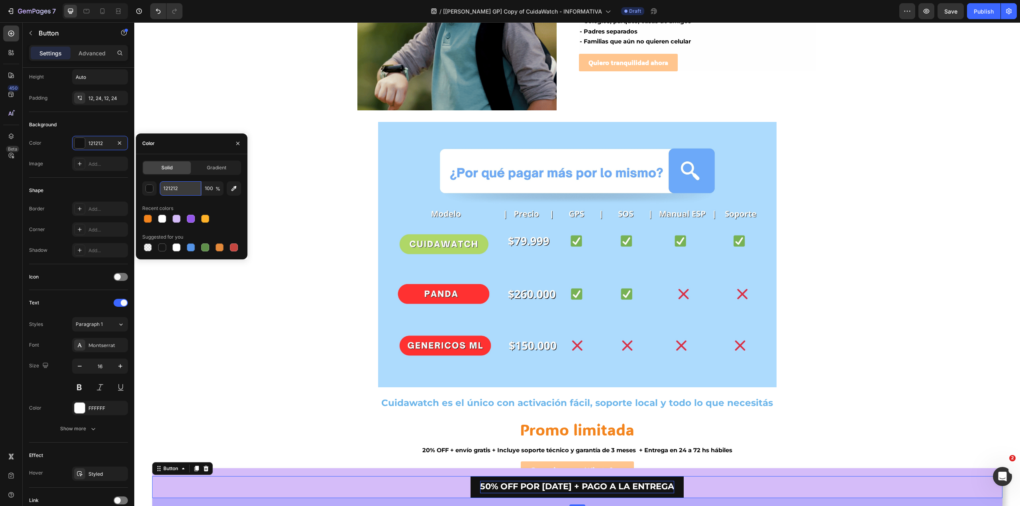
click at [179, 185] on input "121212" at bounding box center [180, 188] width 41 height 14
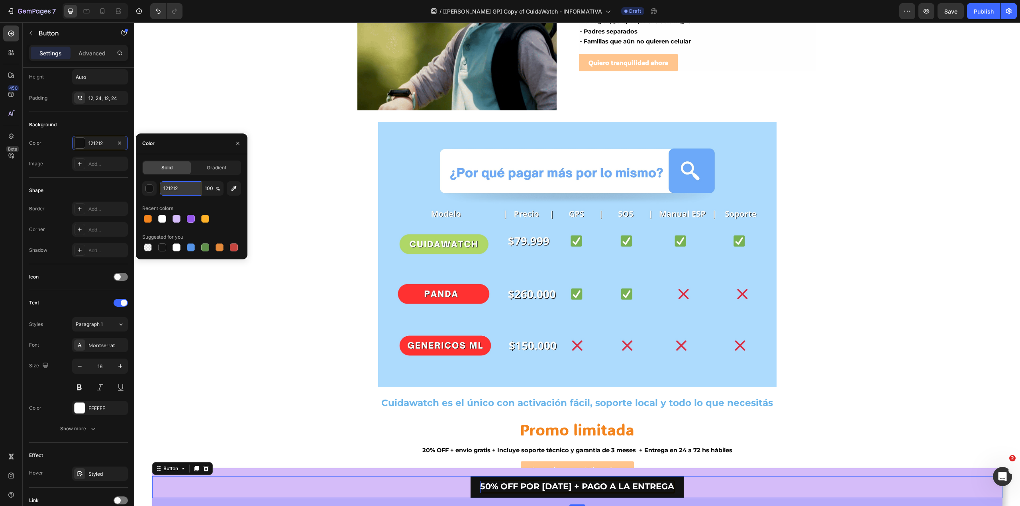
paste input "FFC58E"
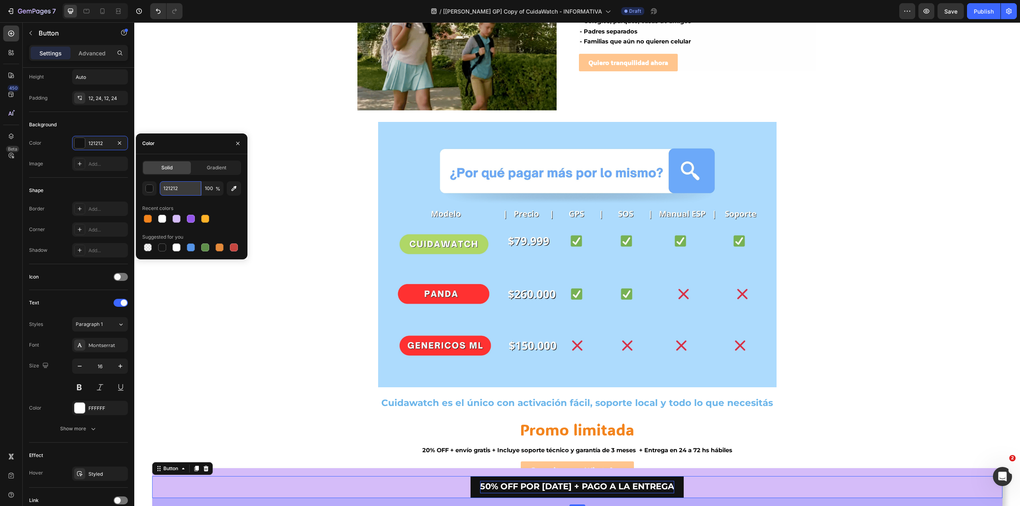
type input "FFC58E"
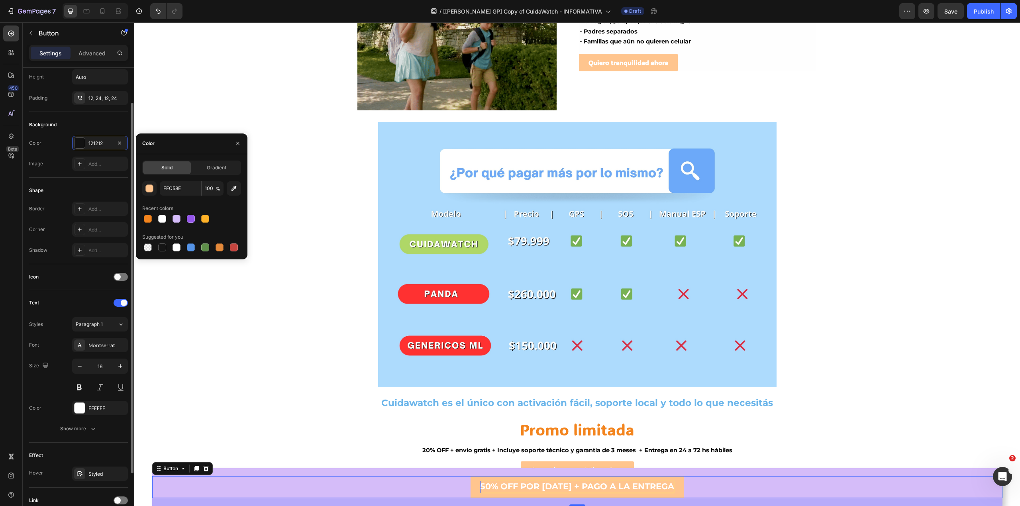
click at [88, 181] on div "Shape Border Add... Corner Add... Shadow Add..." at bounding box center [78, 221] width 99 height 86
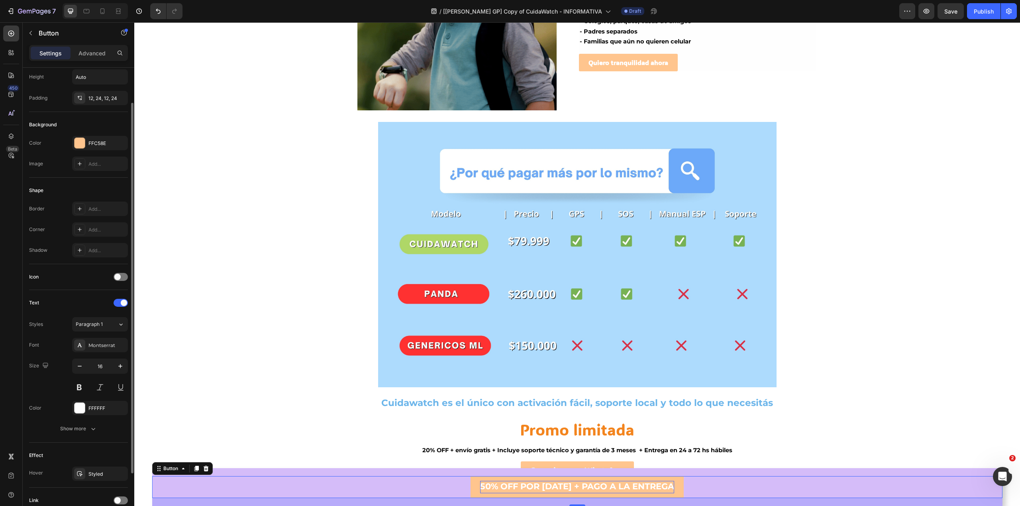
scroll to position [97, 0]
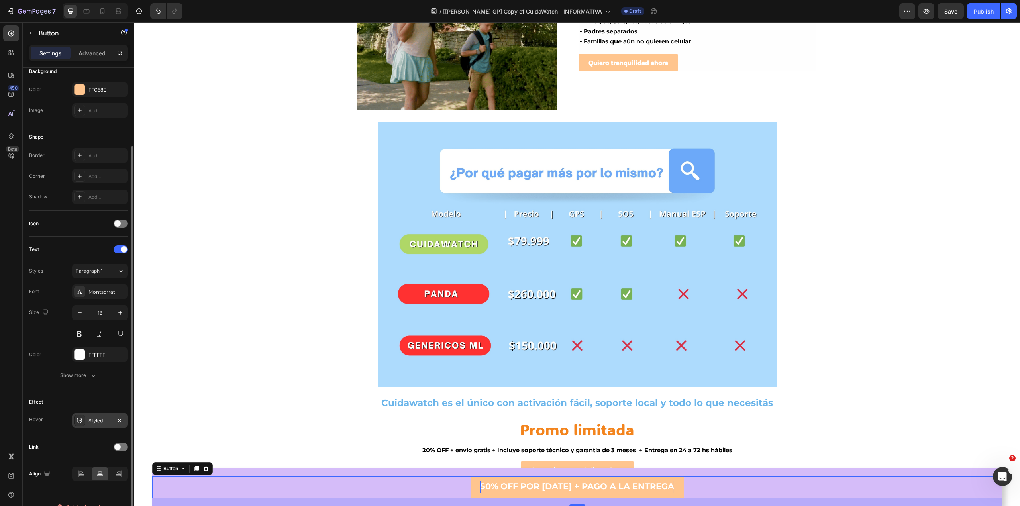
click at [100, 419] on div "Styled" at bounding box center [99, 420] width 23 height 7
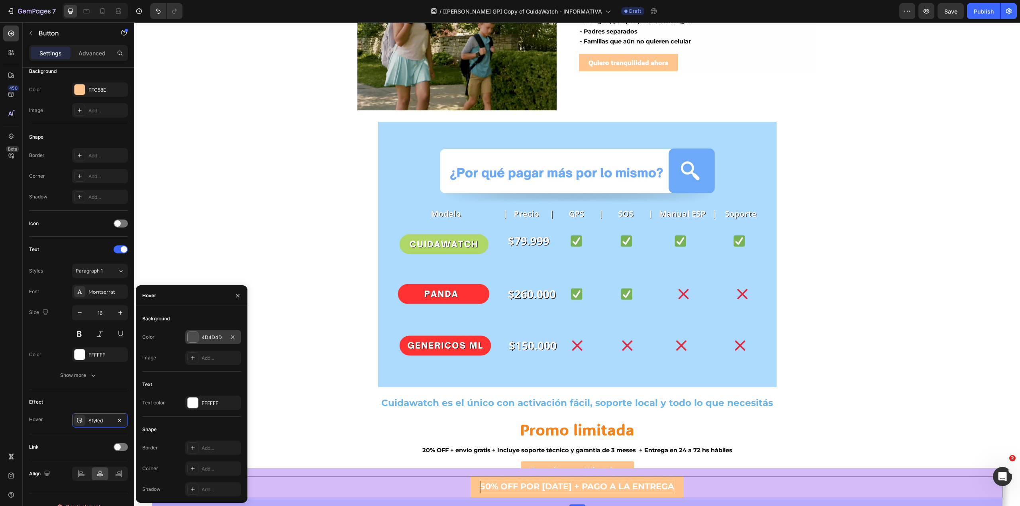
click at [211, 331] on div "4D4D4D" at bounding box center [213, 337] width 56 height 14
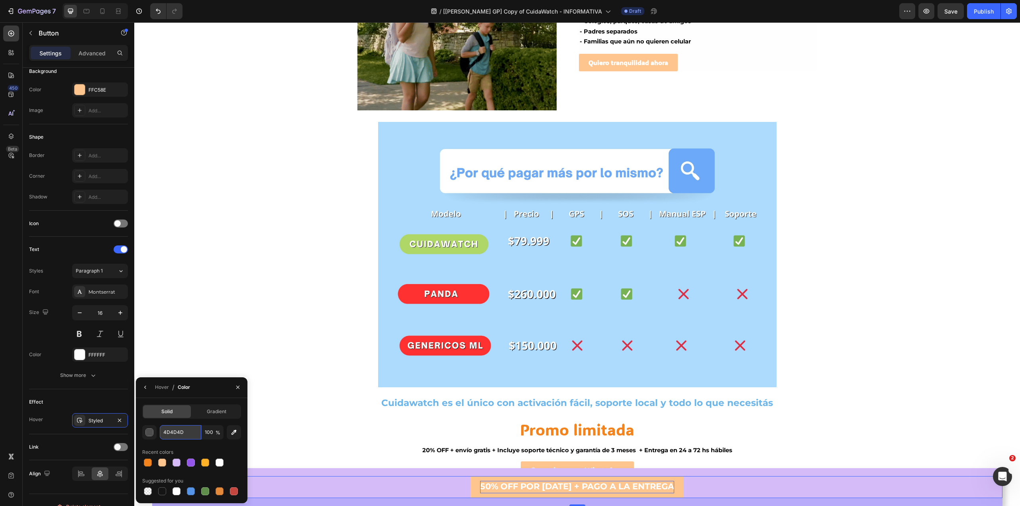
click at [0, 0] on input "4D4D4D" at bounding box center [0, 0] width 0 height 0
paste input "A0E094"
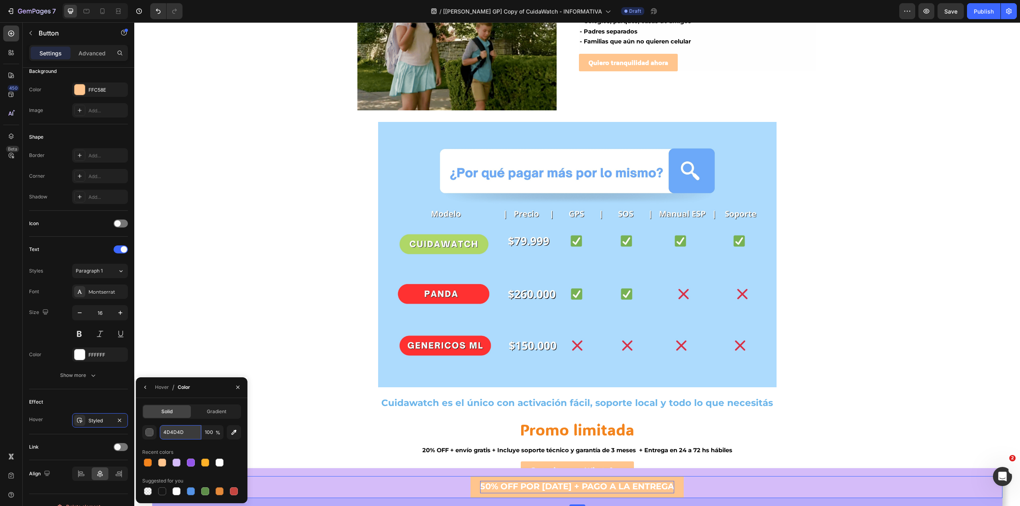
type input "A0E094"
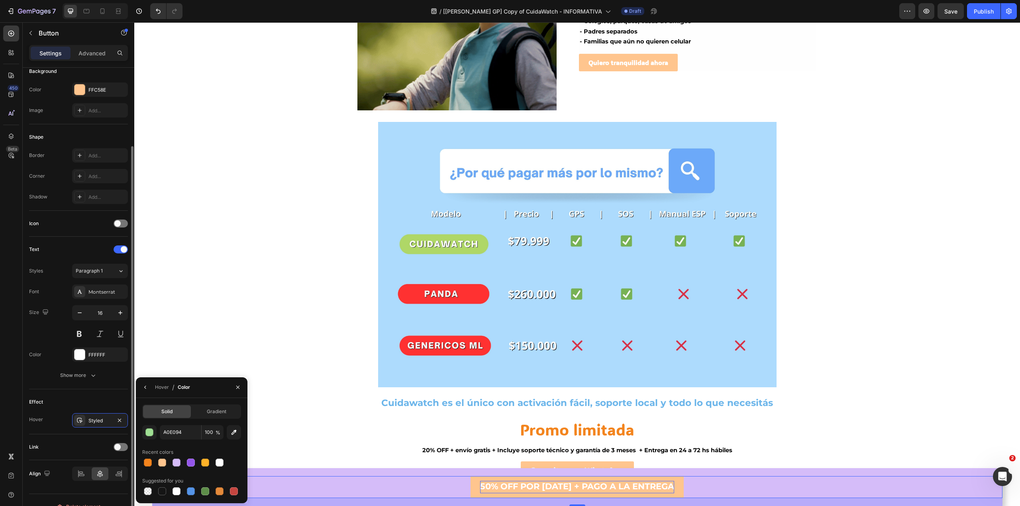
click at [100, 400] on div "Effect" at bounding box center [78, 402] width 99 height 13
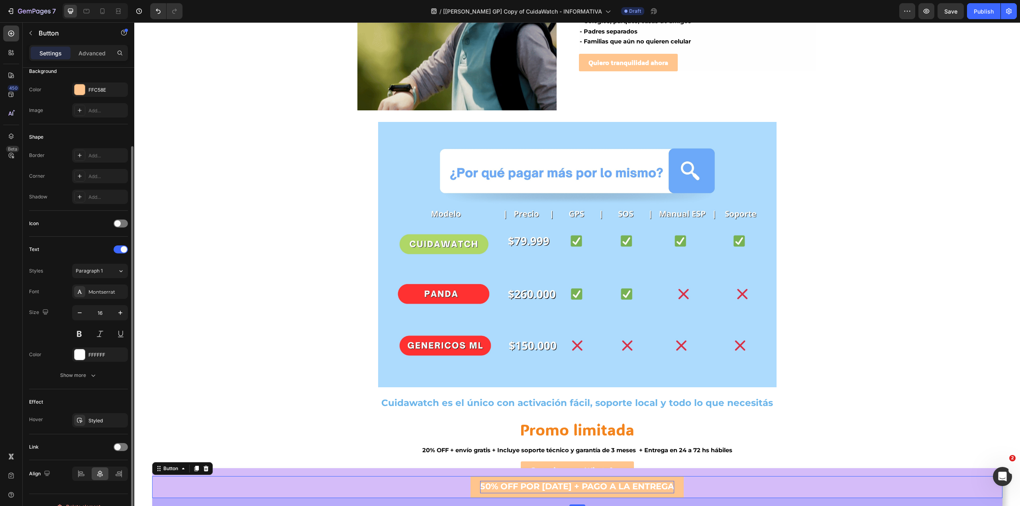
scroll to position [112, 0]
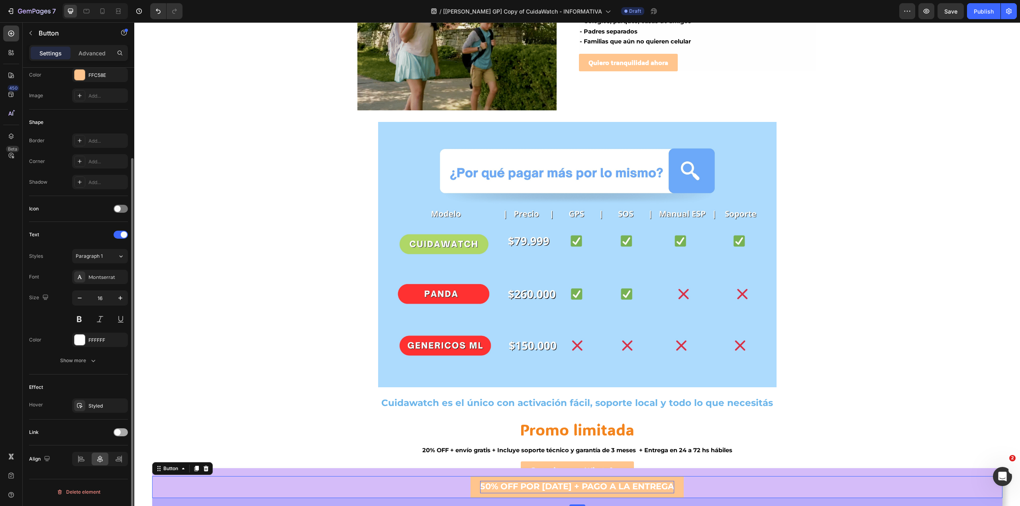
click at [121, 434] on div at bounding box center [121, 432] width 14 height 8
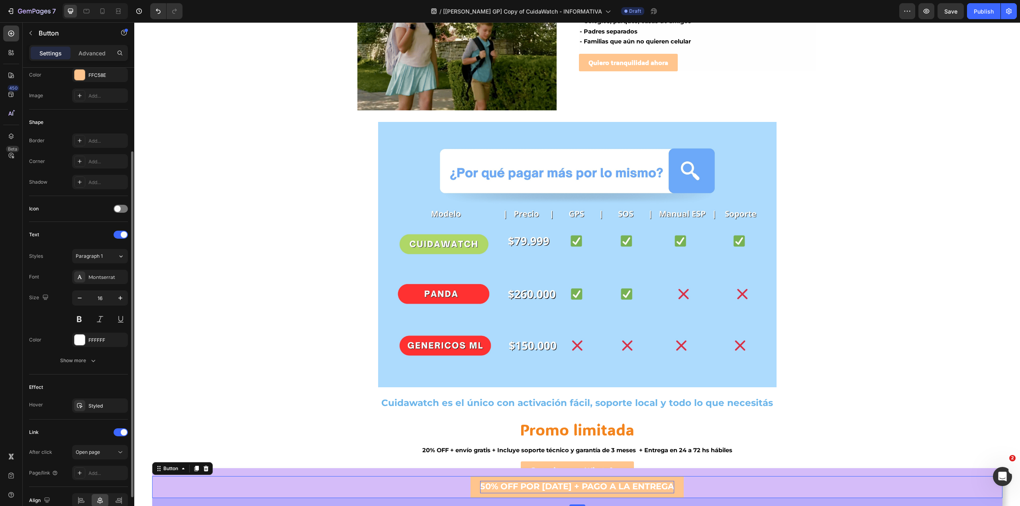
scroll to position [153, 0]
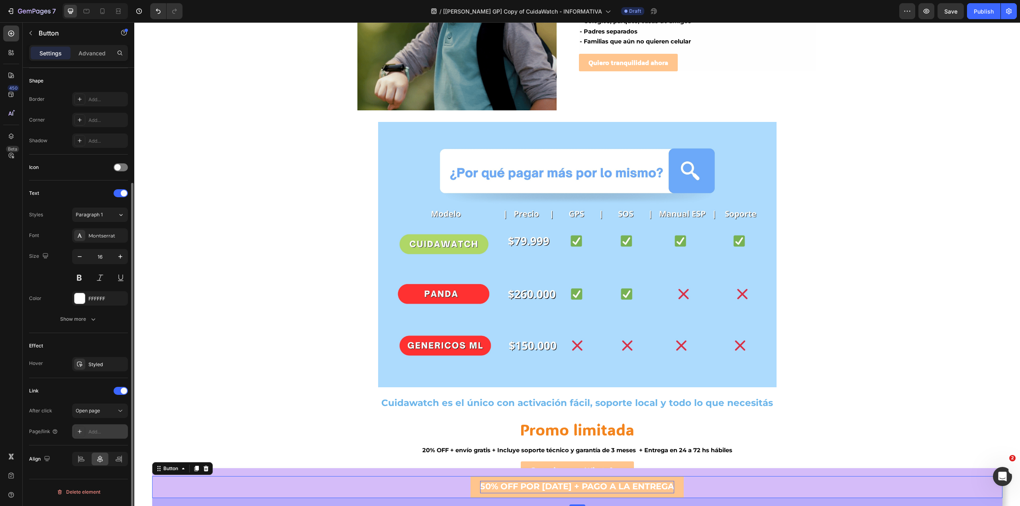
click at [98, 433] on div "Add..." at bounding box center [106, 431] width 37 height 7
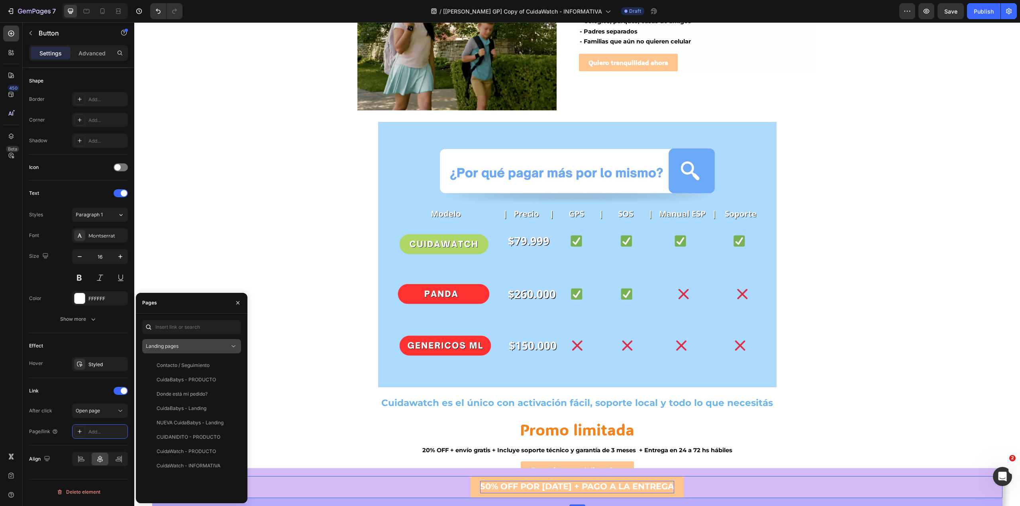
click at [194, 343] on div "Landing pages" at bounding box center [188, 346] width 84 height 7
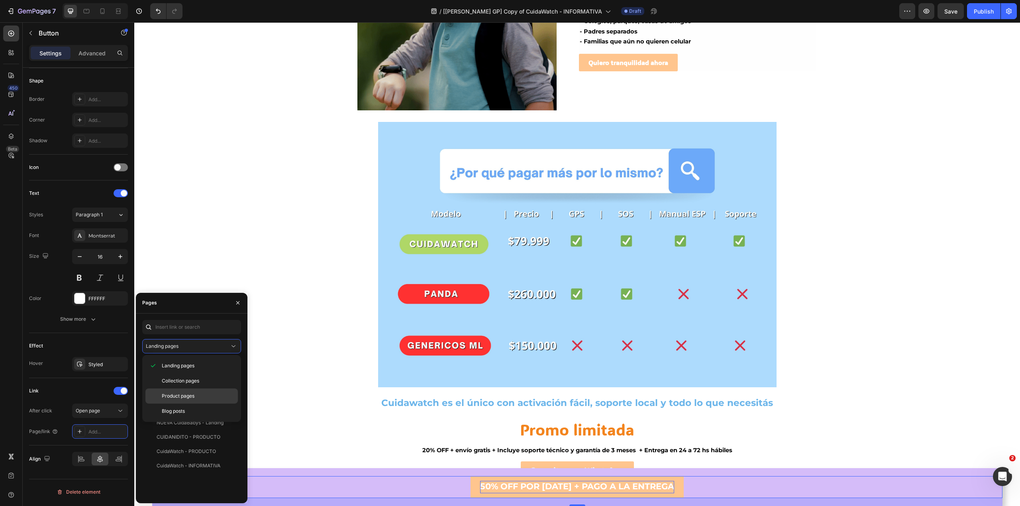
click at [186, 398] on span "Product pages" at bounding box center [178, 395] width 33 height 7
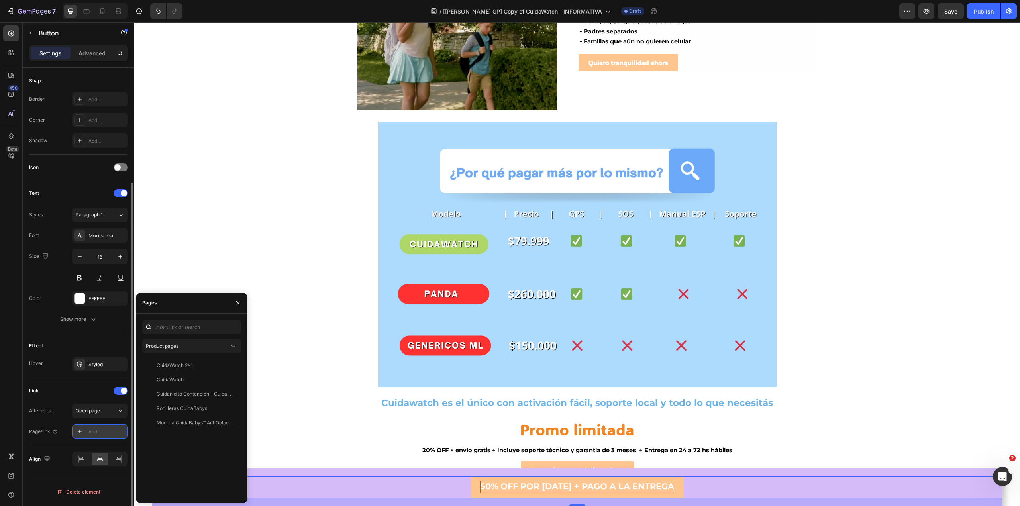
click at [101, 435] on div "Add..." at bounding box center [106, 431] width 37 height 7
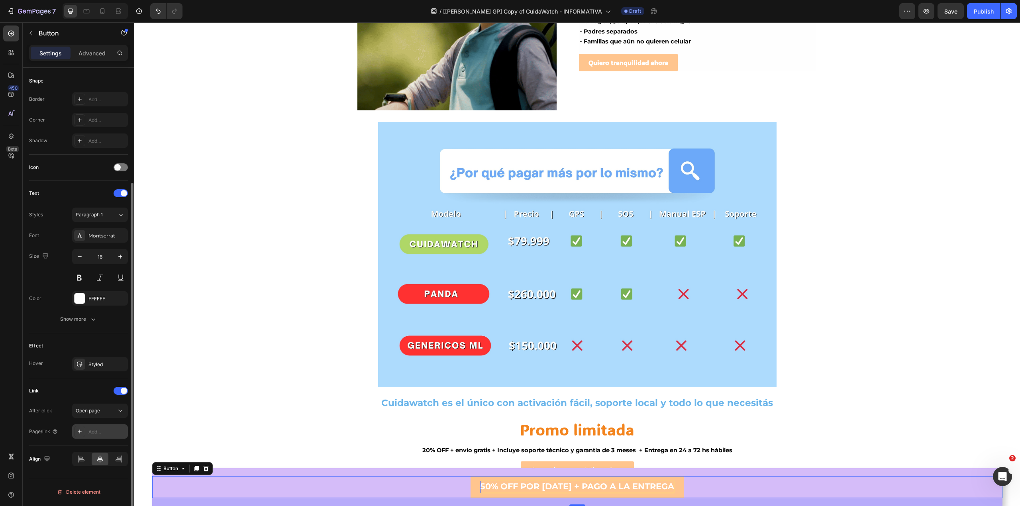
click at [79, 435] on icon at bounding box center [79, 431] width 6 height 6
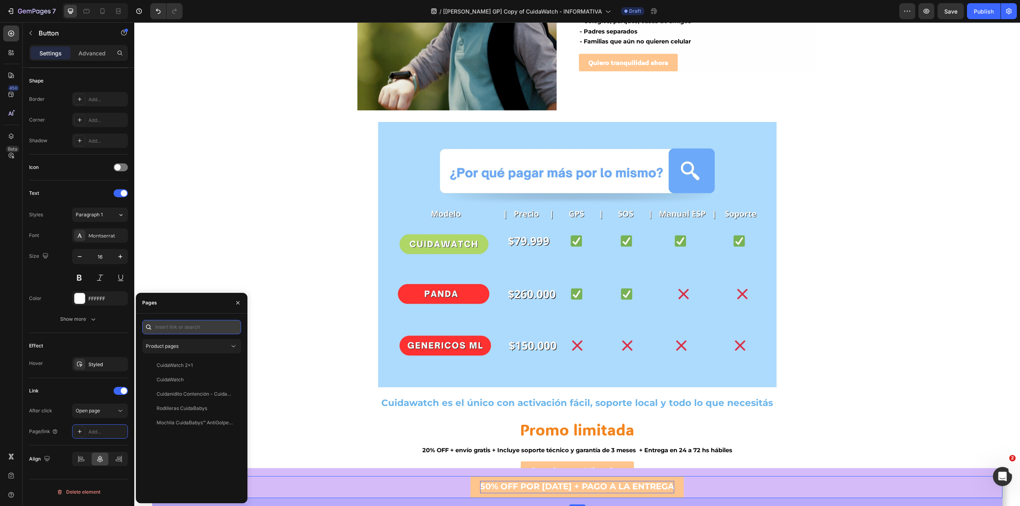
click at [213, 329] on input "text" at bounding box center [191, 327] width 99 height 14
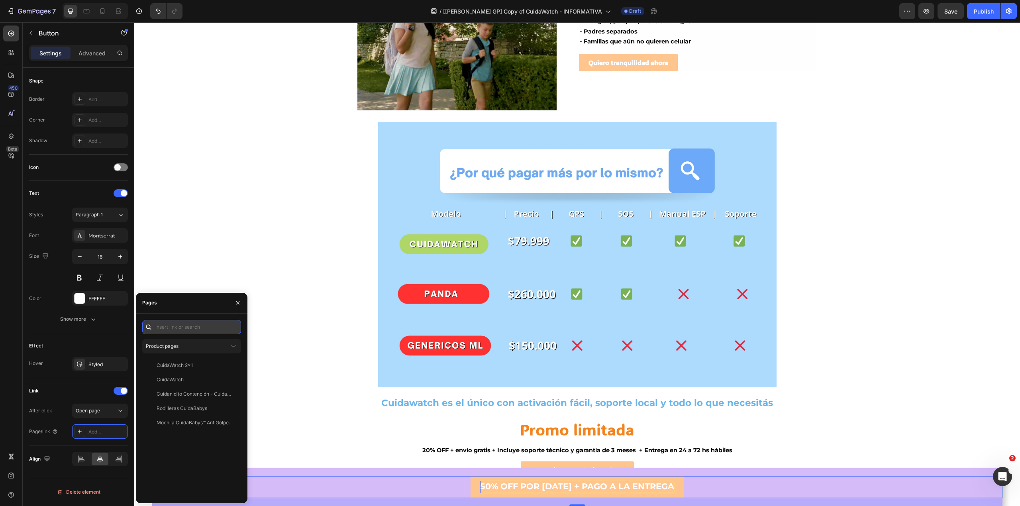
paste input "[URL][DOMAIN_NAME]"
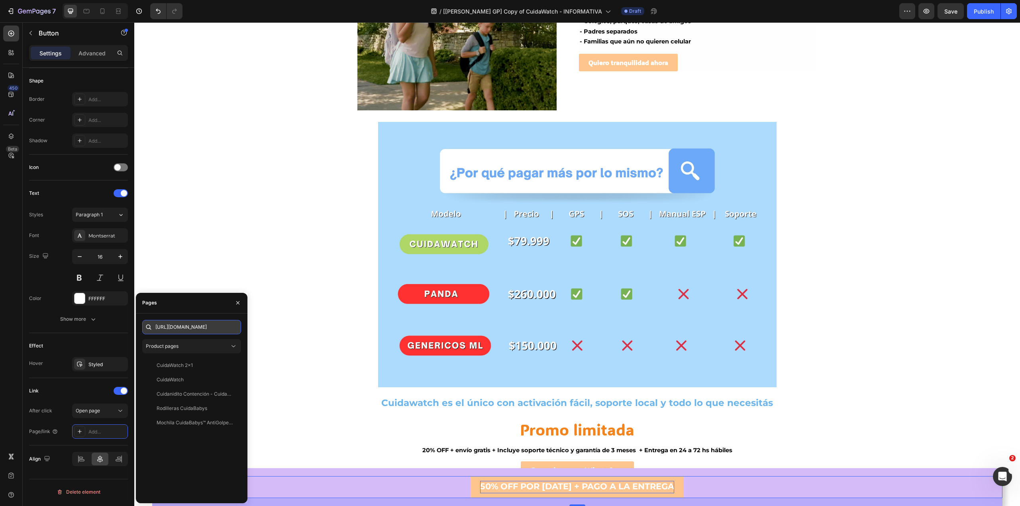
scroll to position [0, 137]
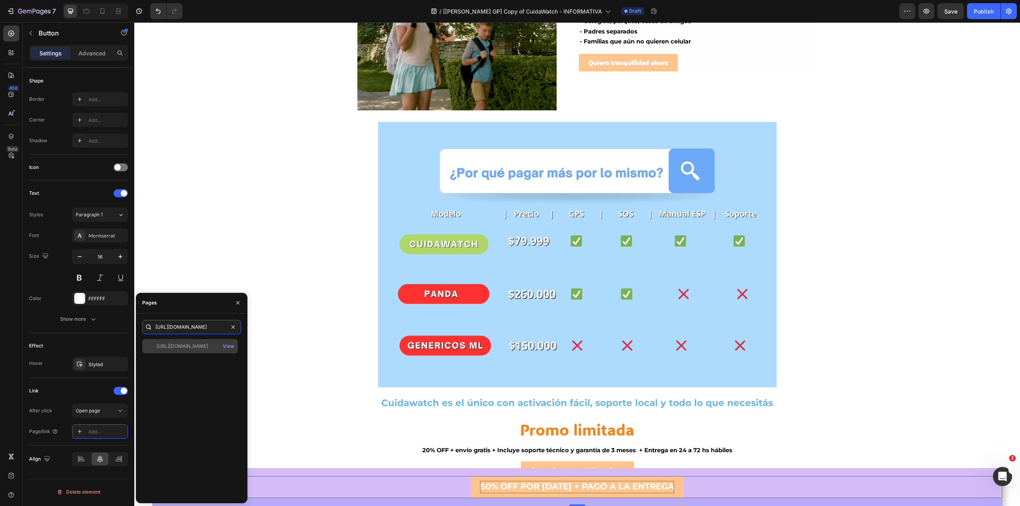
type input "[URL][DOMAIN_NAME]"
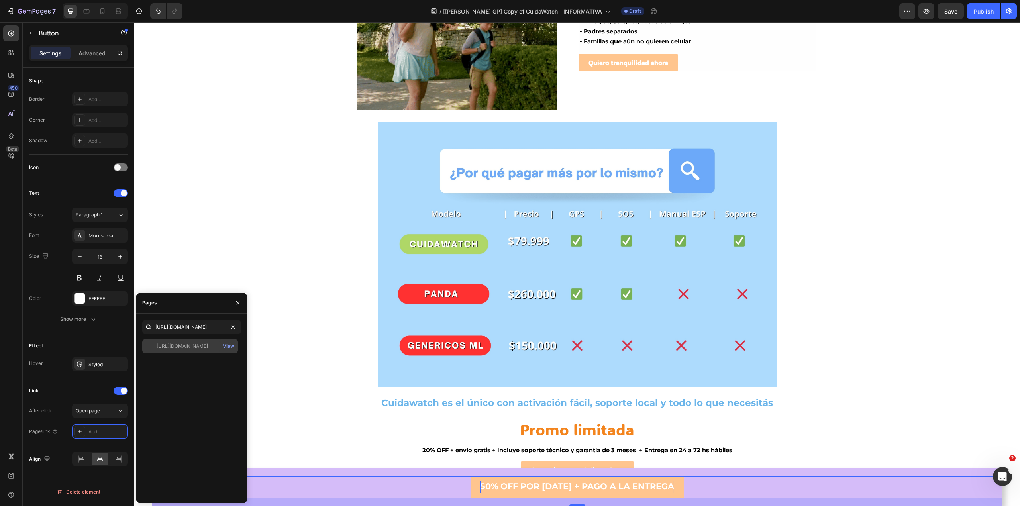
click at [187, 349] on div "[URL][DOMAIN_NAME]" at bounding box center [182, 346] width 51 height 7
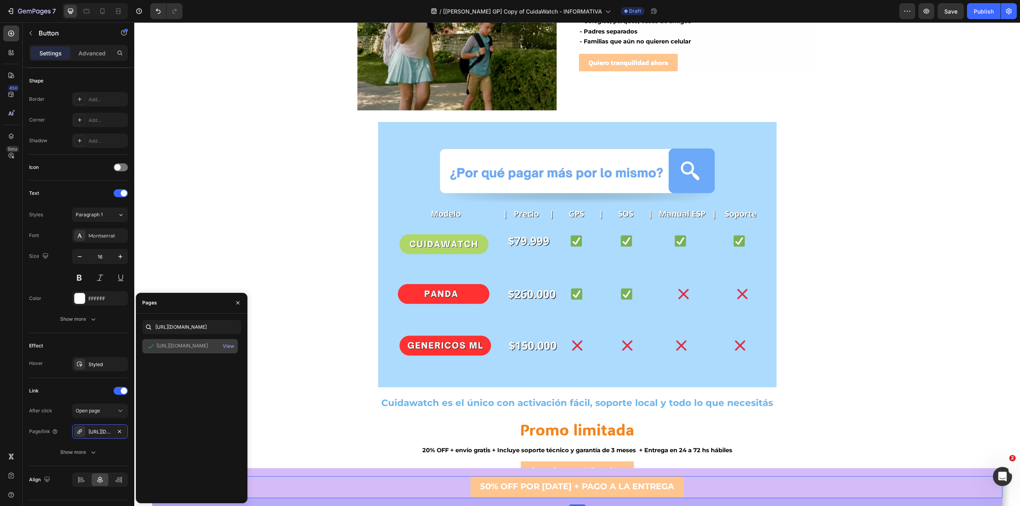
scroll to position [0, 0]
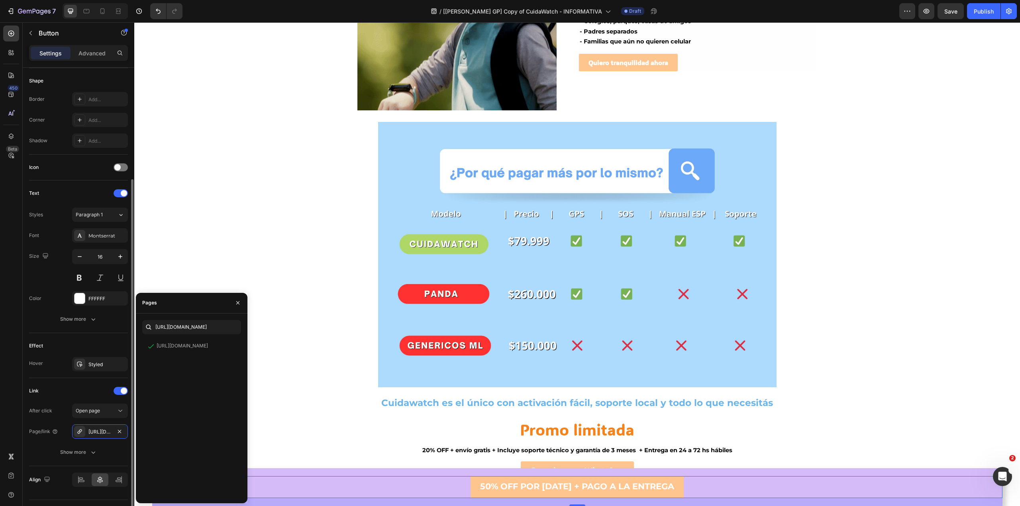
click at [93, 395] on div "Link" at bounding box center [78, 390] width 99 height 13
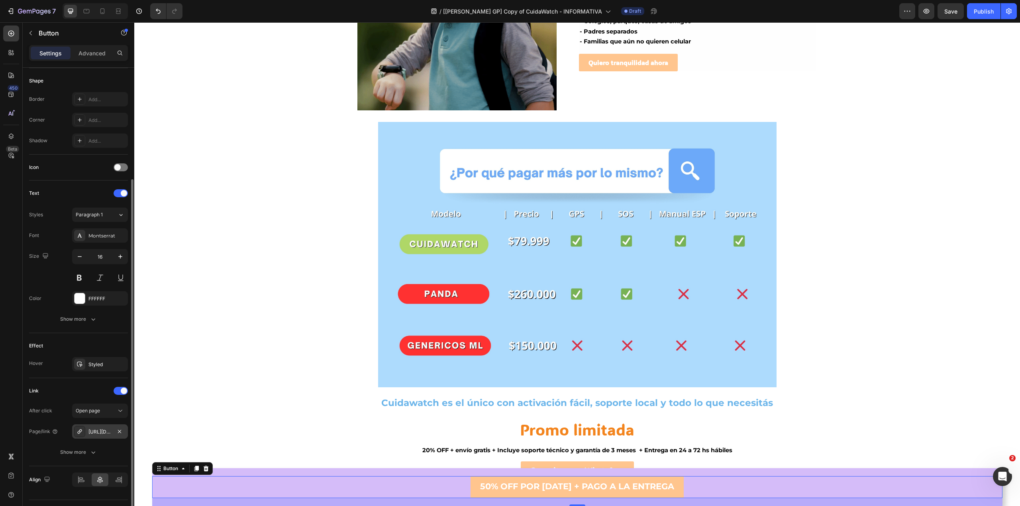
click at [99, 439] on div "[URL][DOMAIN_NAME]" at bounding box center [100, 431] width 56 height 14
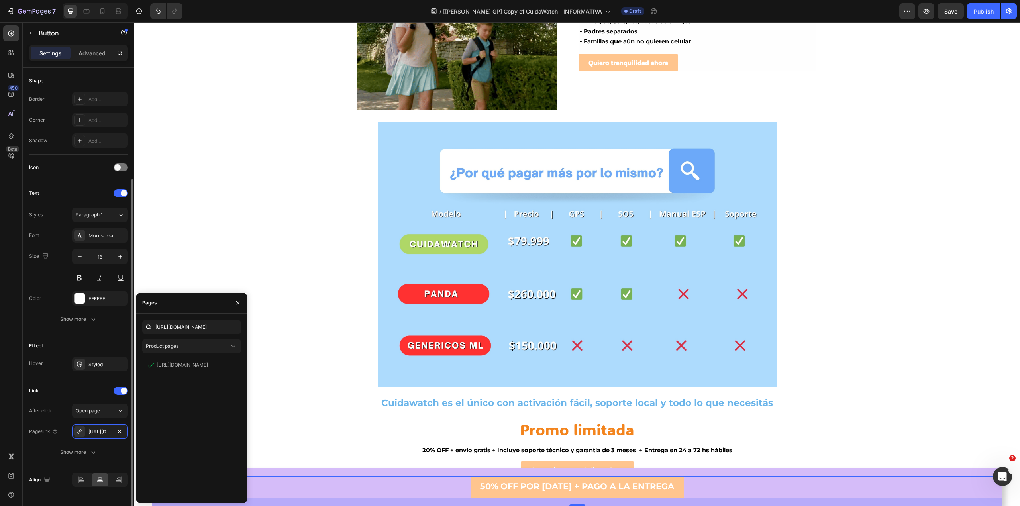
click at [101, 396] on div "Link" at bounding box center [78, 390] width 99 height 13
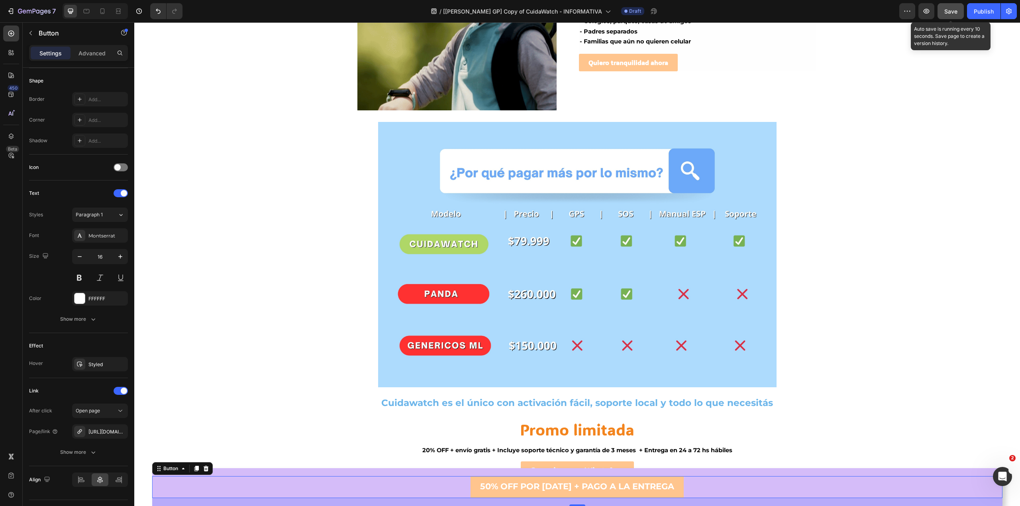
click at [953, 13] on span "Save" at bounding box center [950, 11] width 13 height 7
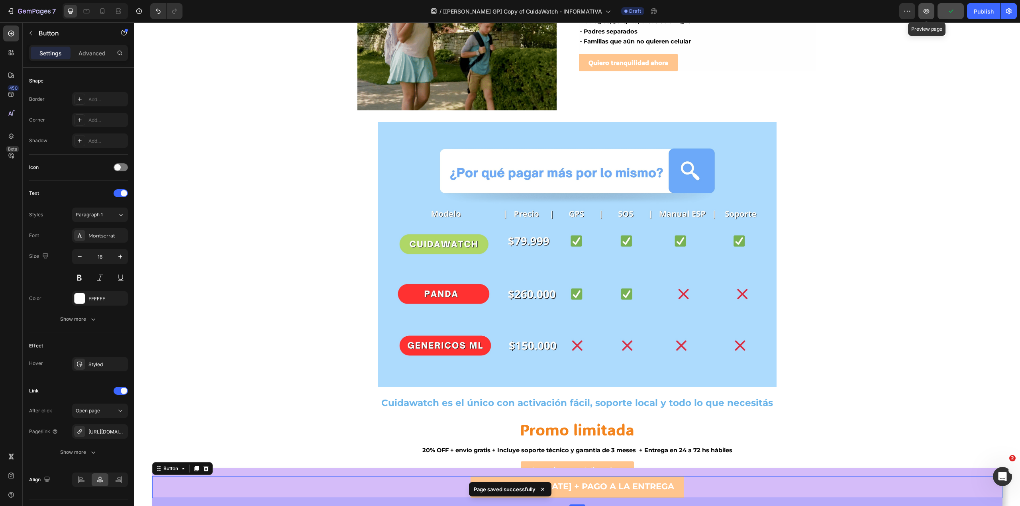
click at [925, 12] on icon "button" at bounding box center [926, 11] width 8 height 8
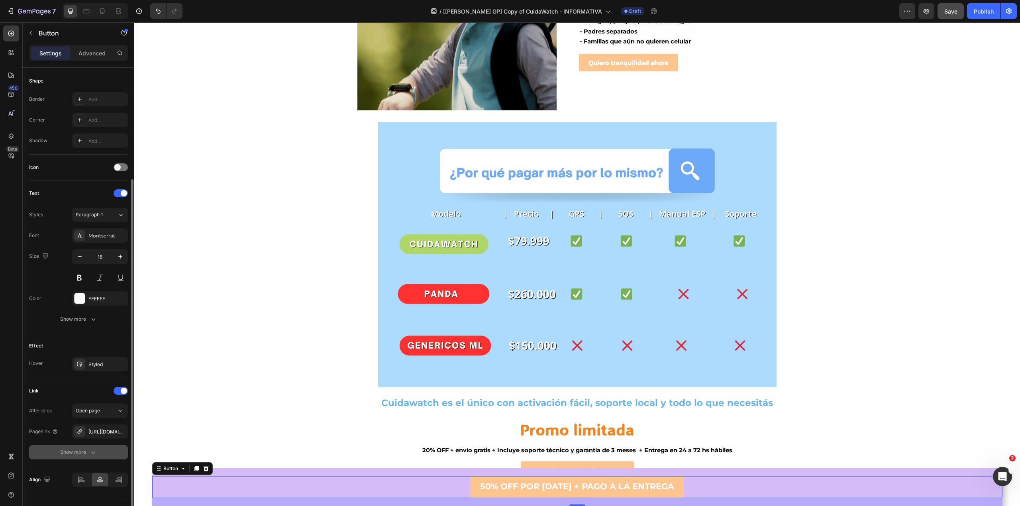
click at [96, 458] on button "Show more" at bounding box center [78, 452] width 99 height 14
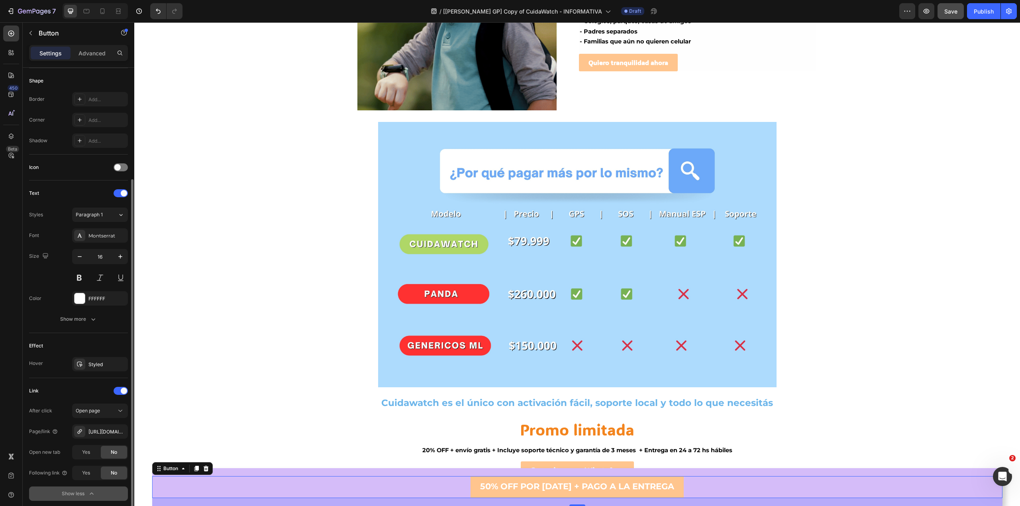
scroll to position [216, 0]
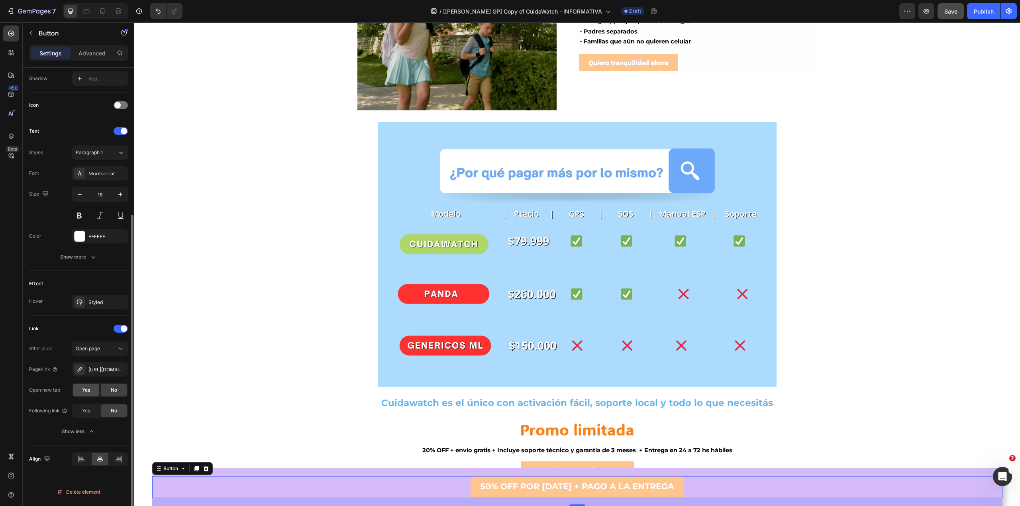
click at [85, 394] on span "Yes" at bounding box center [86, 389] width 8 height 7
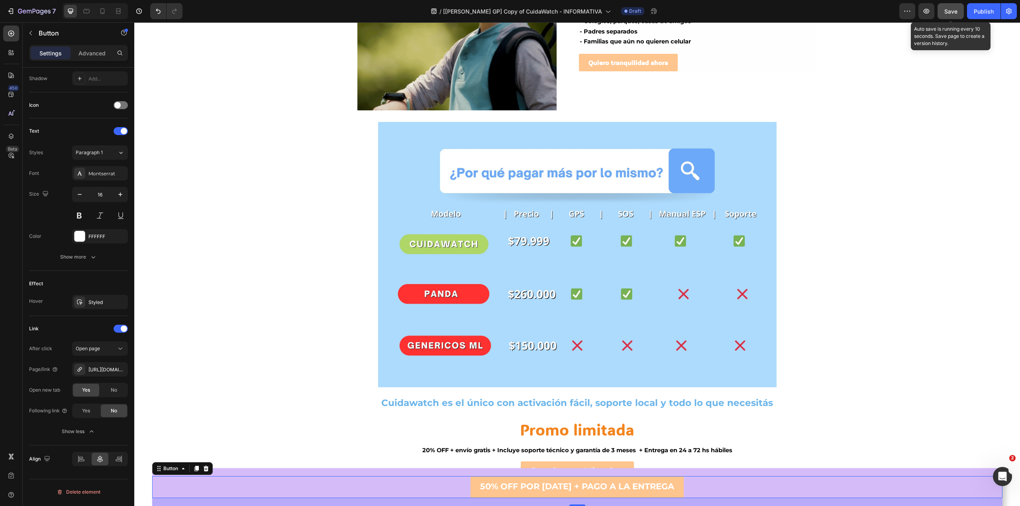
click at [948, 8] on span "Save" at bounding box center [950, 11] width 13 height 7
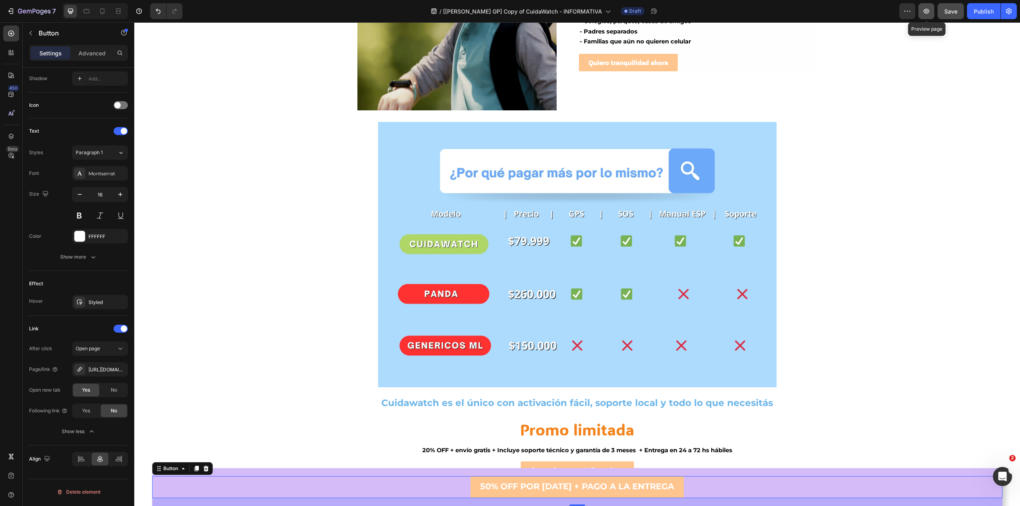
click at [921, 5] on button "button" at bounding box center [926, 11] width 16 height 16
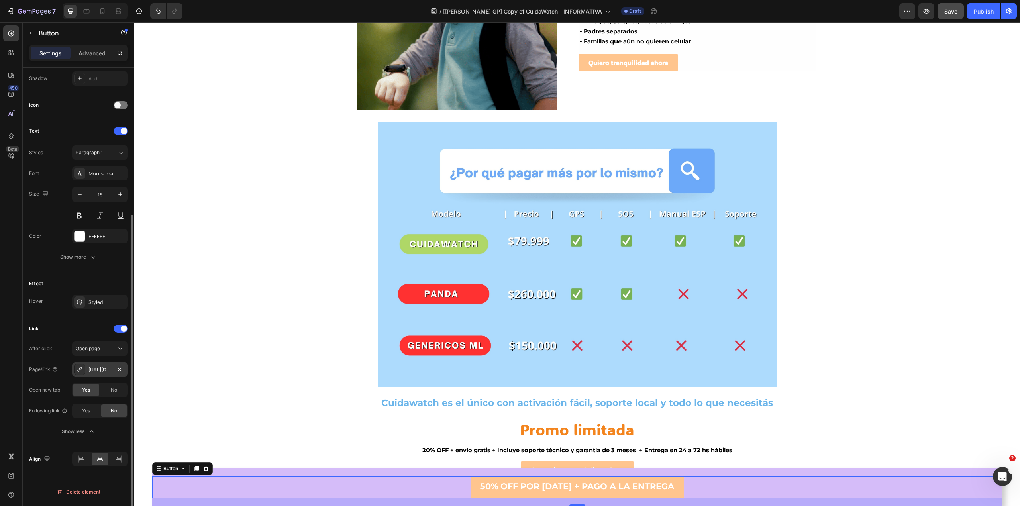
click at [90, 373] on div "[URL][DOMAIN_NAME]" at bounding box center [99, 369] width 23 height 7
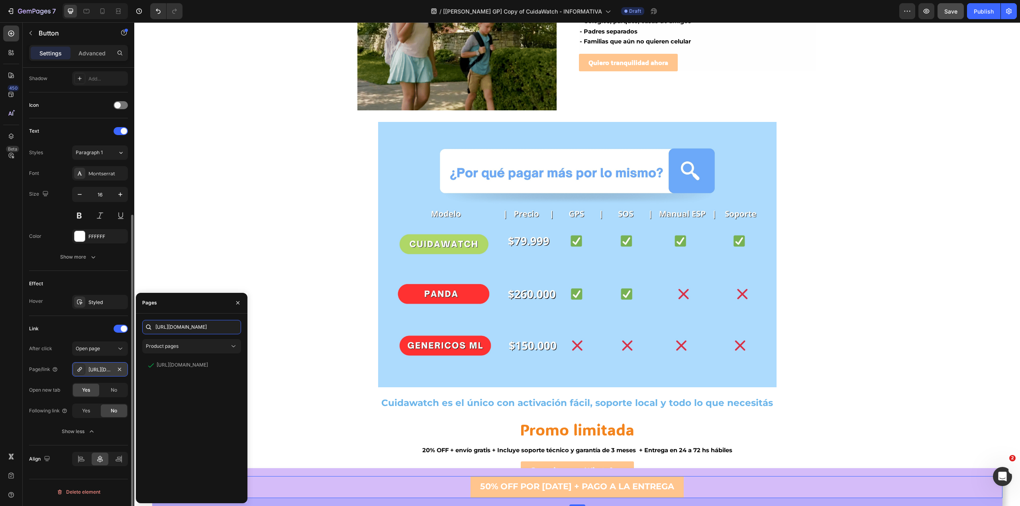
scroll to position [0, 138]
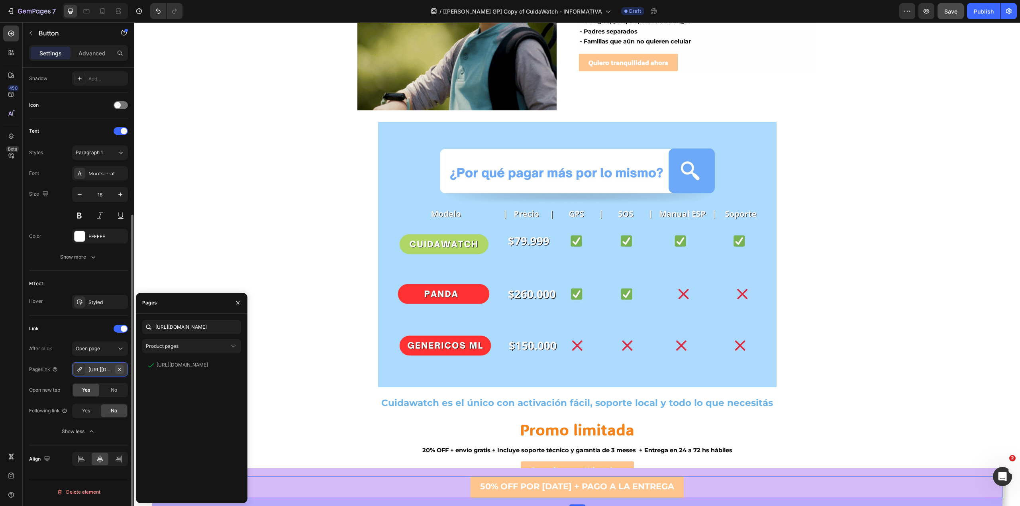
click at [120, 370] on icon "button" at bounding box center [119, 368] width 3 height 3
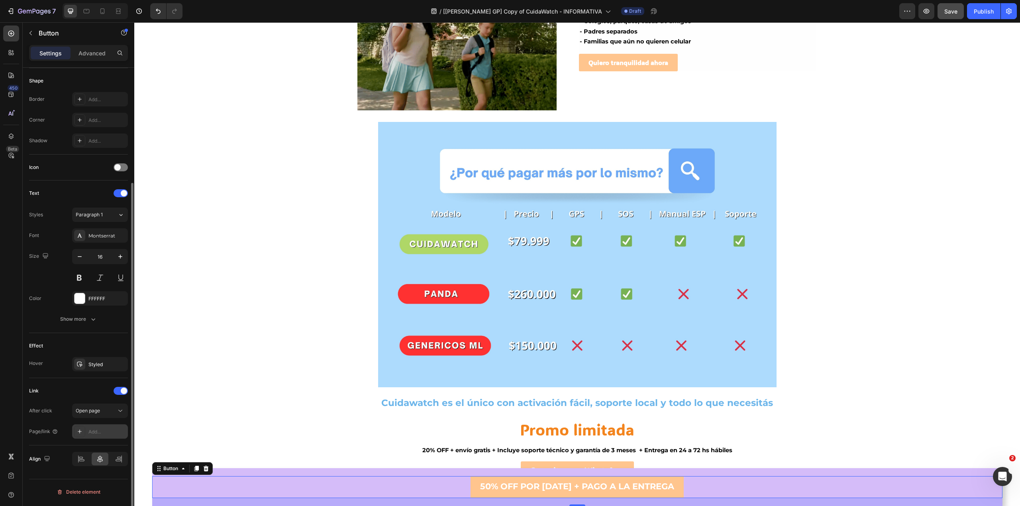
scroll to position [153, 0]
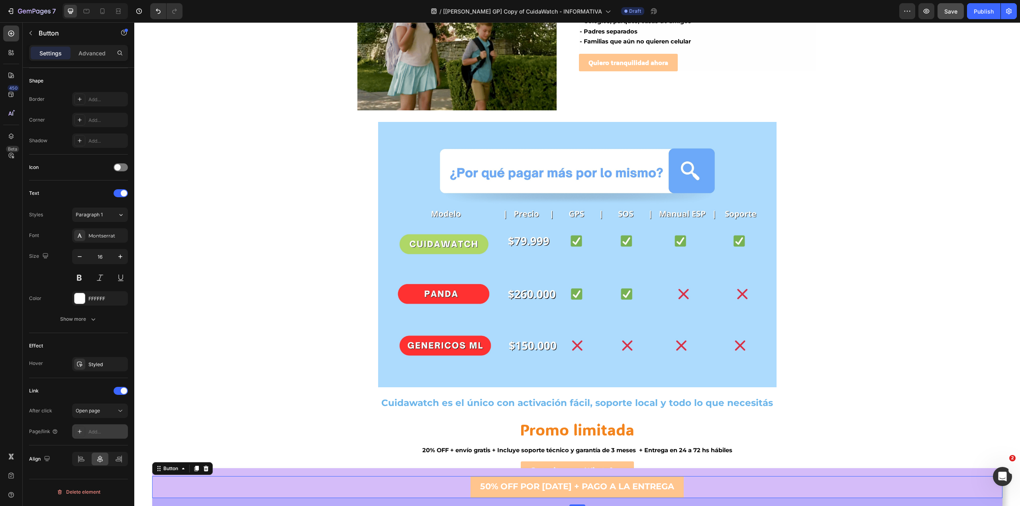
click at [80, 437] on div at bounding box center [79, 431] width 11 height 11
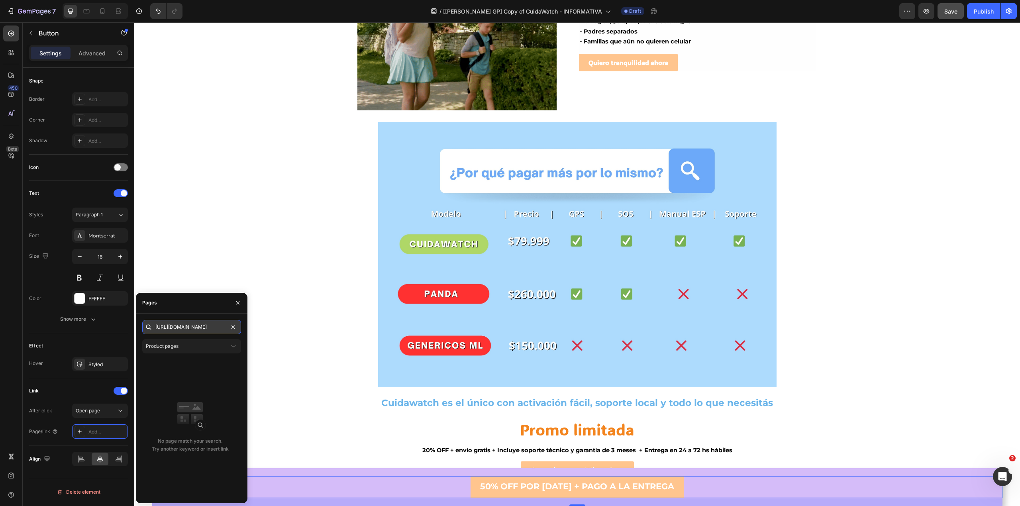
click at [173, 326] on input "[URL][DOMAIN_NAME]" at bounding box center [191, 327] width 99 height 14
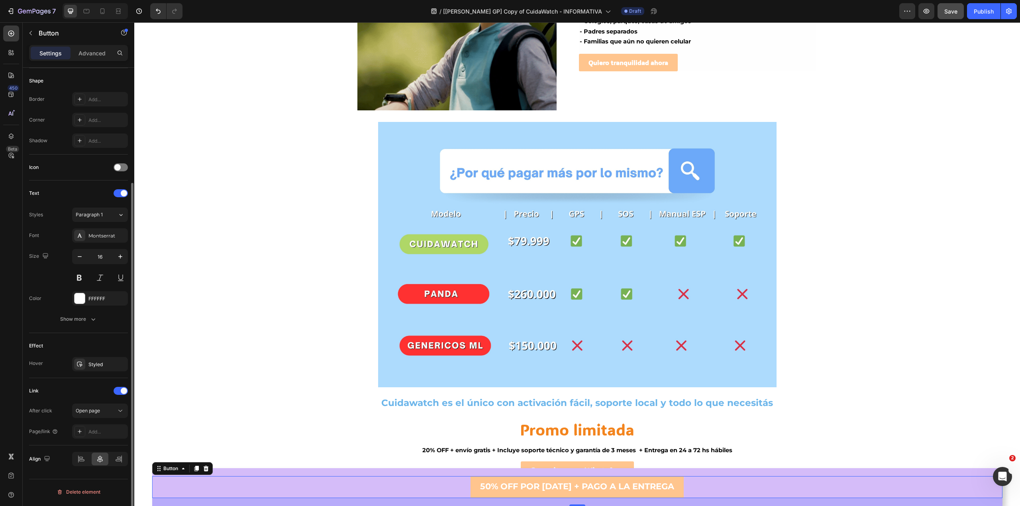
click at [81, 402] on div "Link After click Open page Page/link Add..." at bounding box center [78, 411] width 99 height 54
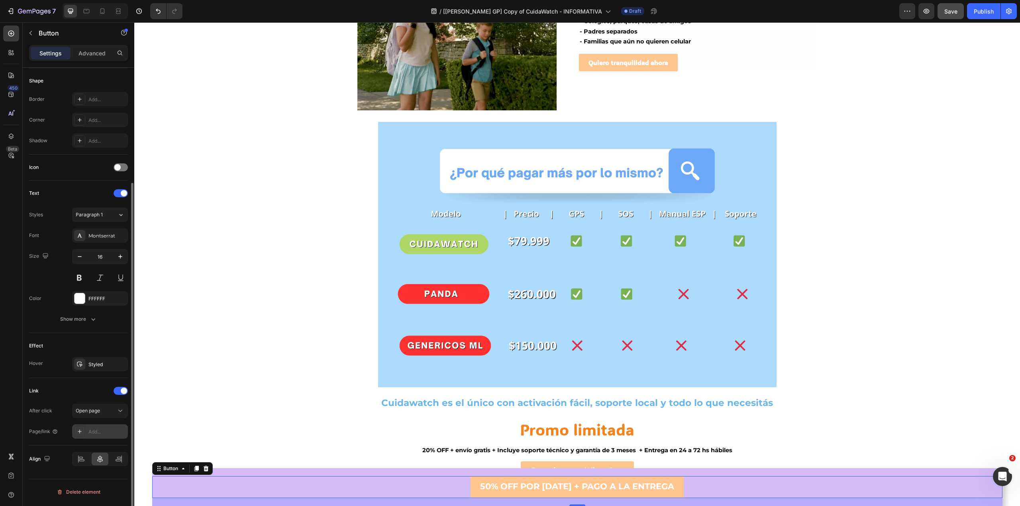
click at [99, 429] on div "Add..." at bounding box center [100, 431] width 56 height 14
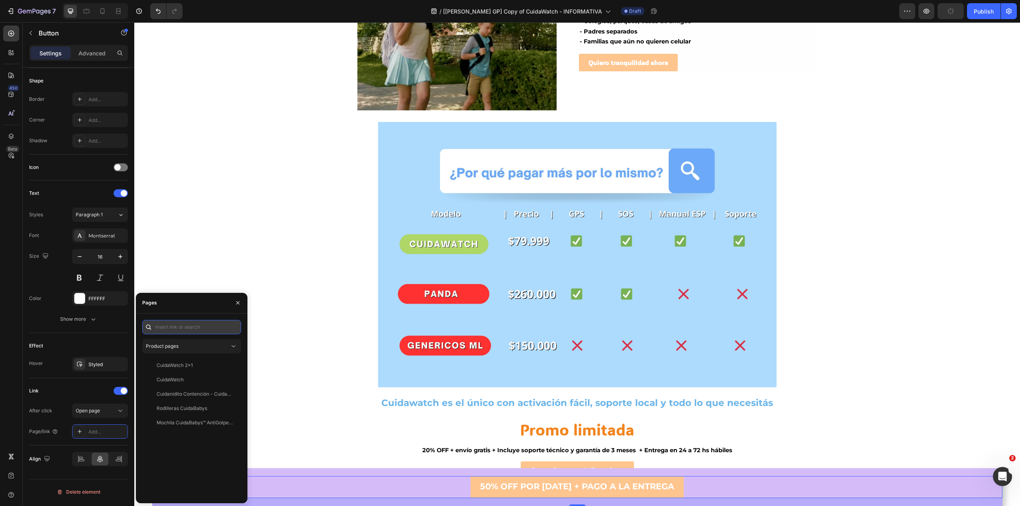
click at [189, 324] on input "text" at bounding box center [191, 327] width 99 height 14
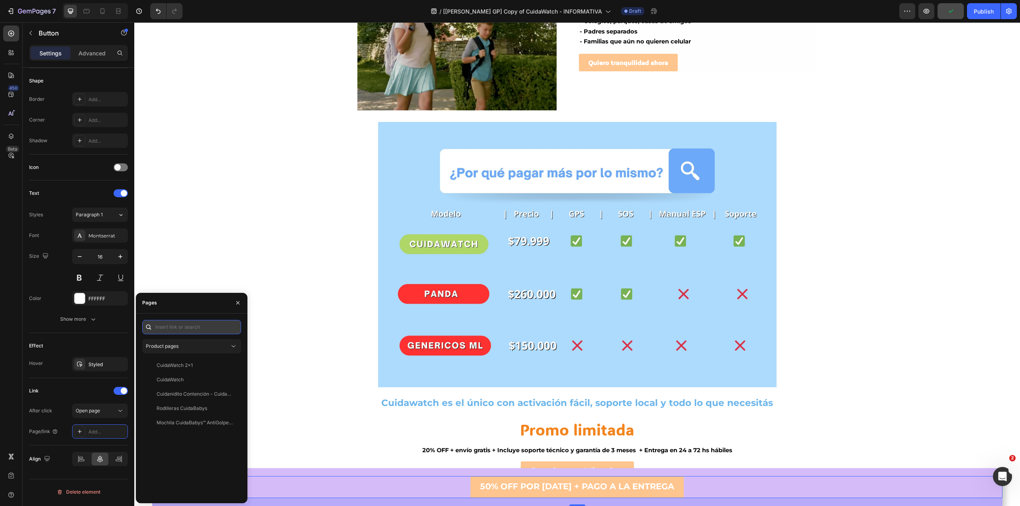
paste input "[URL][DOMAIN_NAME]"
type input "[URL][DOMAIN_NAME]"
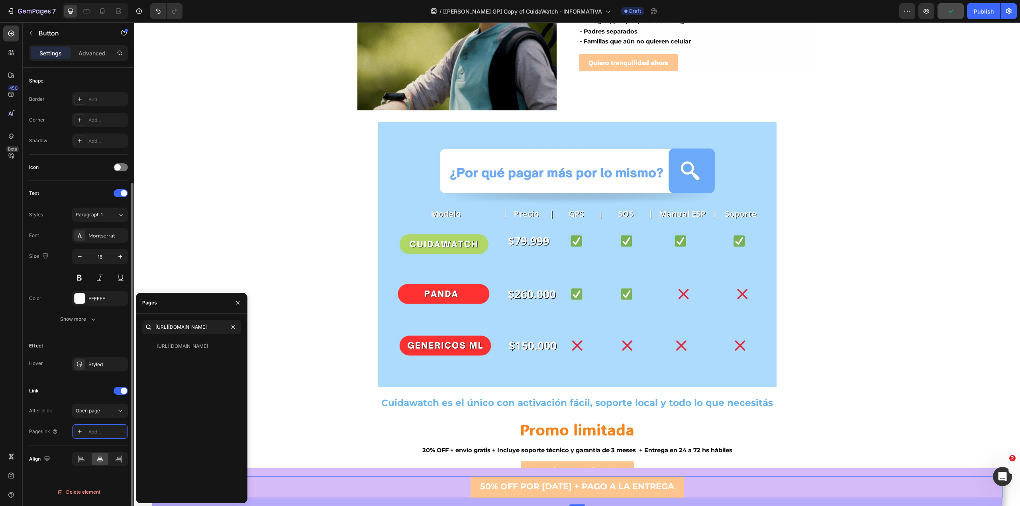
click at [114, 341] on div "Effect" at bounding box center [78, 345] width 99 height 13
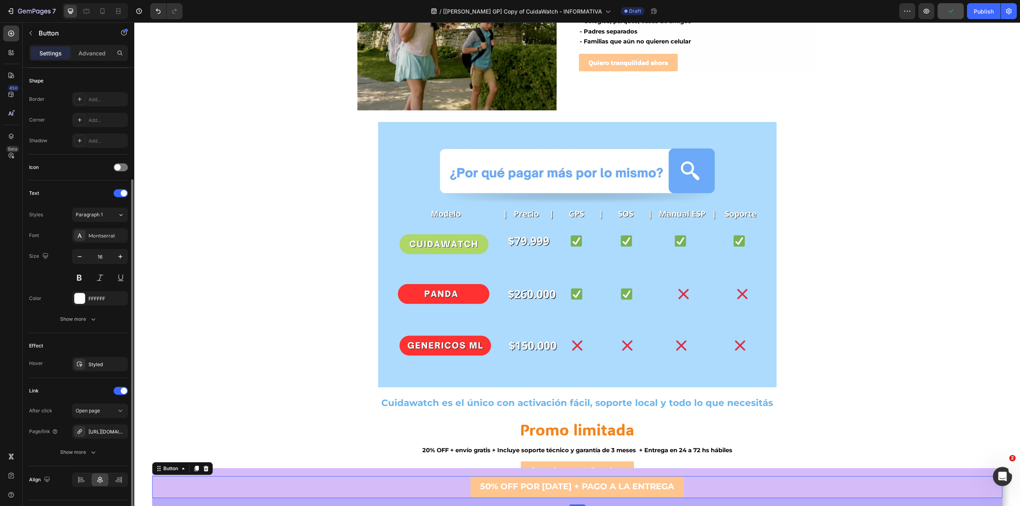
scroll to position [0, 0]
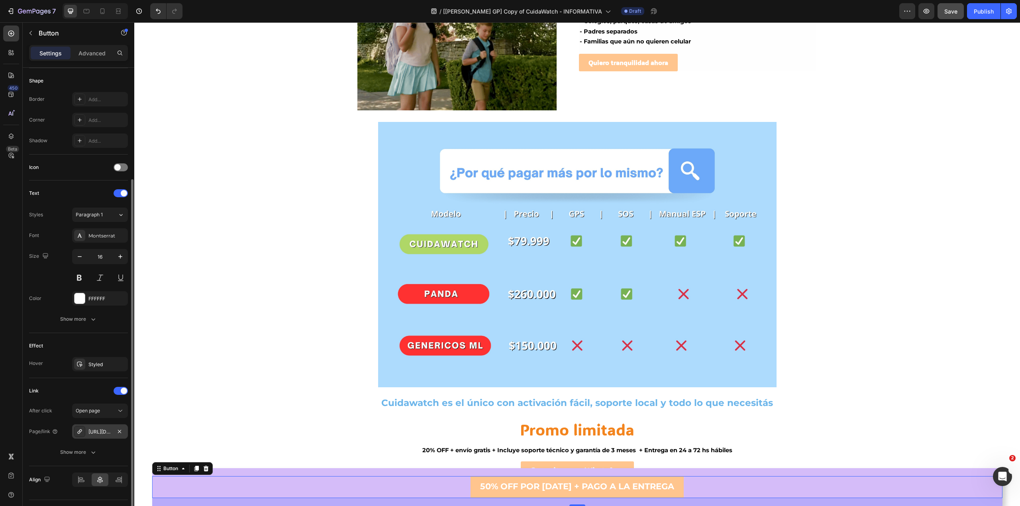
click at [99, 434] on div "[URL][DOMAIN_NAME]" at bounding box center [99, 431] width 23 height 7
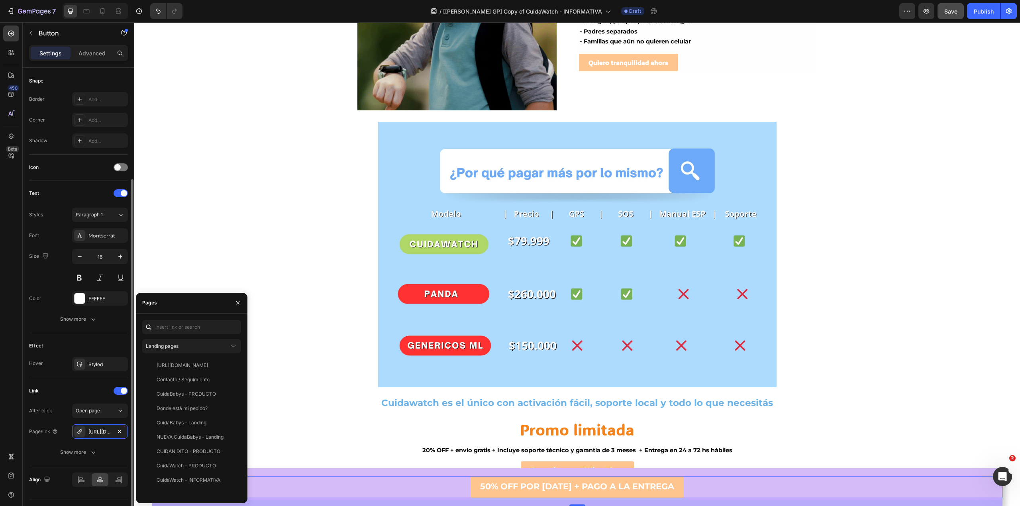
click at [100, 384] on div "Link After click Open page Page/link [URL][DOMAIN_NAME] Show more" at bounding box center [78, 422] width 99 height 88
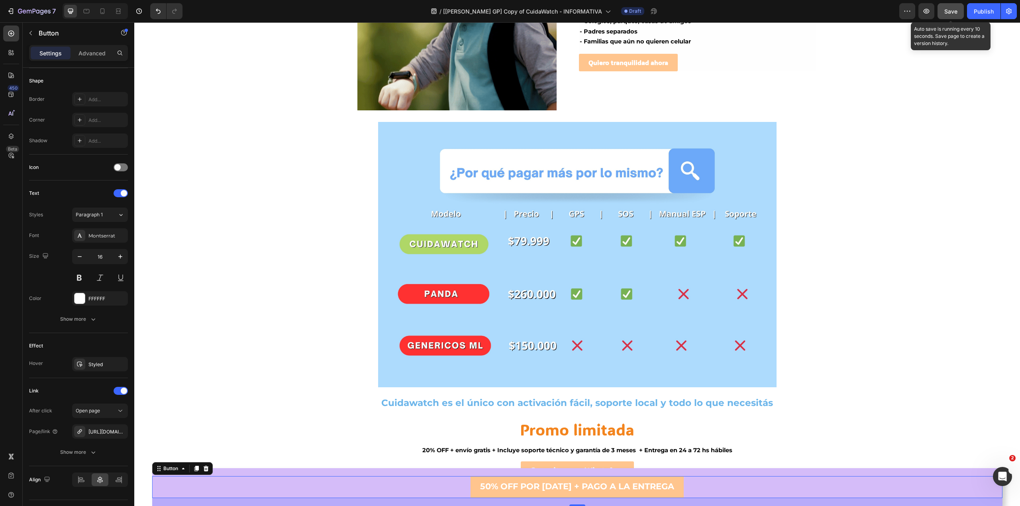
click at [949, 5] on button "Save" at bounding box center [950, 11] width 26 height 16
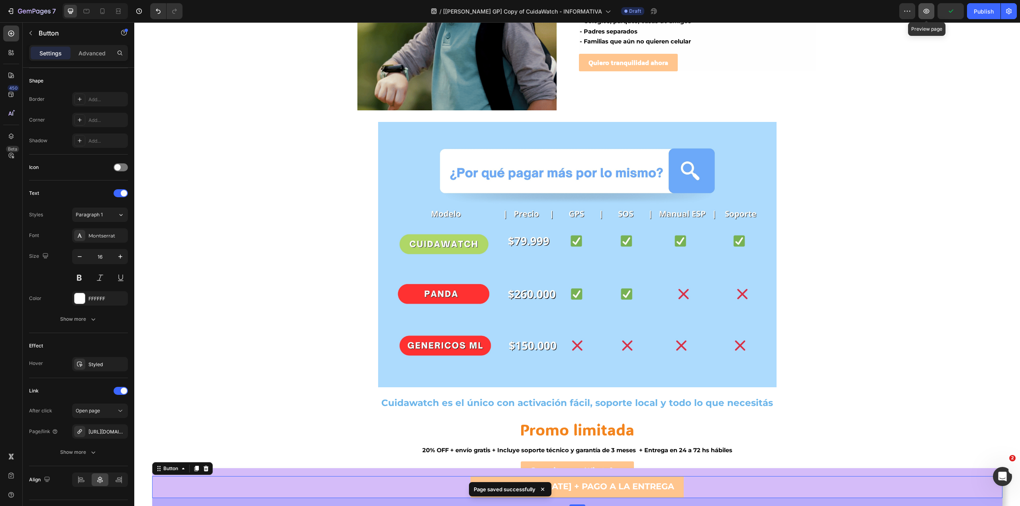
click at [927, 16] on button "button" at bounding box center [926, 11] width 16 height 16
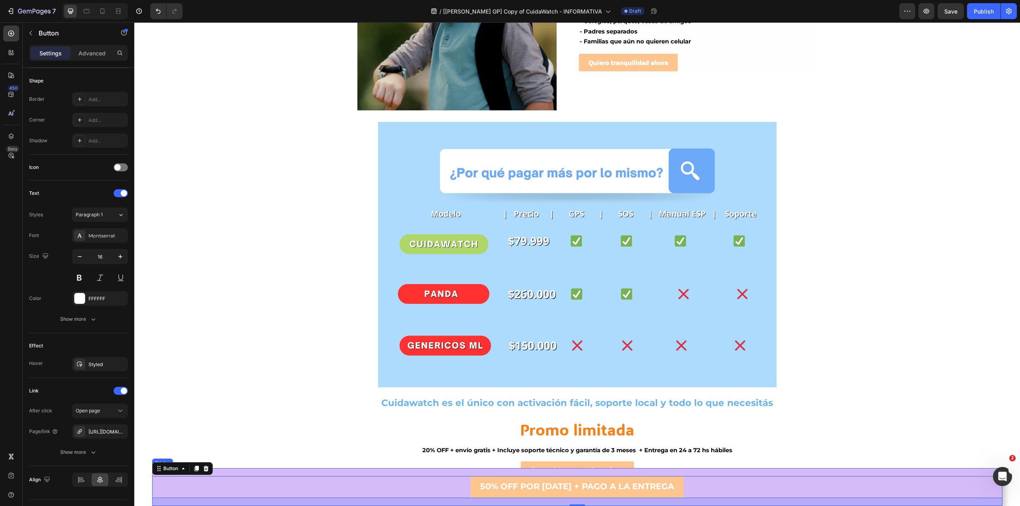
click at [353, 474] on div "50% OFF POR [DATE] + PAGO A LA ENTREGA Button 20" at bounding box center [577, 487] width 850 height 38
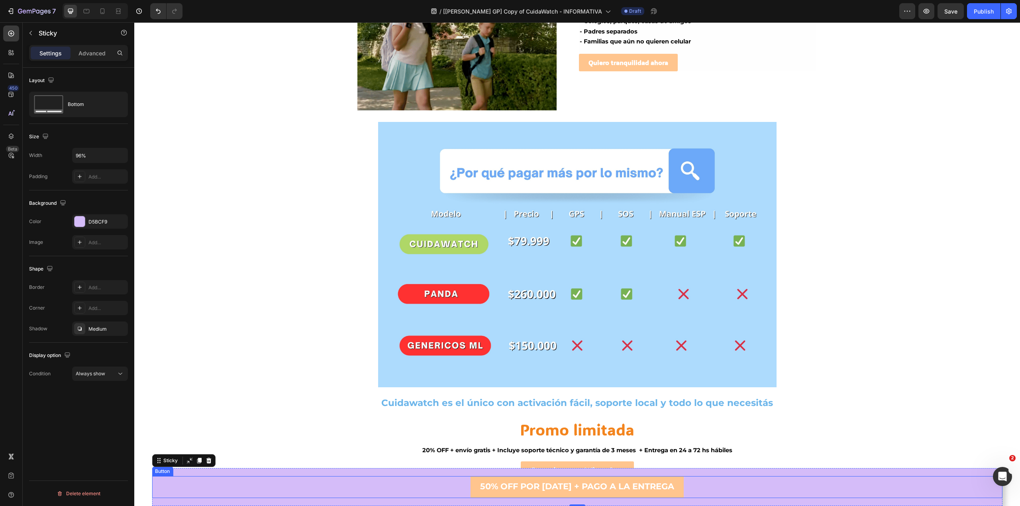
click at [348, 485] on div "50% OFF POR [DATE] + PAGO A LA ENTREGA Button" at bounding box center [577, 487] width 850 height 22
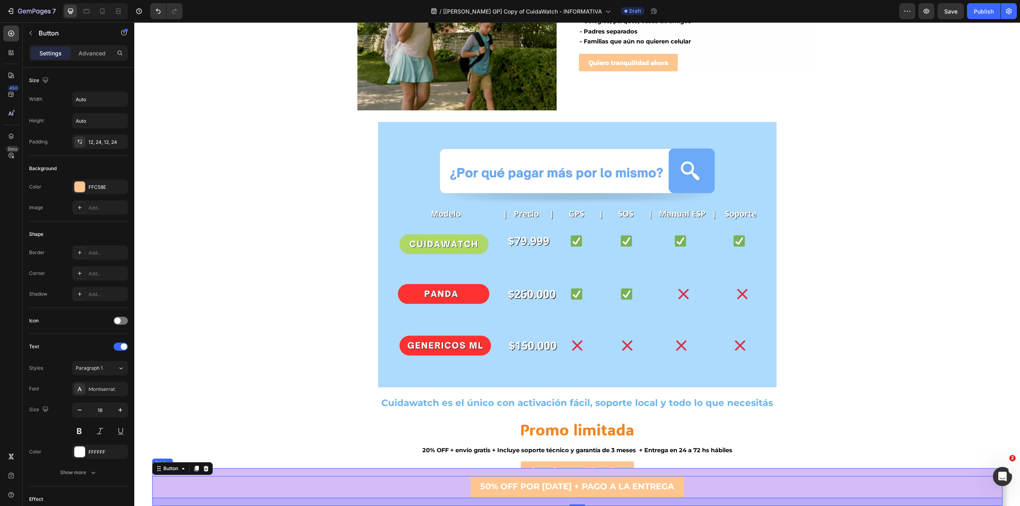
click at [229, 473] on div "50% OFF POR [DATE] + PAGO A LA ENTREGA Button 20" at bounding box center [577, 487] width 850 height 38
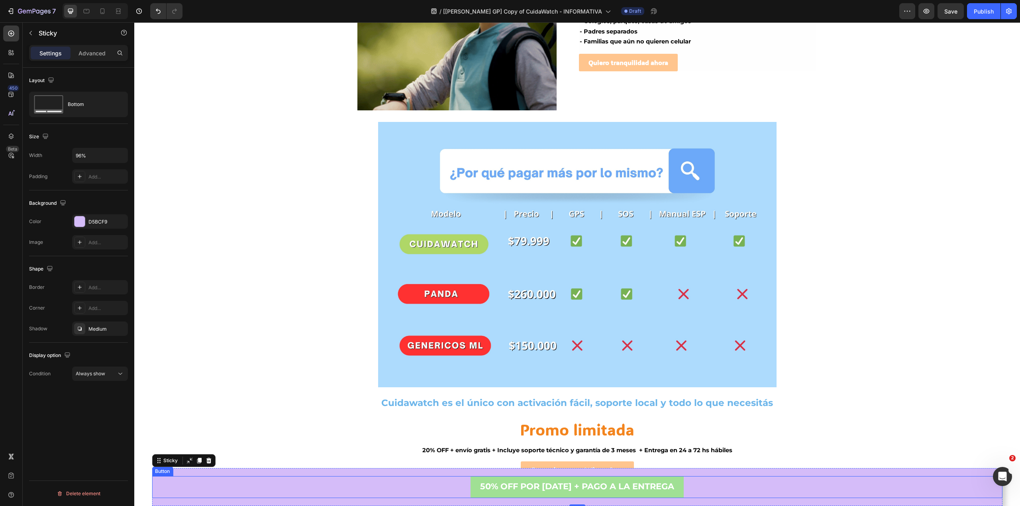
click at [480, 488] on link "50% OFF POR [DATE] + PAGO A LA ENTREGA" at bounding box center [576, 487] width 213 height 22
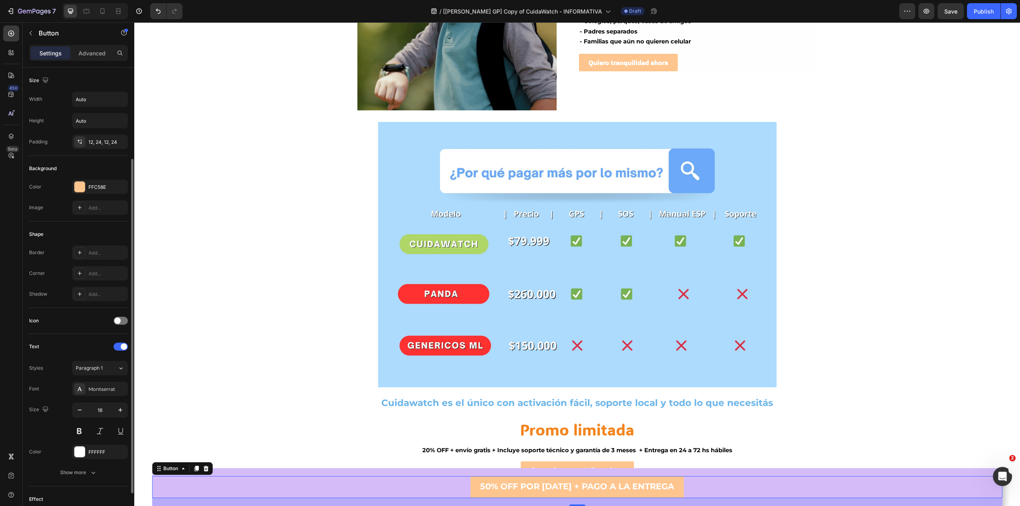
scroll to position [174, 0]
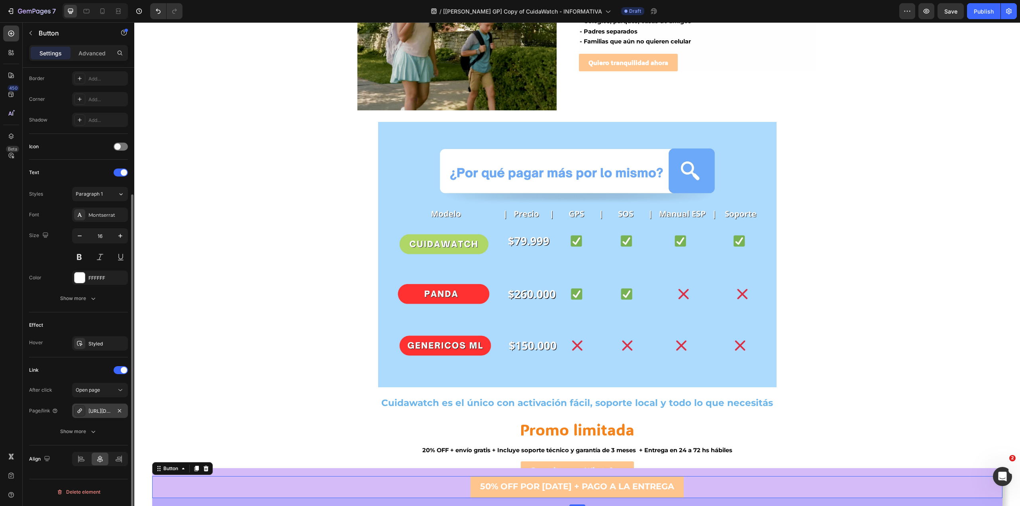
click at [100, 411] on div "[URL][DOMAIN_NAME]" at bounding box center [99, 411] width 23 height 7
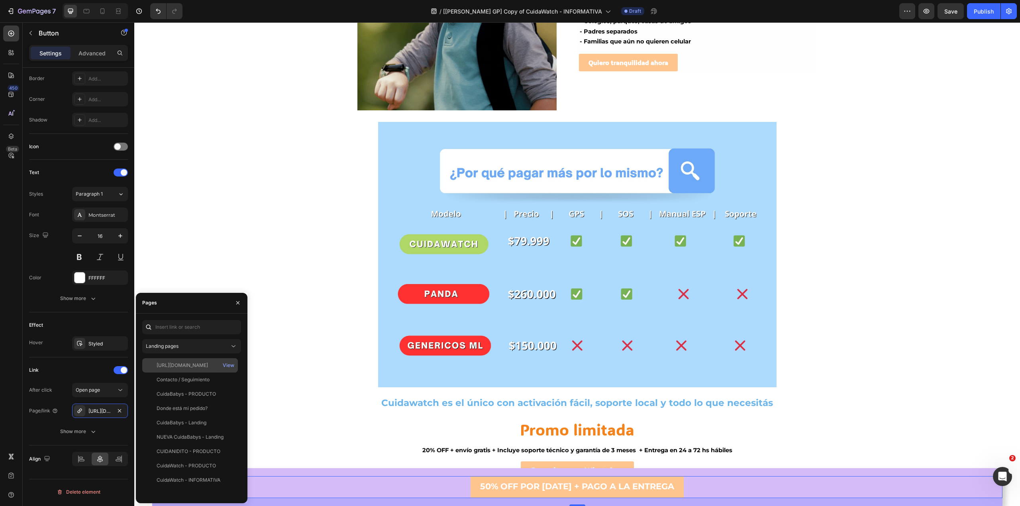
click at [159, 365] on div "[URL][DOMAIN_NAME]" at bounding box center [182, 365] width 51 height 7
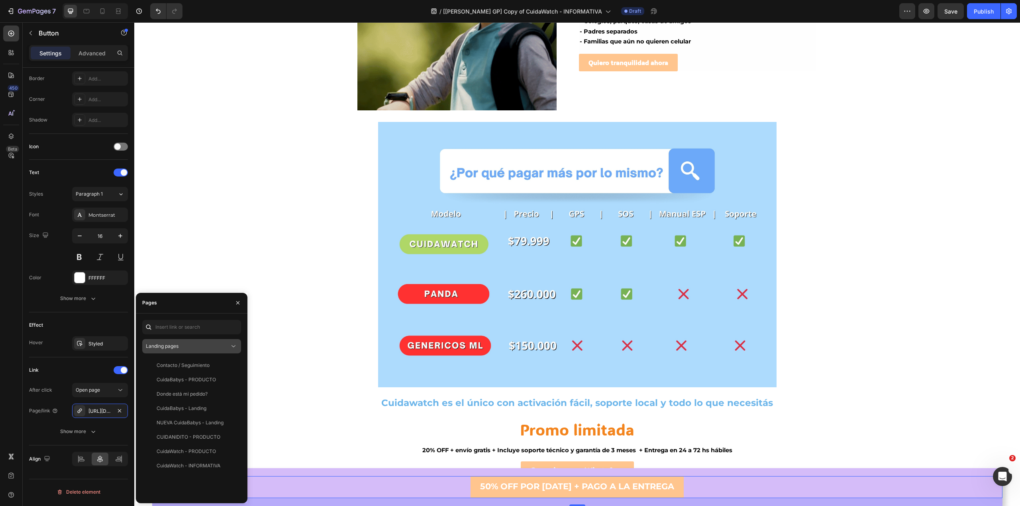
click at [176, 346] on span "Landing pages" at bounding box center [162, 346] width 33 height 6
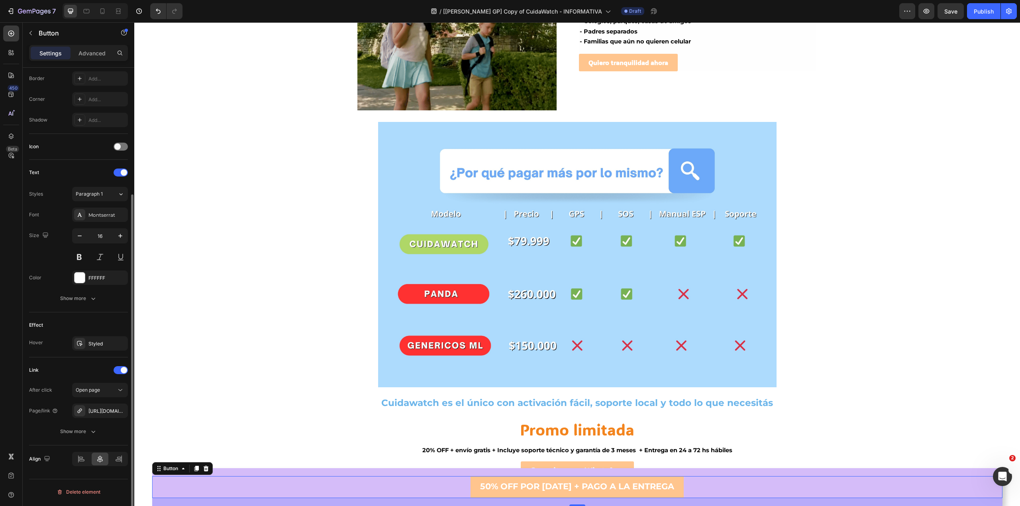
click at [72, 402] on div "After click Open page Page/link [URL][DOMAIN_NAME] Show more" at bounding box center [78, 411] width 99 height 56
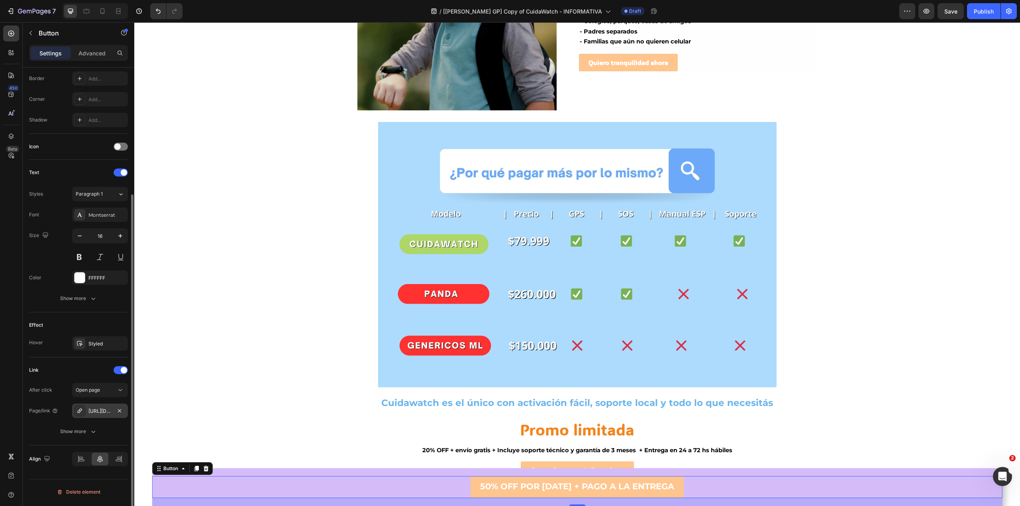
click at [93, 414] on div "[URL][DOMAIN_NAME]" at bounding box center [99, 411] width 23 height 7
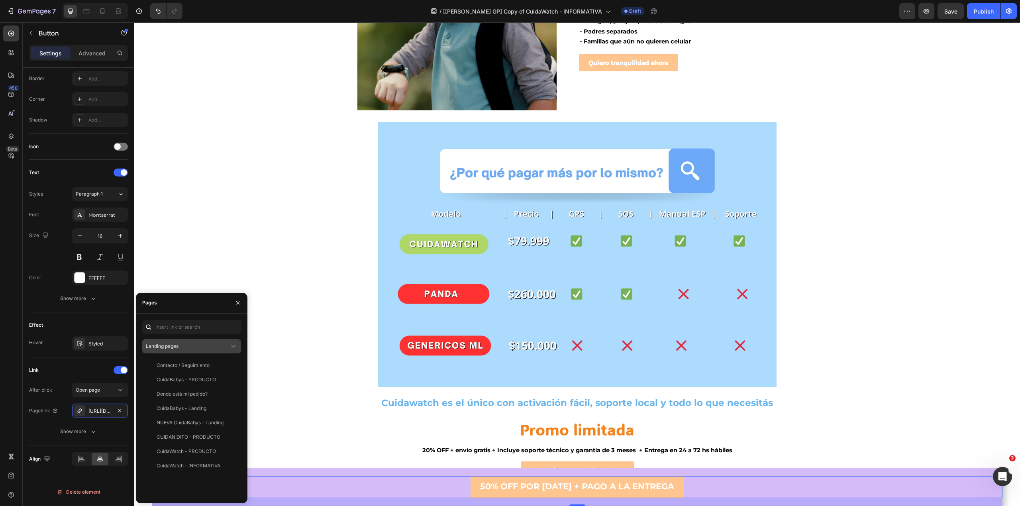
click at [212, 339] on button "Landing pages" at bounding box center [191, 346] width 99 height 14
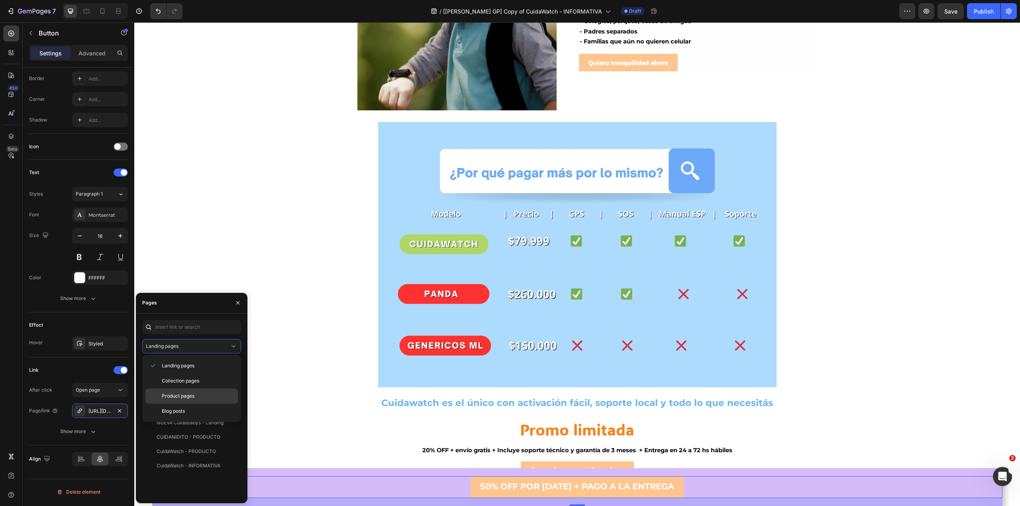
click at [198, 395] on p "Product pages" at bounding box center [198, 395] width 72 height 7
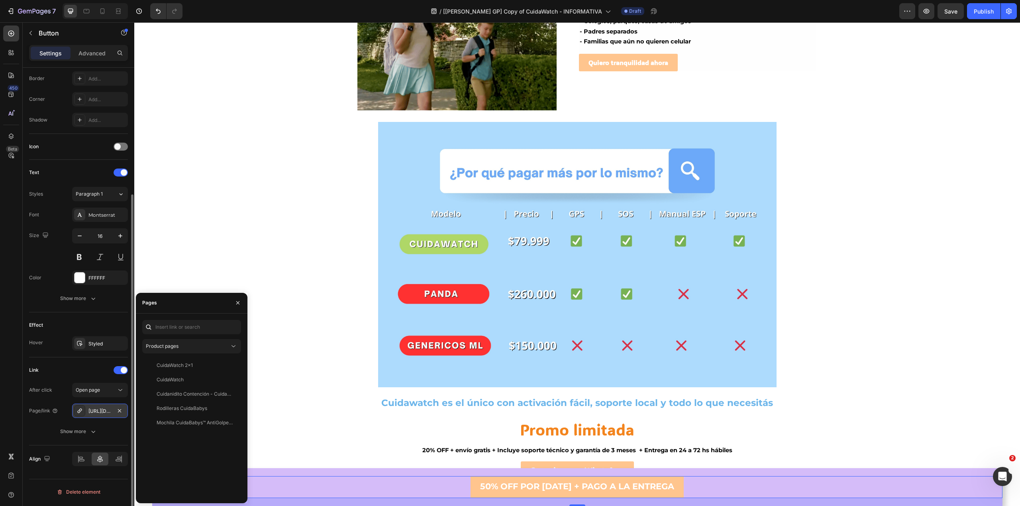
click at [101, 415] on div "[URL][DOMAIN_NAME]" at bounding box center [99, 411] width 23 height 7
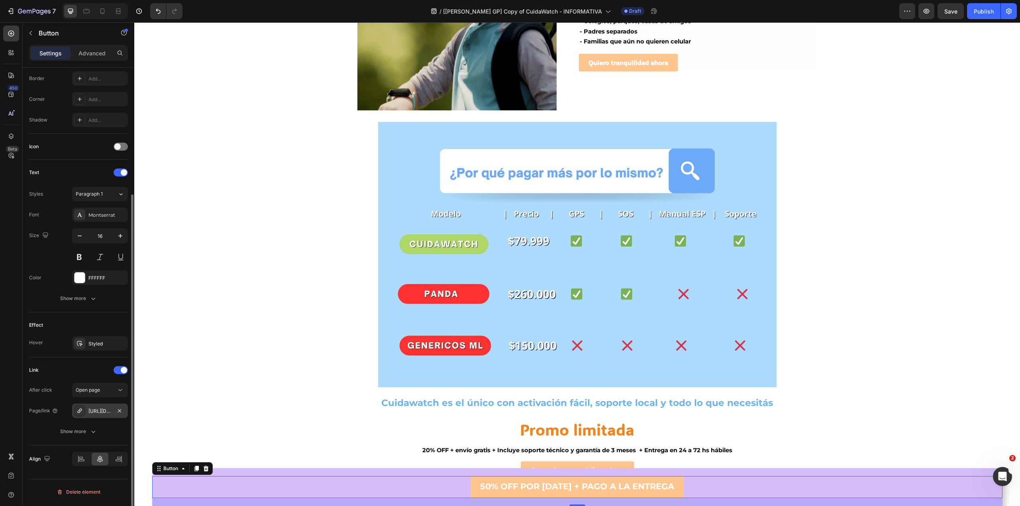
click at [101, 415] on div "[URL][DOMAIN_NAME]" at bounding box center [99, 411] width 23 height 7
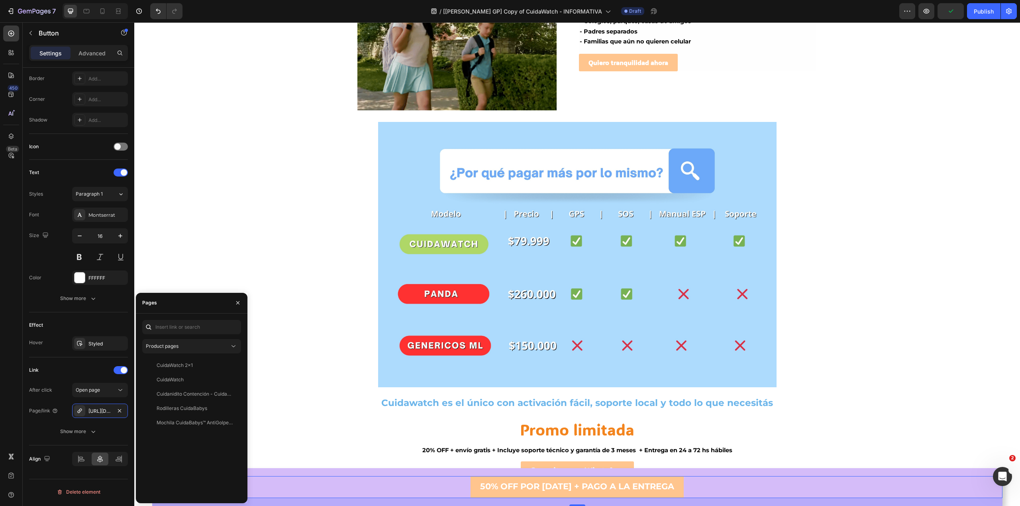
click at [200, 334] on div "Product pages CuidaWatch 2x1 View CuidaWatch View Cuidanidito Contención - Cuid…" at bounding box center [191, 408] width 99 height 177
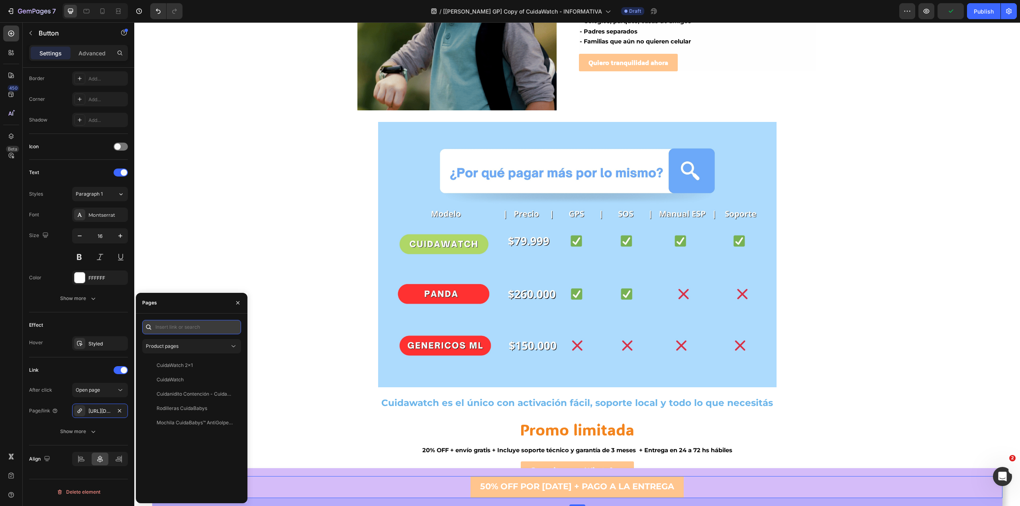
click at [200, 330] on input "text" at bounding box center [191, 327] width 99 height 14
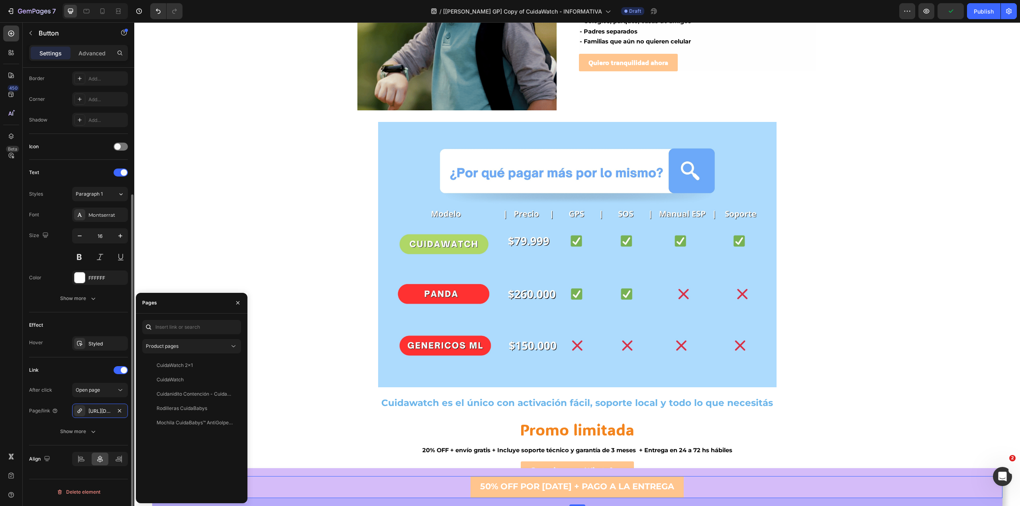
click at [100, 328] on div "Effect" at bounding box center [78, 325] width 99 height 13
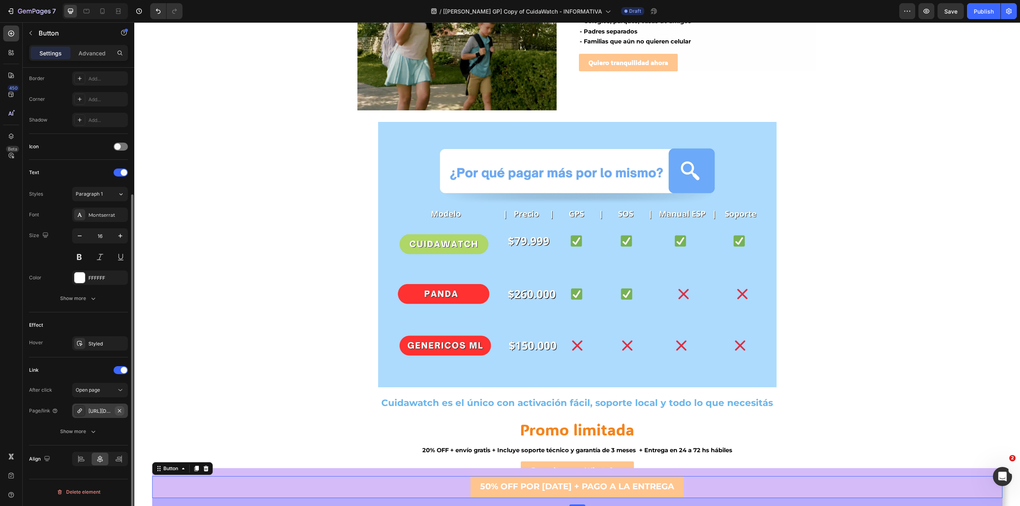
click at [118, 412] on icon "button" at bounding box center [119, 411] width 6 height 6
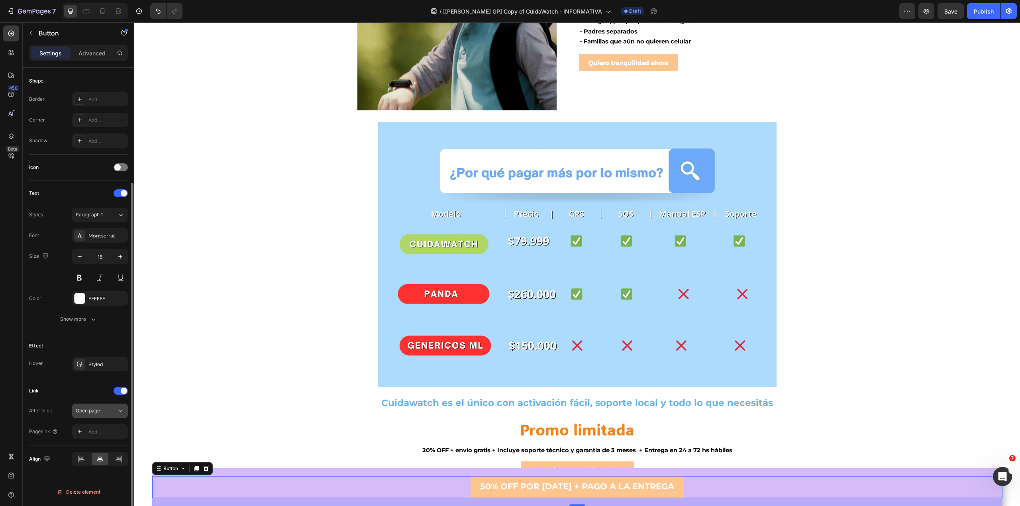
click at [97, 413] on span "Open page" at bounding box center [88, 411] width 24 height 6
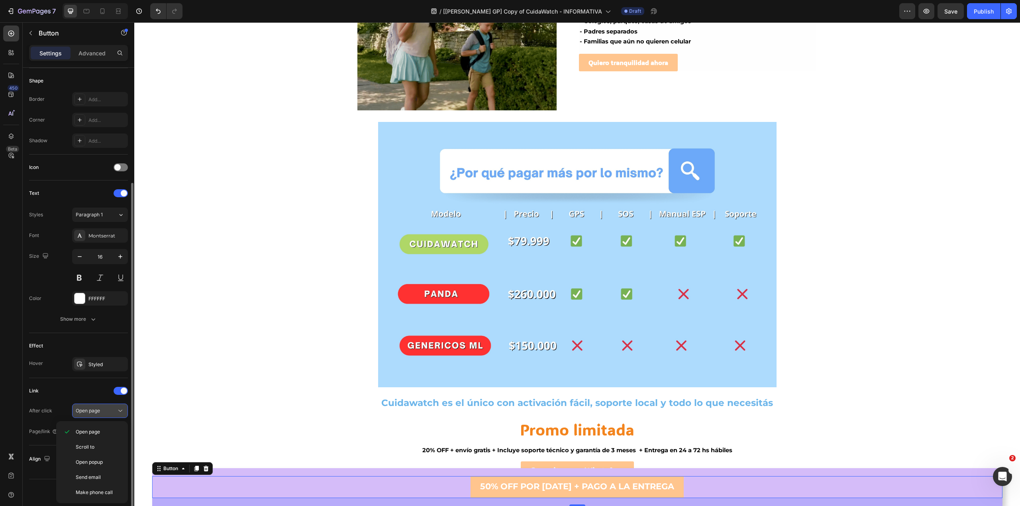
scroll to position [153, 0]
click at [72, 397] on div "Link" at bounding box center [78, 390] width 99 height 13
click at [88, 427] on div "Add..." at bounding box center [100, 431] width 56 height 14
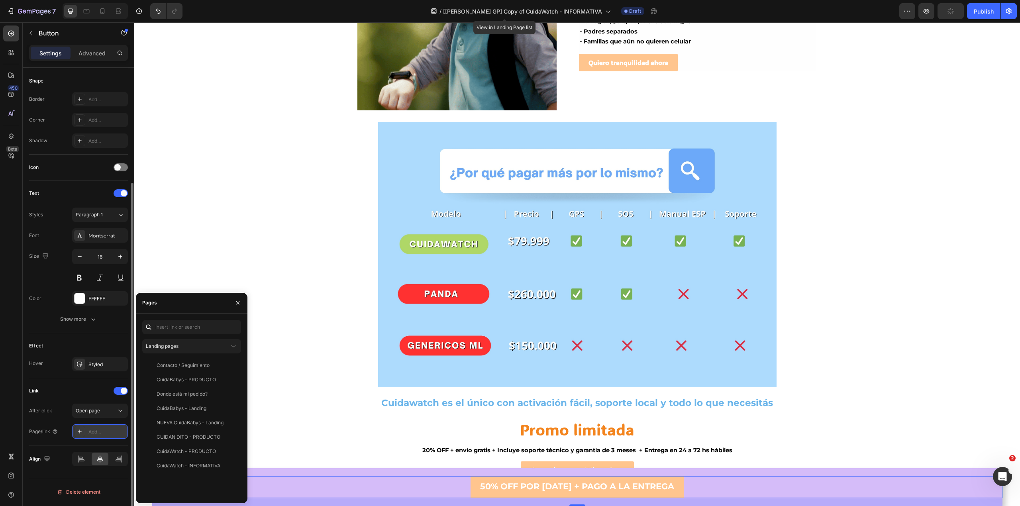
click at [104, 435] on div "Add..." at bounding box center [106, 431] width 37 height 7
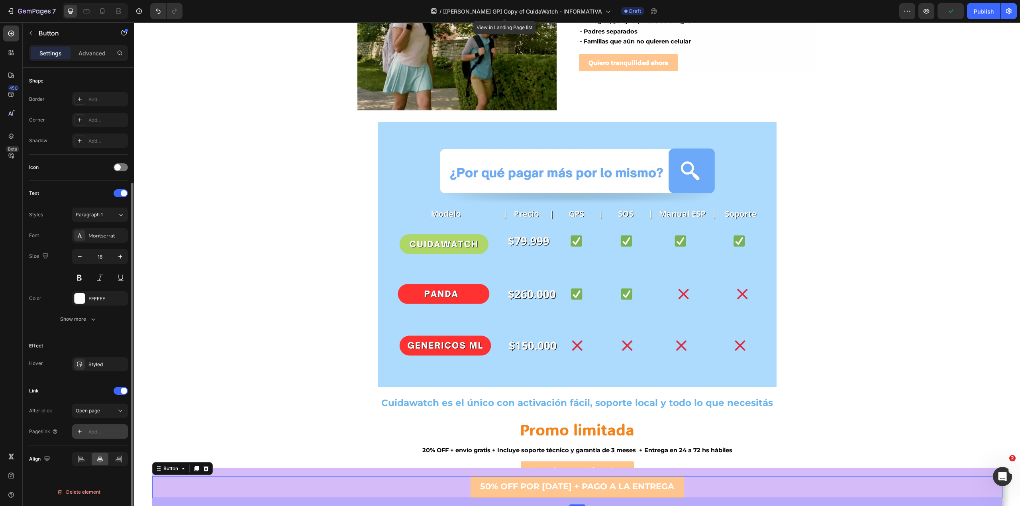
click at [104, 435] on div "Add..." at bounding box center [106, 431] width 37 height 7
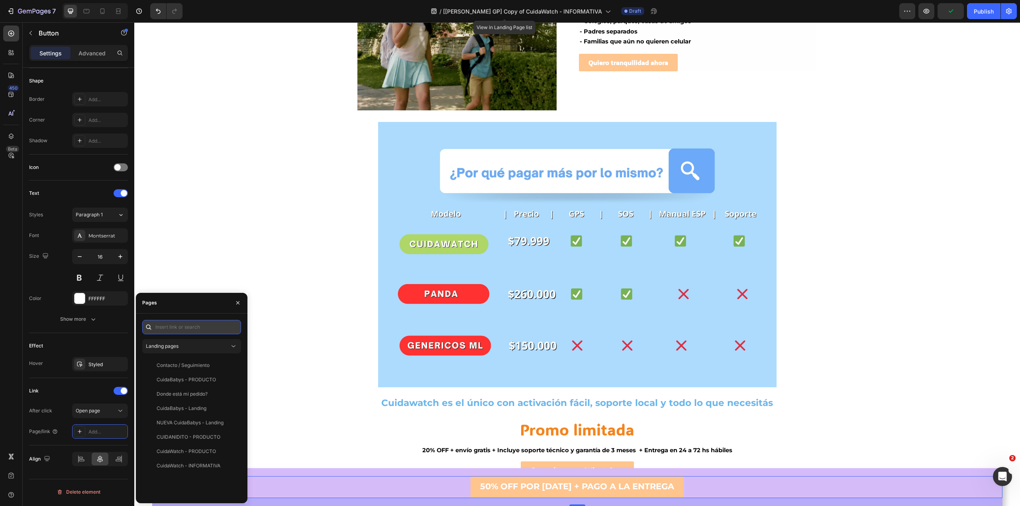
click at [192, 323] on input "text" at bounding box center [191, 327] width 99 height 14
paste input "[URL][DOMAIN_NAME]"
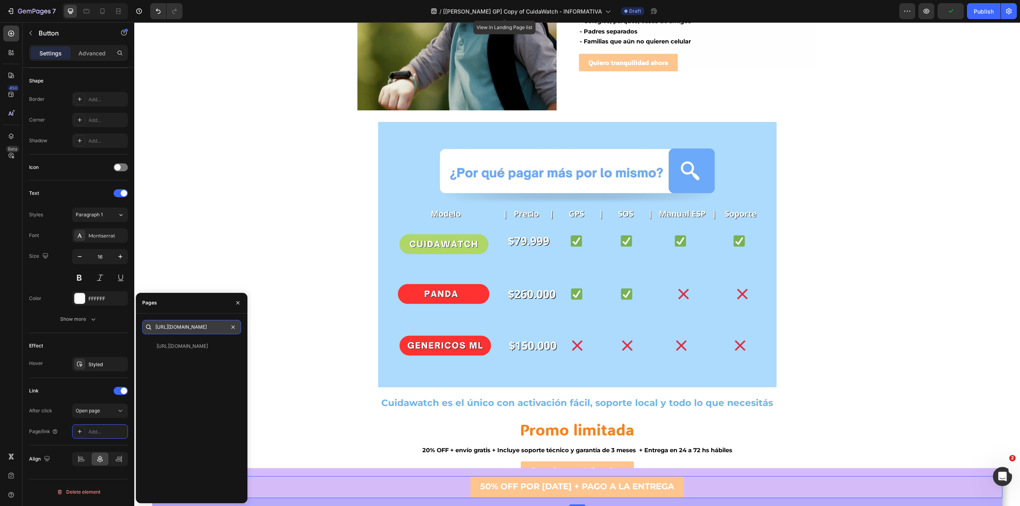
click at [192, 323] on input "[URL][DOMAIN_NAME]" at bounding box center [191, 327] width 99 height 14
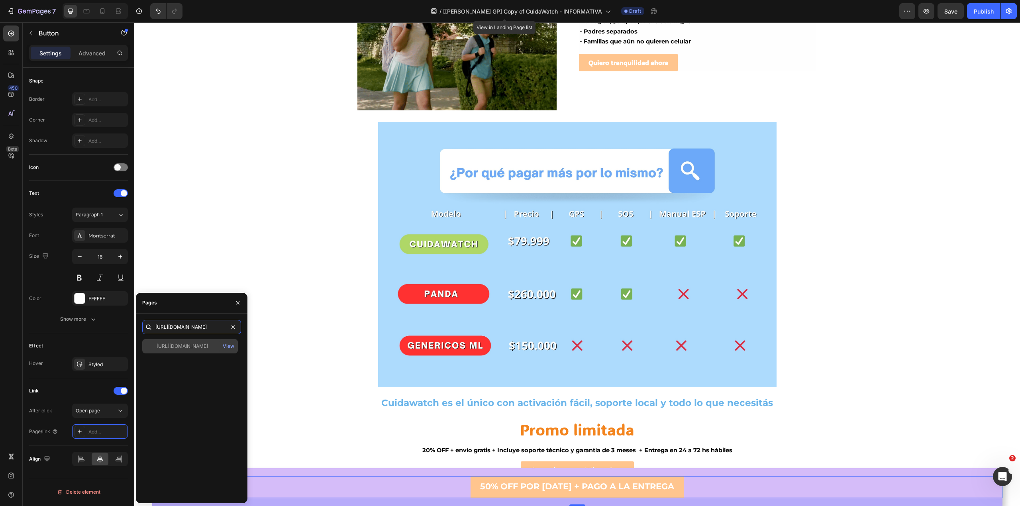
type input "[URL][DOMAIN_NAME]"
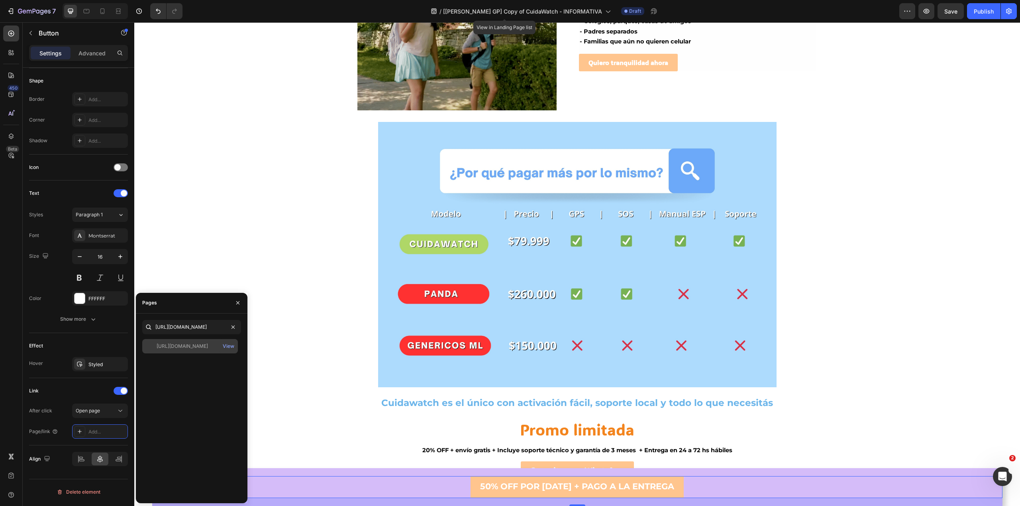
click at [194, 347] on div "[URL][DOMAIN_NAME]" at bounding box center [182, 346] width 51 height 7
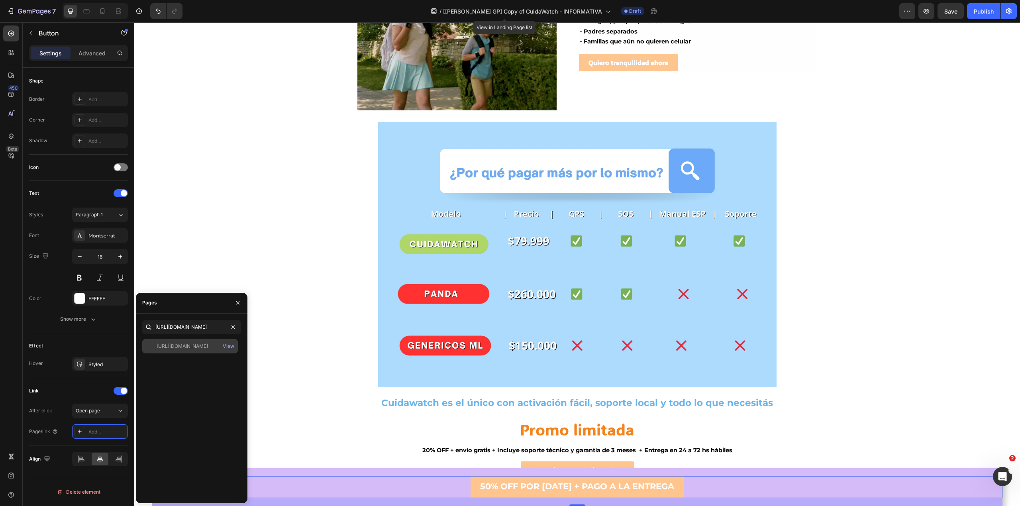
scroll to position [0, 0]
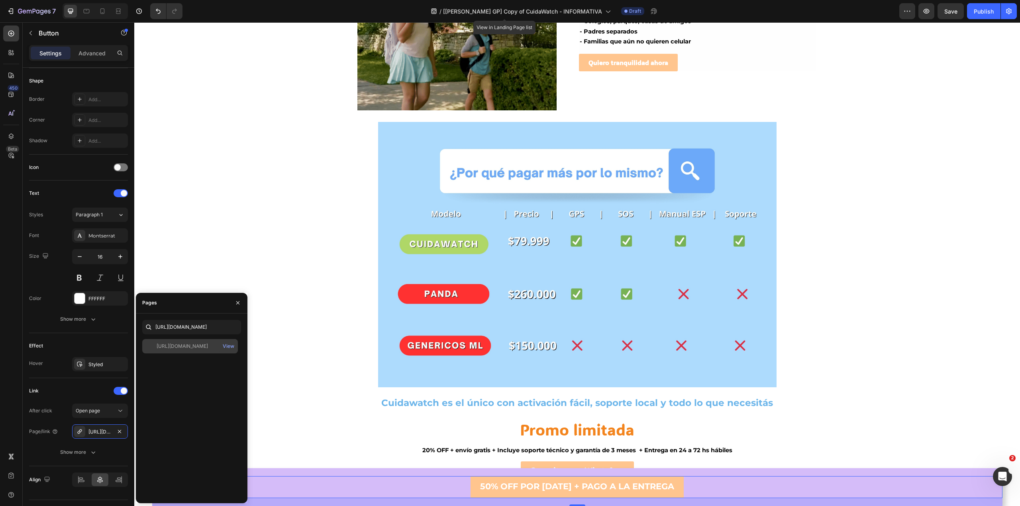
click at [152, 345] on div at bounding box center [150, 346] width 11 height 7
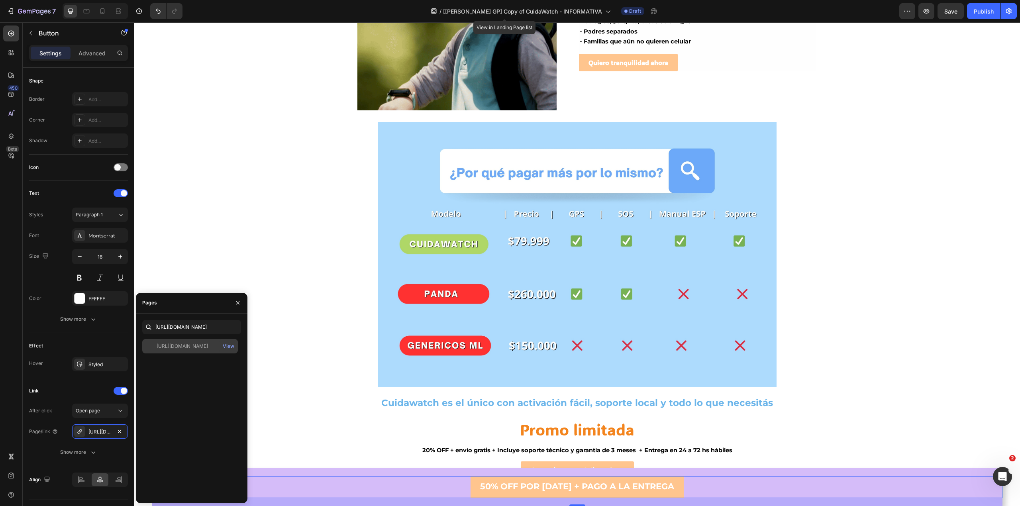
click at [178, 346] on div "[URL][DOMAIN_NAME]" at bounding box center [182, 346] width 51 height 7
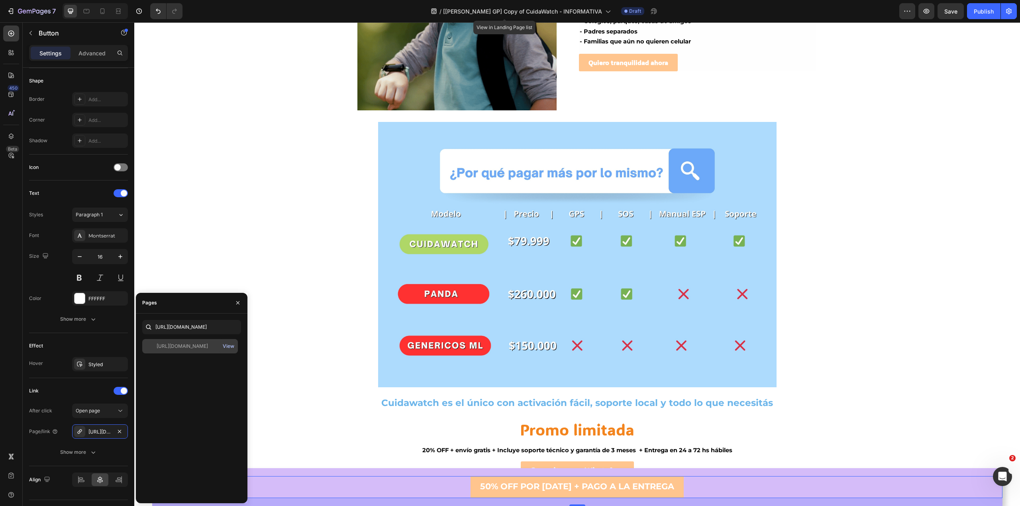
click at [229, 344] on div "View" at bounding box center [229, 346] width 12 height 7
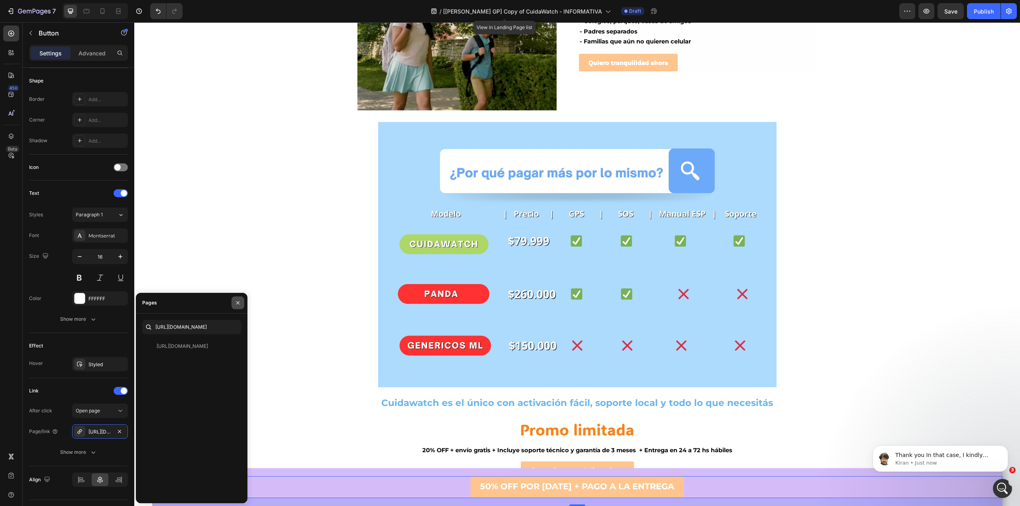
click at [236, 306] on button "button" at bounding box center [237, 302] width 13 height 13
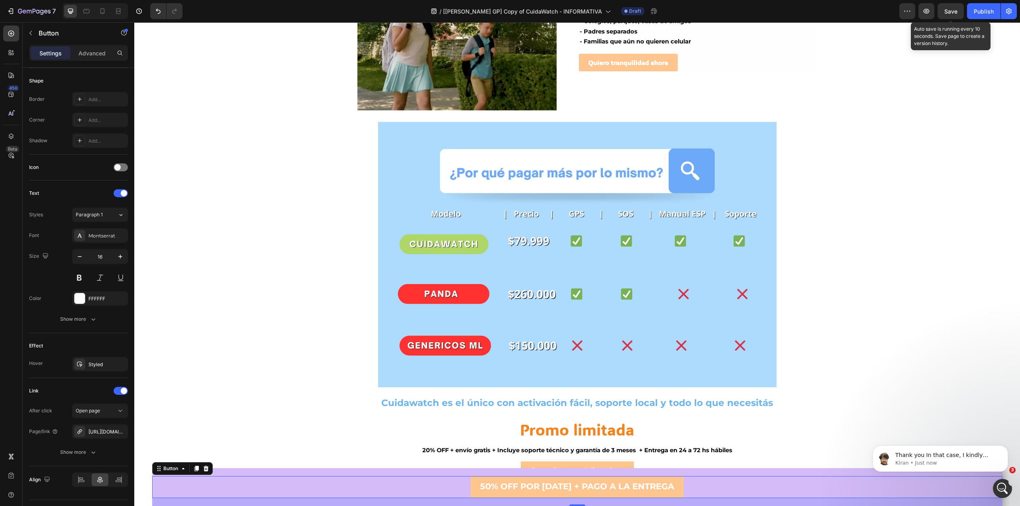
click at [950, 12] on span "Save" at bounding box center [950, 11] width 13 height 7
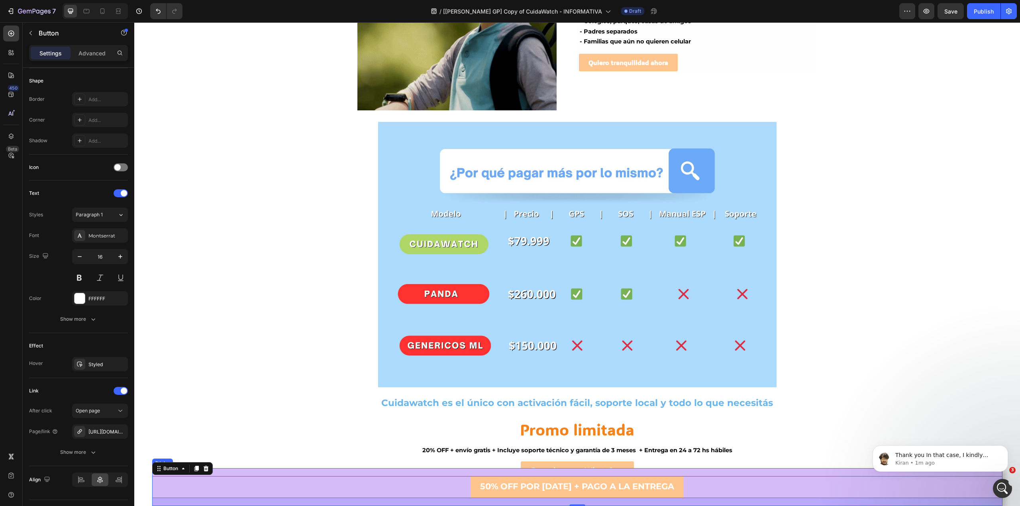
click at [446, 472] on div "50% OFF POR [DATE] + PAGO A LA ENTREGA Button 20" at bounding box center [577, 487] width 850 height 38
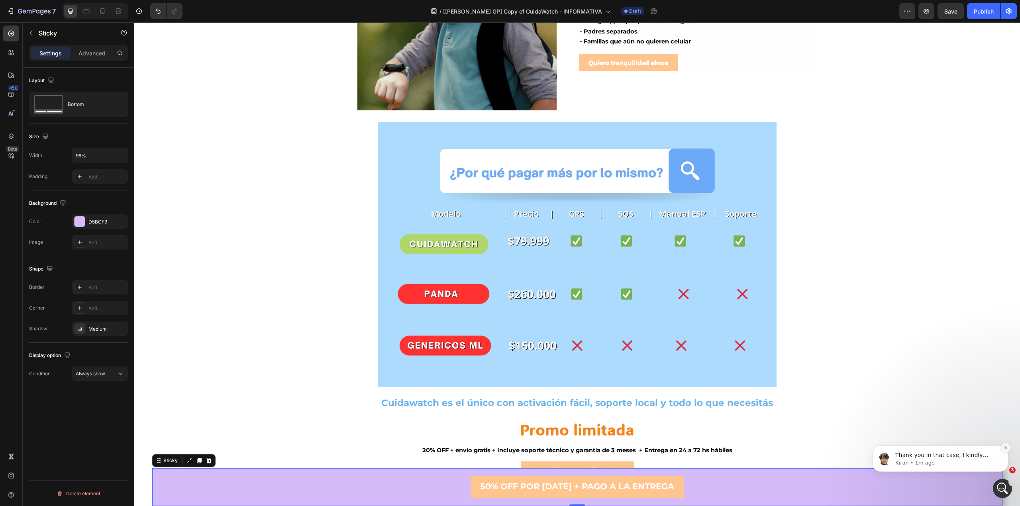
click at [1008, 447] on button "Dismiss notification" at bounding box center [1005, 448] width 10 height 10
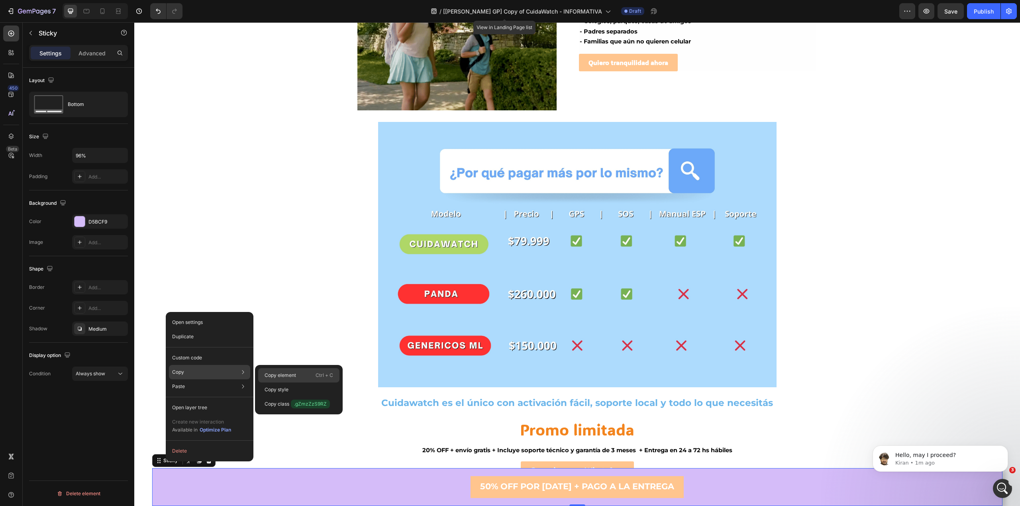
click at [325, 376] on p "Ctrl + C" at bounding box center [324, 375] width 18 height 8
